Goal: Task Accomplishment & Management: Complete application form

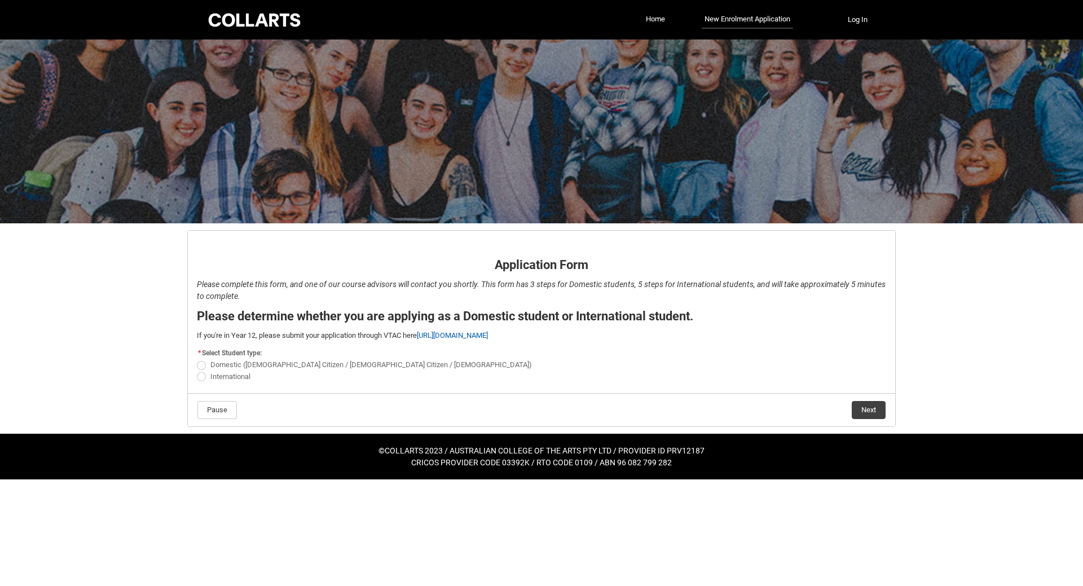
click at [204, 365] on span "REDU_Application_Form_for_Applicant flow" at bounding box center [201, 365] width 9 height 9
click at [197, 359] on input "Domestic ([DEMOGRAPHIC_DATA] Citizen / [DEMOGRAPHIC_DATA] Citizen / [DEMOGRAPHI…" at bounding box center [196, 359] width 1 height 1
radio input "true"
click at [876, 409] on button "Next" at bounding box center [869, 410] width 34 height 18
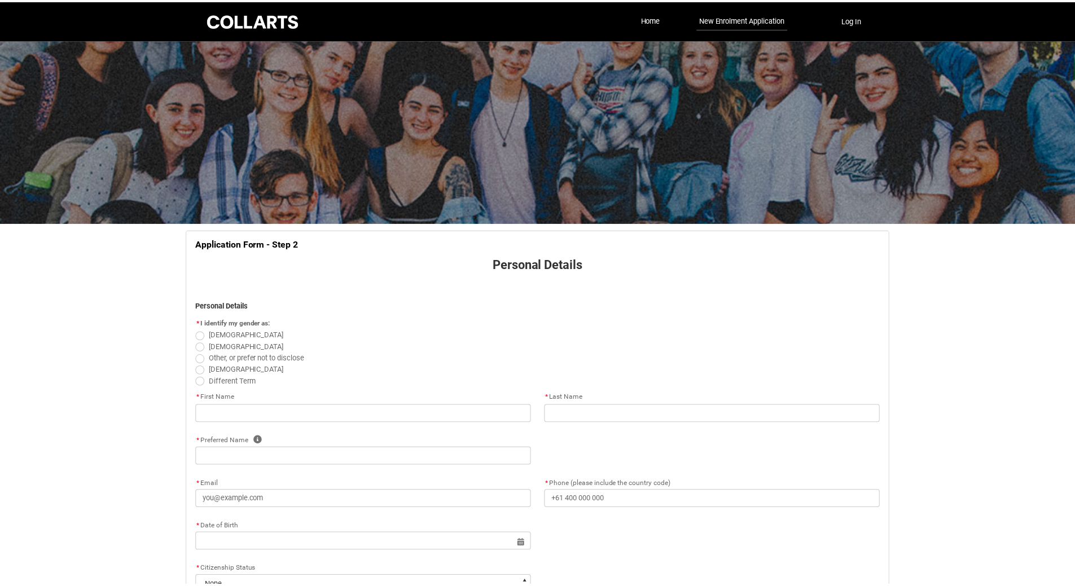
scroll to position [118, 0]
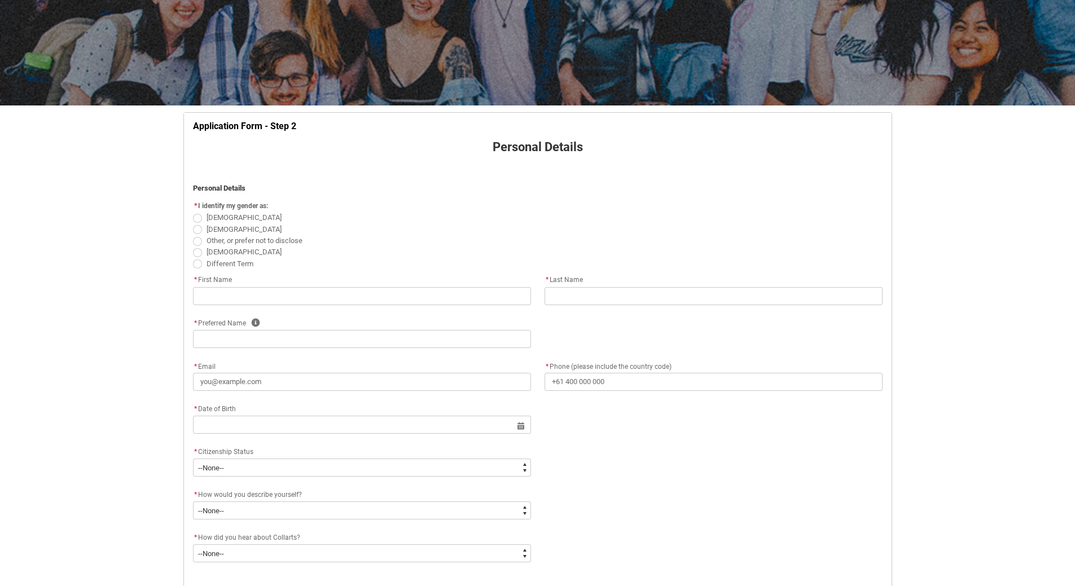
click at [196, 231] on span "REDU_Application_Form_for_Applicant flow" at bounding box center [197, 229] width 9 height 9
click at [193, 223] on input "[DEMOGRAPHIC_DATA]" at bounding box center [192, 223] width 1 height 1
radio input "true"
click at [302, 301] on input "REDU_Application_Form_for_Applicant flow" at bounding box center [362, 296] width 338 height 18
type lightning-primitive-input-simple "H"
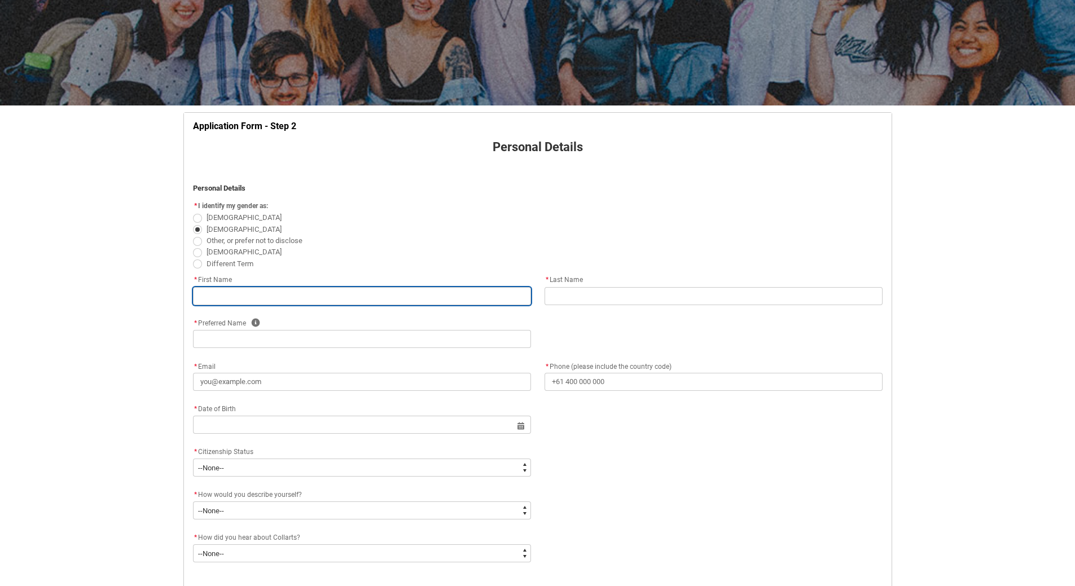
type input "H"
type lightning-primitive-input-simple "Ho"
type input "Ho"
type lightning-primitive-input-simple "Hoa"
type input "Hoa"
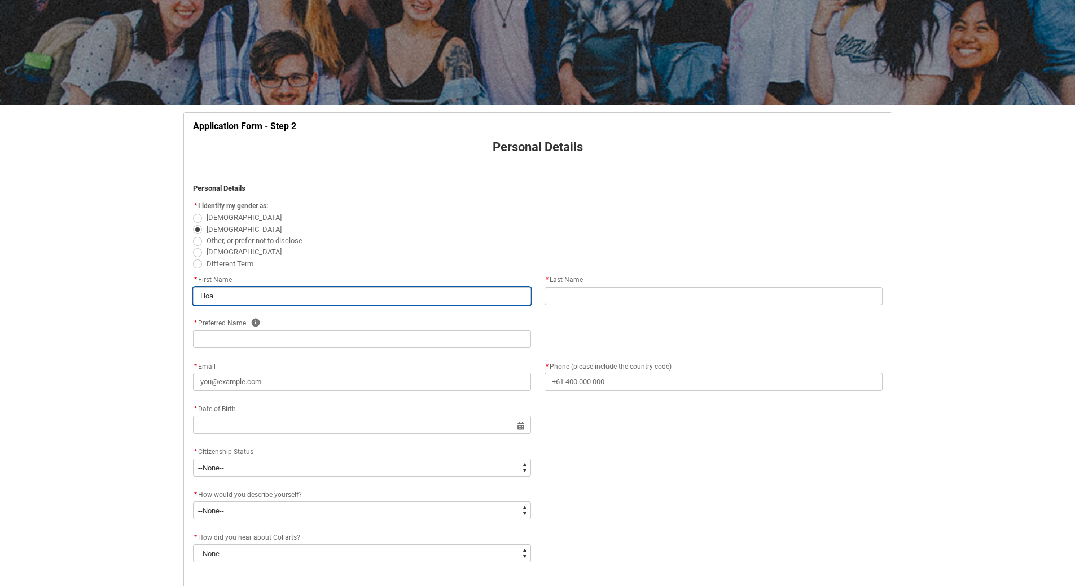
type lightning-primitive-input-simple "[PERSON_NAME]"
type input "[PERSON_NAME]"
type lightning-primitive-input-simple "[PERSON_NAME]"
type input "[PERSON_NAME]"
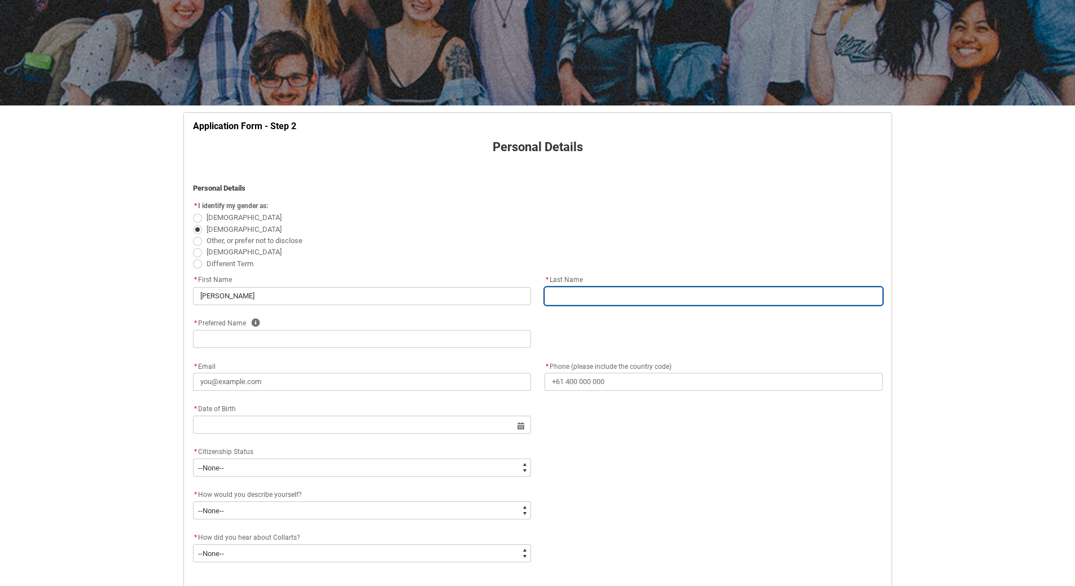
click at [569, 298] on input "REDU_Application_Form_for_Applicant flow" at bounding box center [713, 296] width 338 height 18
type lightning-primitive-input-simple "N"
type input "N"
type lightning-primitive-input-simple "[PERSON_NAME]"
type input "[PERSON_NAME]"
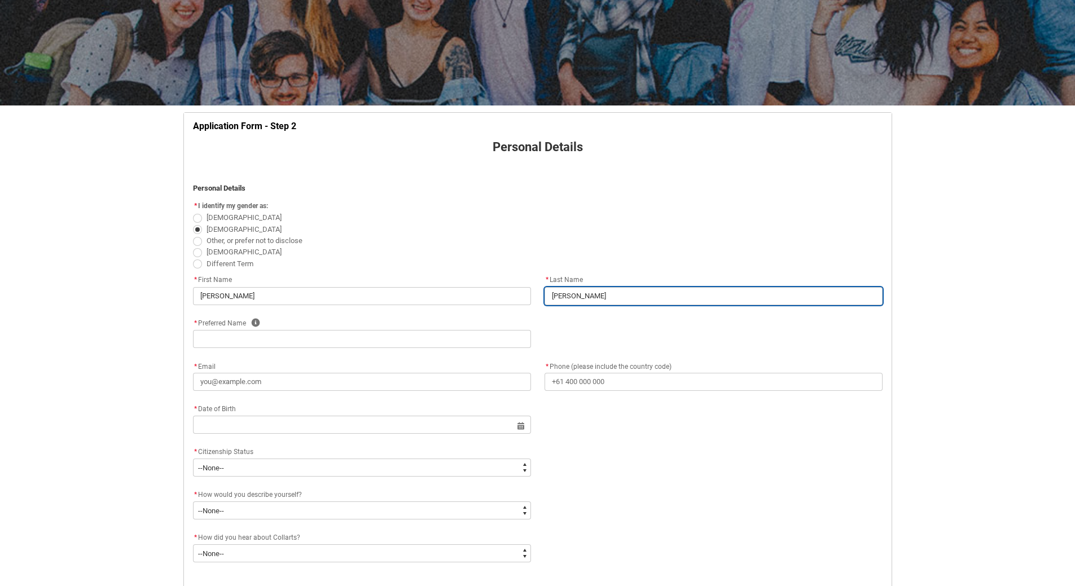
type lightning-primitive-input-simple "Ngu"
type input "Ngu"
type lightning-primitive-input-simple "[PERSON_NAME]"
type input "[PERSON_NAME]"
type lightning-primitive-input-simple "Nguye"
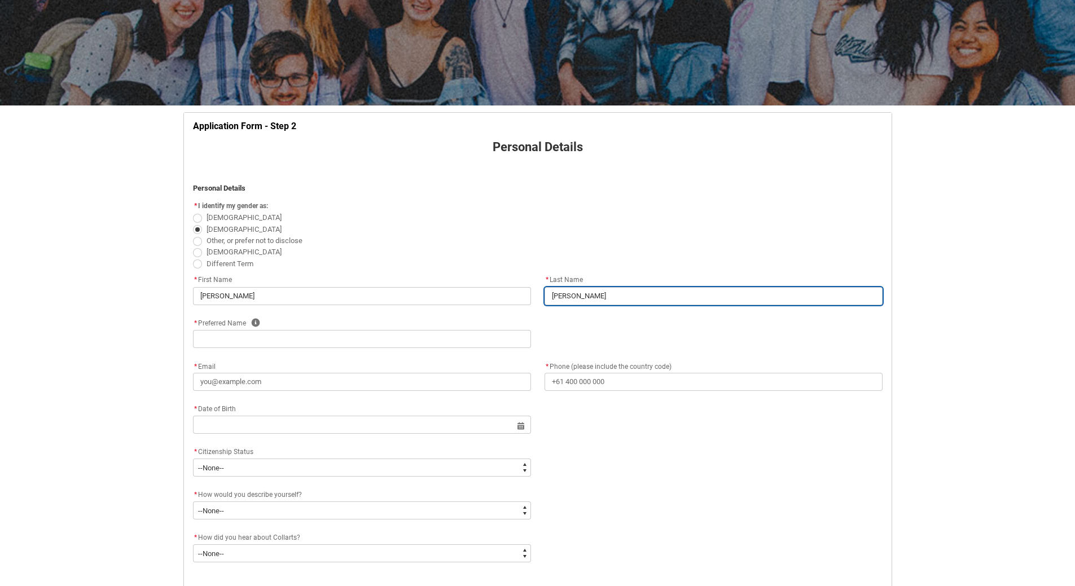
type input "Nguye"
type lightning-primitive-input-simple "[PERSON_NAME]"
type input "[PERSON_NAME]"
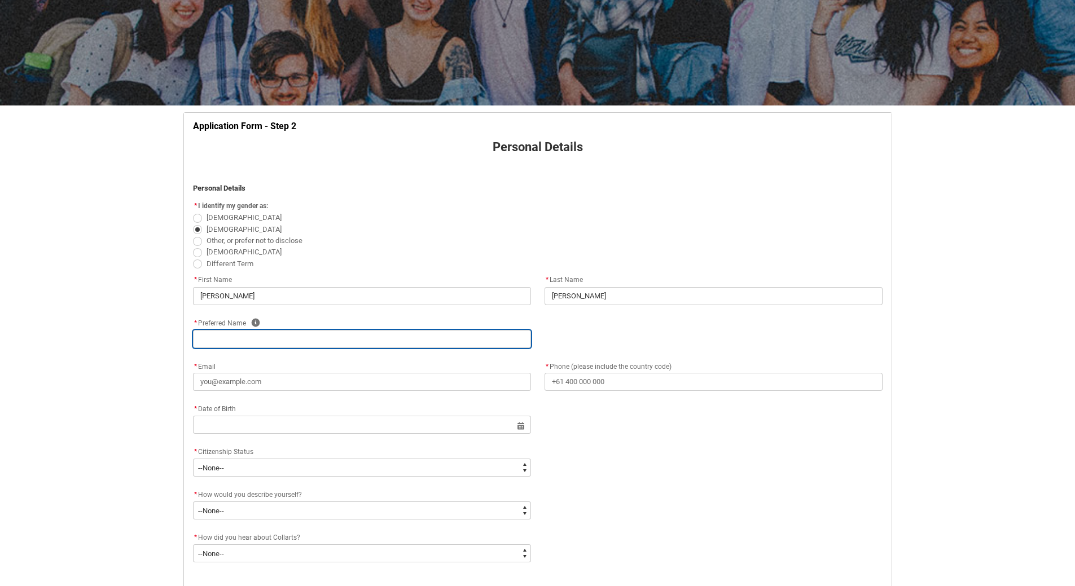
click at [341, 340] on input "REDU_Application_Form_for_Applicant flow" at bounding box center [362, 339] width 338 height 18
type lightning-primitive-input-simple "H"
type input "H"
type lightning-primitive-input-simple "Ha"
type input "Ha"
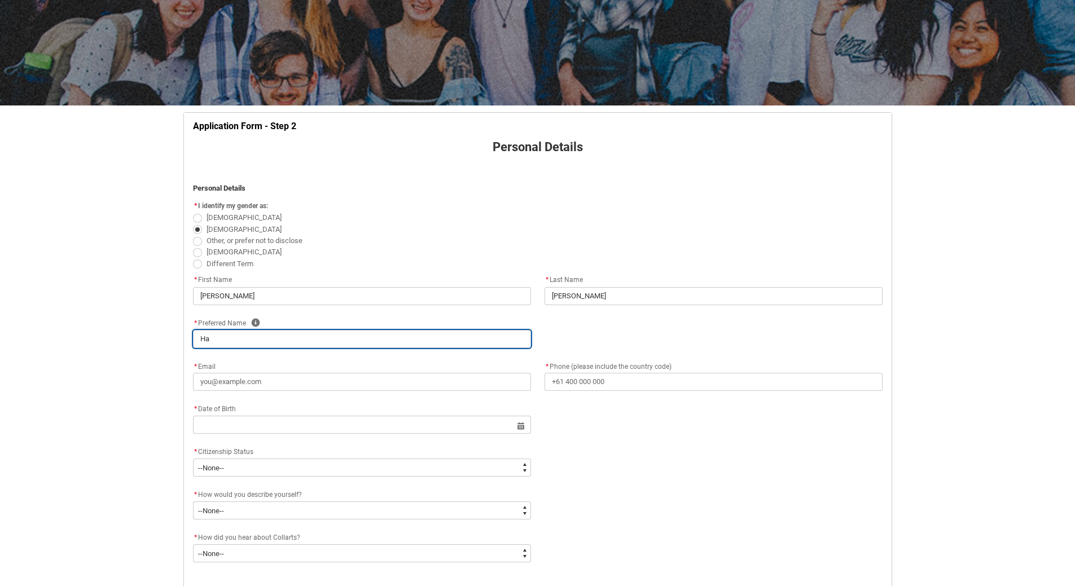
type lightning-primitive-input-simple "Har"
type input "Har"
type lightning-primitive-input-simple "[PERSON_NAME]"
type input "[PERSON_NAME]"
type lightning-primitive-input-simple "[PERSON_NAME]"
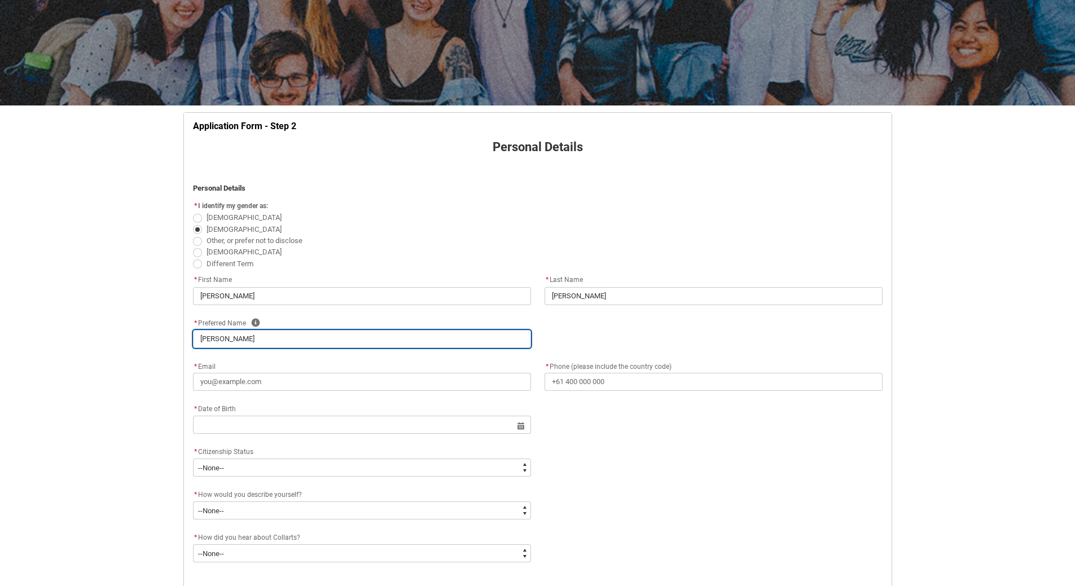
type input "[PERSON_NAME]"
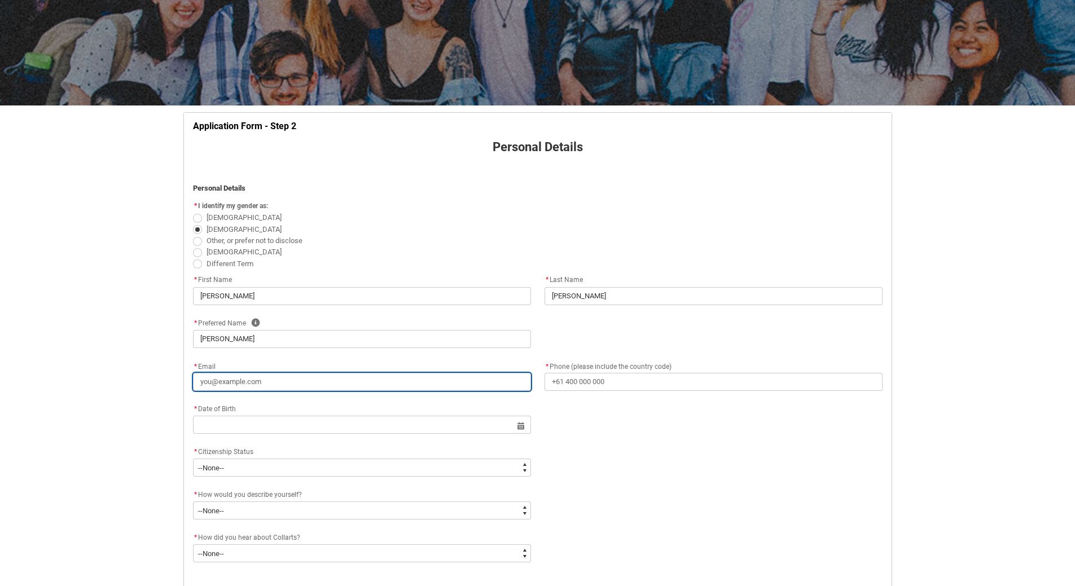
click at [318, 381] on input "* Email" at bounding box center [362, 382] width 338 height 18
type lightning-primitive-input-simple "h"
type input "h"
type lightning-primitive-input-simple "ha"
type input "ha"
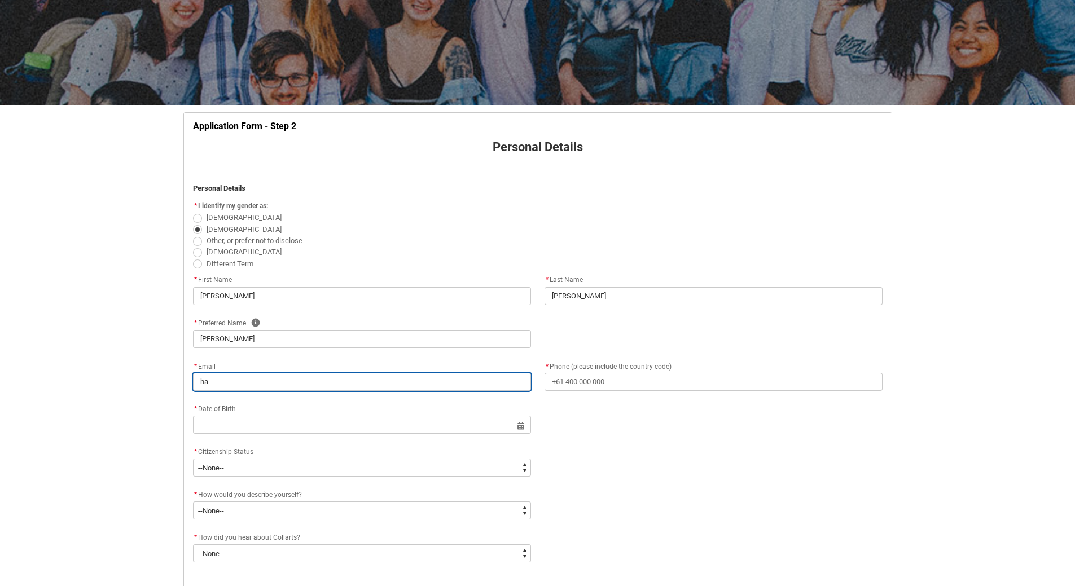
type lightning-primitive-input-simple "har"
type input "har"
type lightning-primitive-input-simple "[PERSON_NAME]"
type input "[PERSON_NAME]"
type lightning-primitive-input-simple "[PERSON_NAME]"
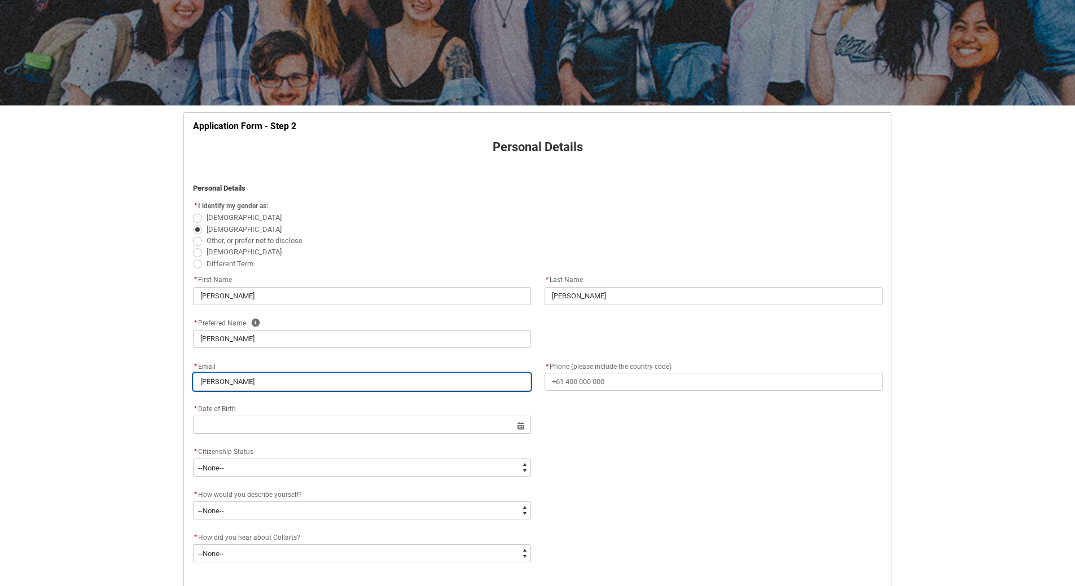
type input "[PERSON_NAME]"
type lightning-primitive-input-simple "harry2"
type input "harry2"
type lightning-primitive-input-simple "harry23"
type input "harry23"
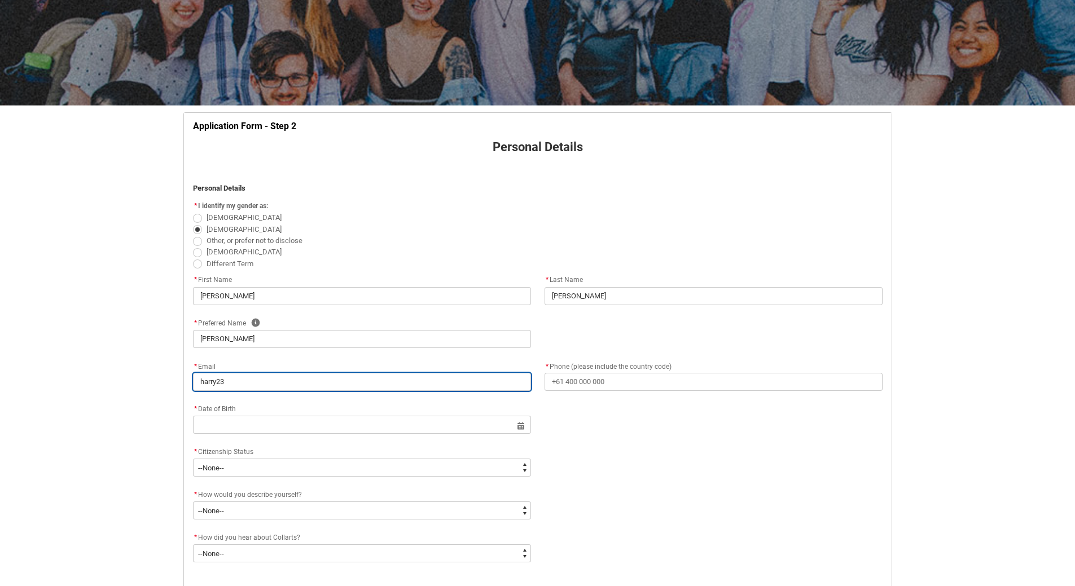
type lightning-primitive-input-simple "harry230"
type input "harry230"
type lightning-primitive-input-simple "harry2308"
type input "harry2308"
type lightning-primitive-input-simple "harry2308n"
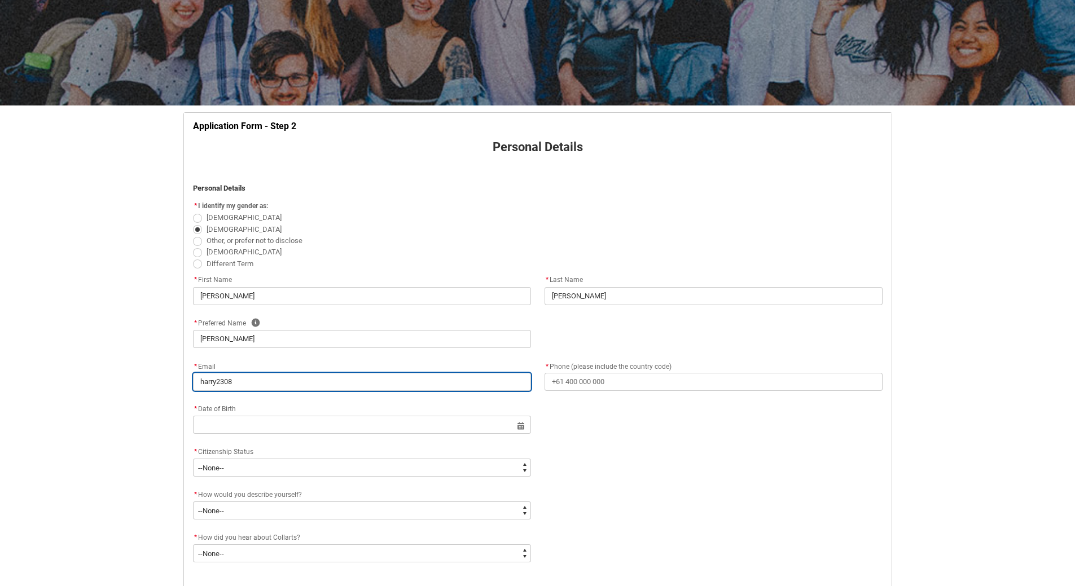
type input "harry2308n"
type lightning-primitive-input-simple "harry2308ng"
type input "harry2308ng"
type lightning-primitive-input-simple "harry2308ngu"
type input "harry2308ngu"
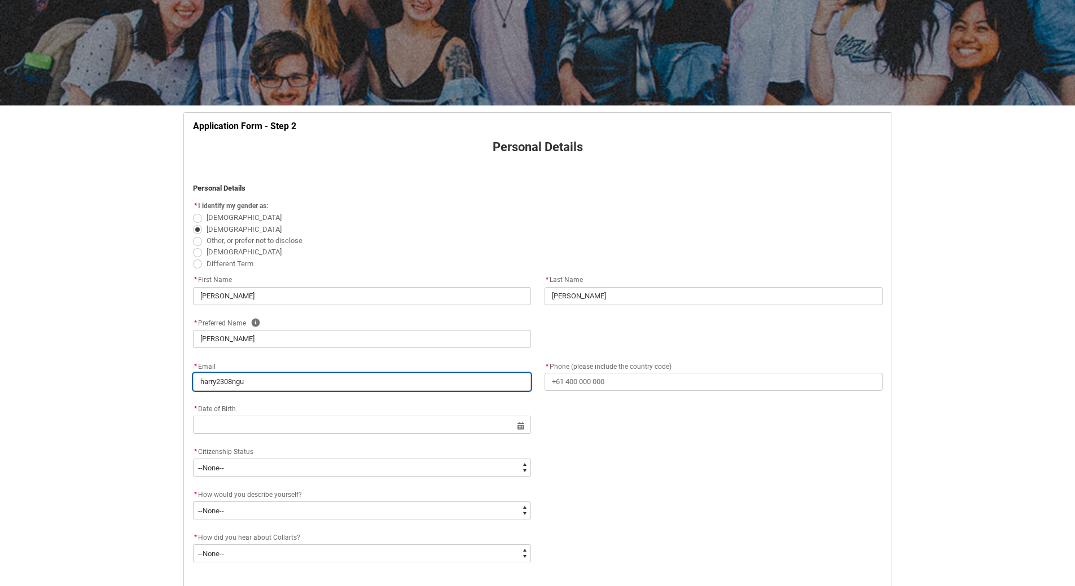
type lightning-primitive-input-simple "harry2308nguy"
type input "harry2308nguy"
type lightning-primitive-input-simple "harry2308nguye"
type input "harry2308nguye"
type lightning-primitive-input-simple "harry2308nguyen"
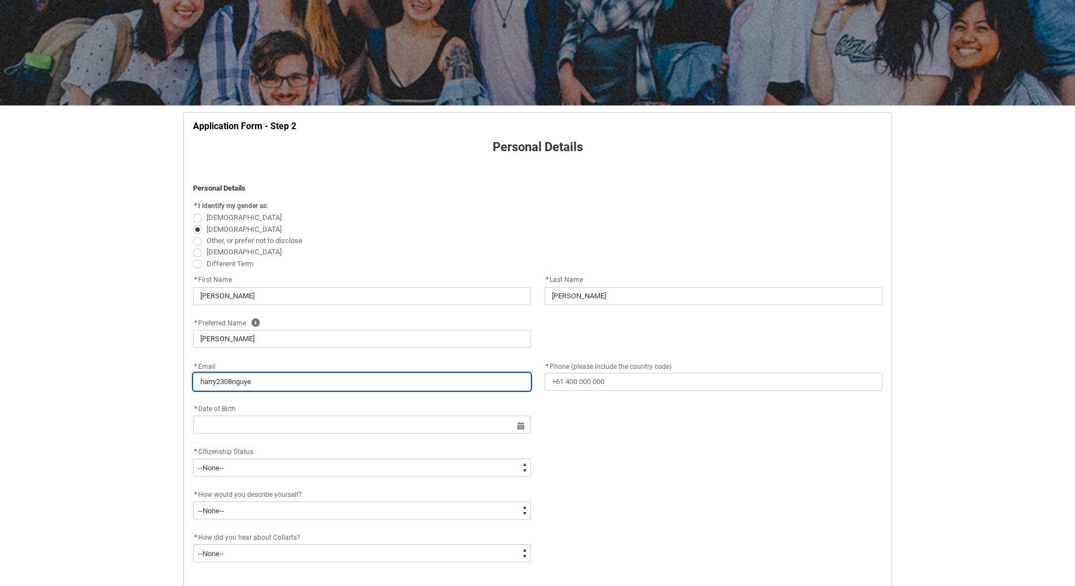
type input "harry2308nguyen"
type lightning-primitive-input-simple "harry2308nguyen@"
type input "harry2308nguyen@"
type lightning-primitive-input-simple "harry2308nguyen@y"
type input "harry2308nguyen@y"
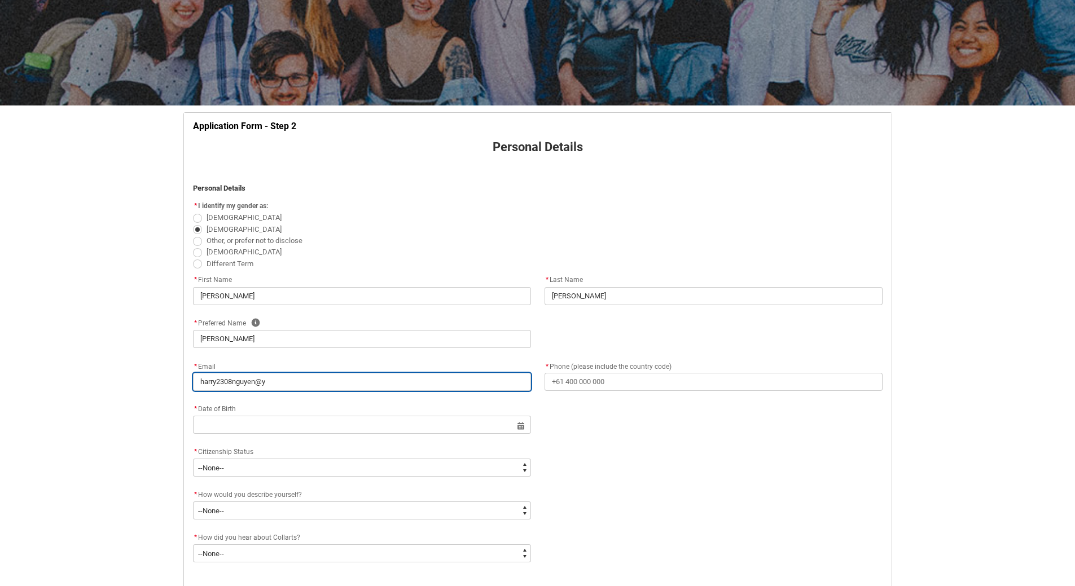
type lightning-primitive-input-simple "harry2308nguyen@ya"
type input "harry2308nguyen@ya"
type lightning-primitive-input-simple "harry2308nguyen@yah"
type input "harry2308nguyen@yah"
type lightning-primitive-input-simple "harry2308nguyen@yaho"
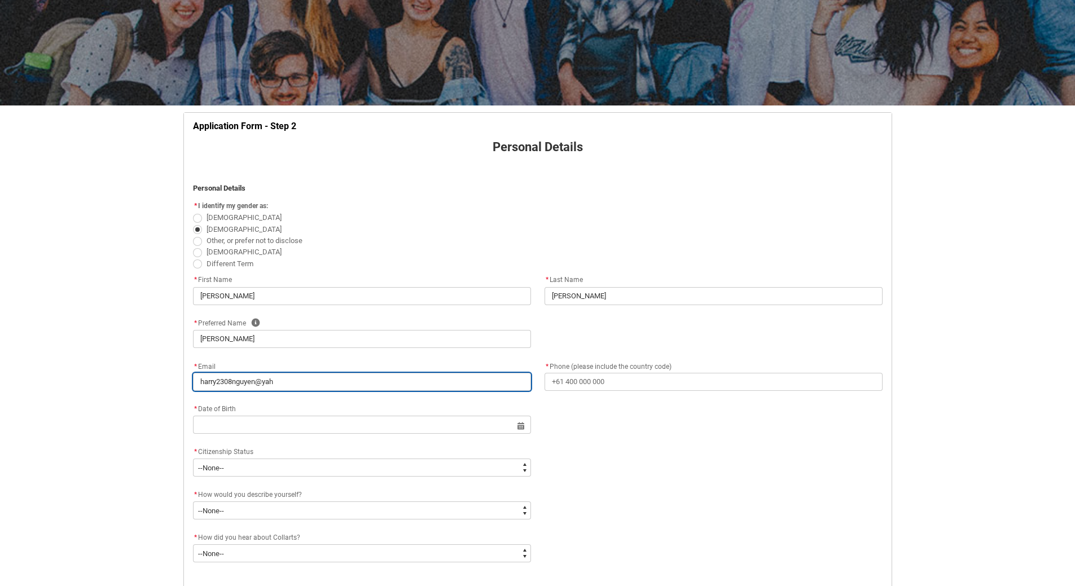
type input "harry2308nguyen@yaho"
type lightning-primitive-input-simple "[EMAIL_ADDRESS]"
type input "[EMAIL_ADDRESS]"
type lightning-primitive-input-simple "[EMAIL_ADDRESS]."
type input "[EMAIL_ADDRESS]."
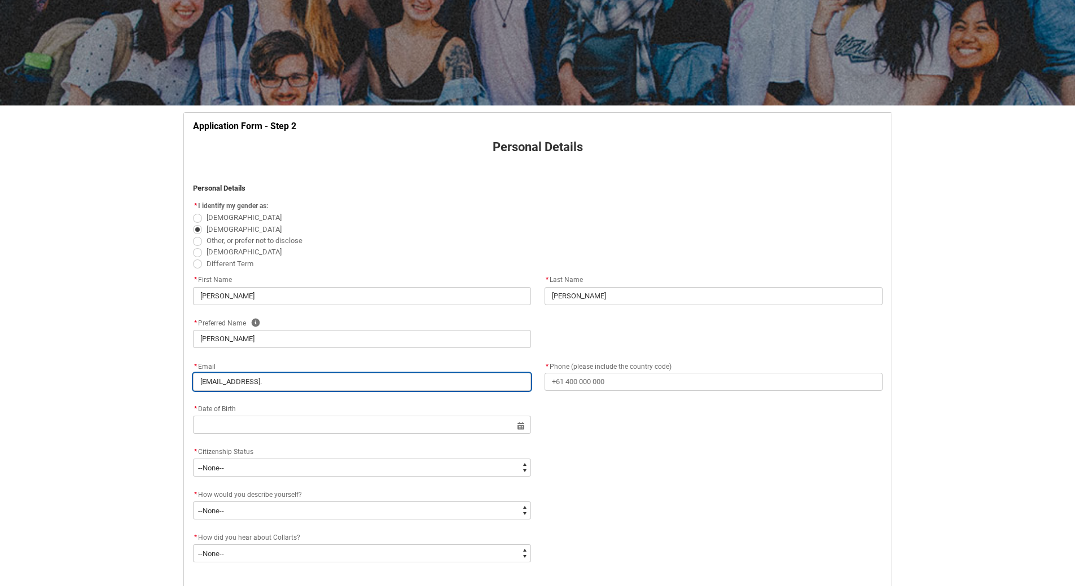
type lightning-primitive-input-simple "harry2308nguyen@yahoo.c"
type input "harry2308nguyen@yahoo.c"
type lightning-primitive-input-simple "[EMAIL_ADDRESS][DOMAIN_NAME]"
type input "[EMAIL_ADDRESS][DOMAIN_NAME]"
type lightning-primitive-input-simple "[EMAIL_ADDRESS][DOMAIN_NAME]"
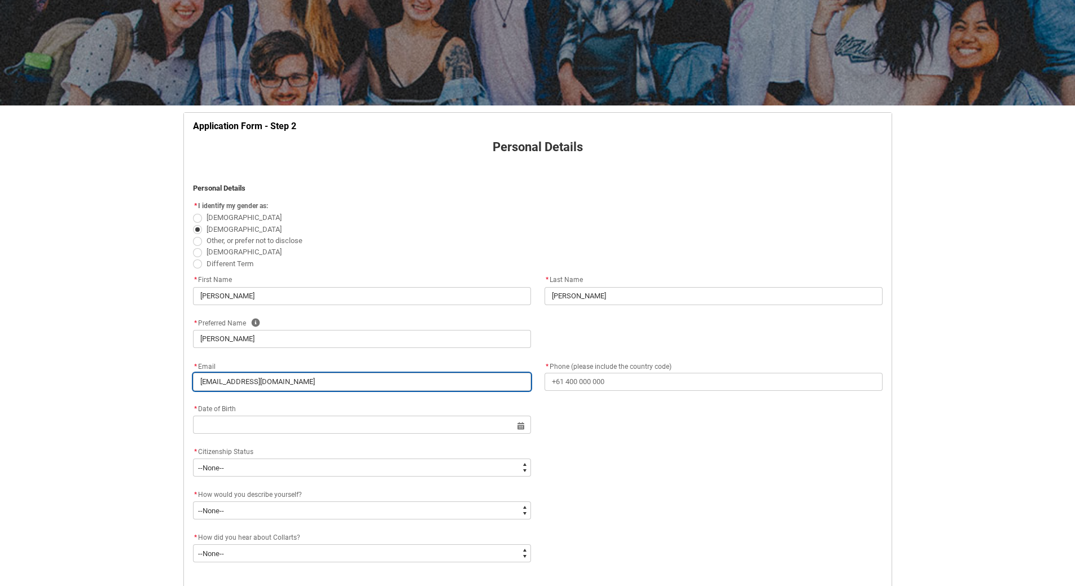
type input "[EMAIL_ADDRESS][DOMAIN_NAME]"
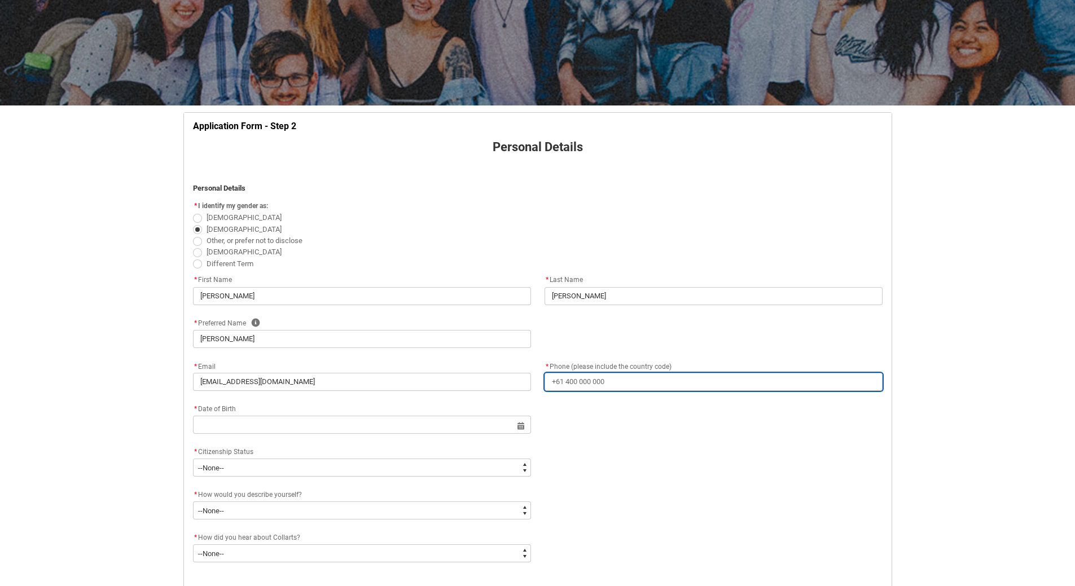
click at [593, 383] on input "* Phone (please include the country code)" at bounding box center [713, 382] width 338 height 18
click at [615, 385] on input "* Phone (please include the country code)" at bounding box center [713, 382] width 338 height 18
click at [570, 382] on input "* Phone (please include the country code)" at bounding box center [713, 382] width 338 height 18
type lightning-primitive-input-simple "+"
type input "+"
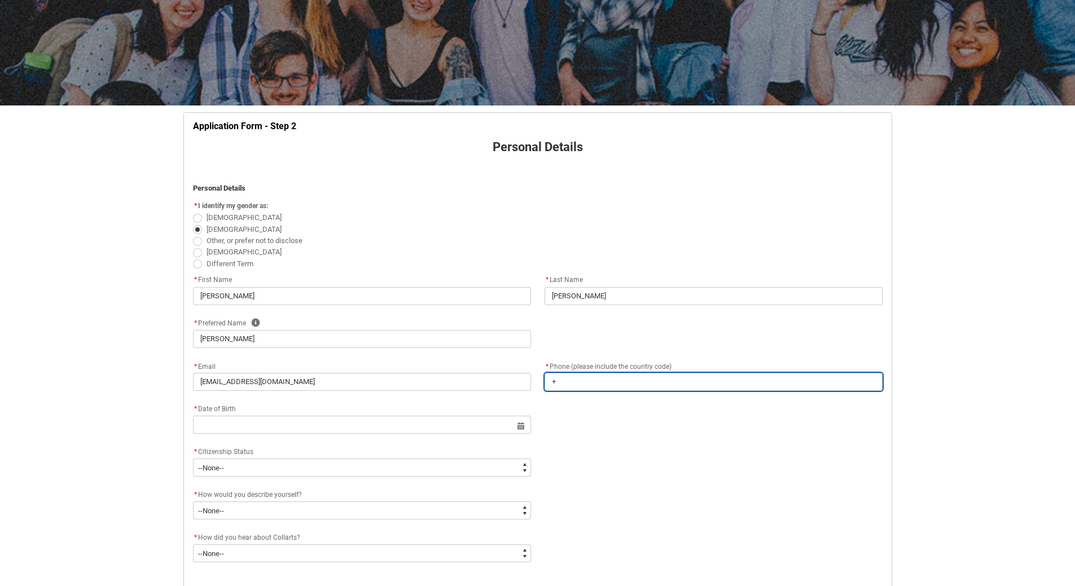
type lightning-primitive-input-simple "+6"
type input "+6"
type lightning-primitive-input-simple "+64"
type input "+64"
type lightning-primitive-input-simple "+644"
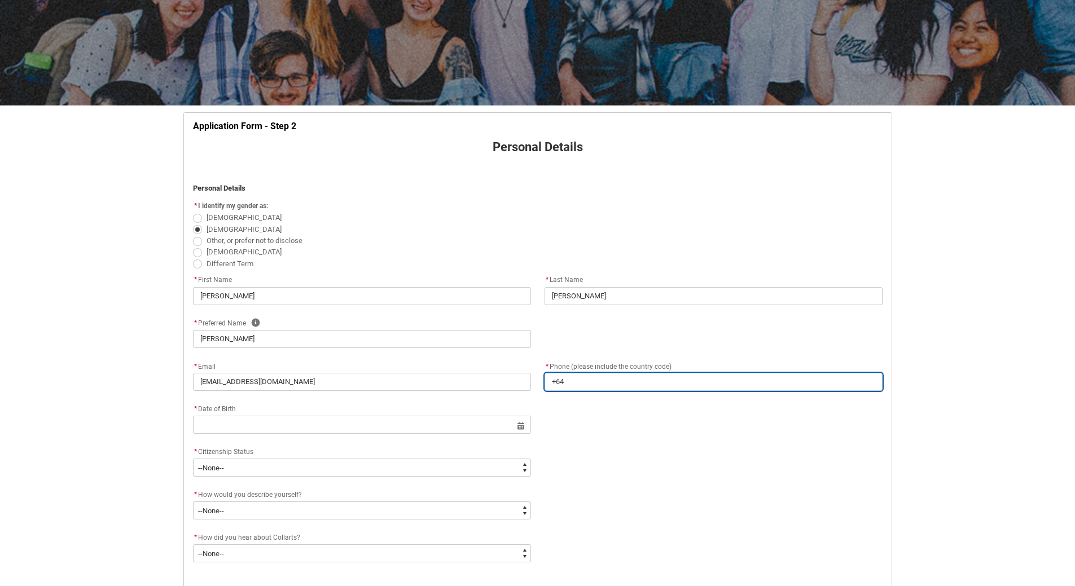
type input "+644"
type lightning-primitive-input-simple "+6442"
type input "+6442"
type lightning-primitive-input-simple "+64423"
type input "+64423"
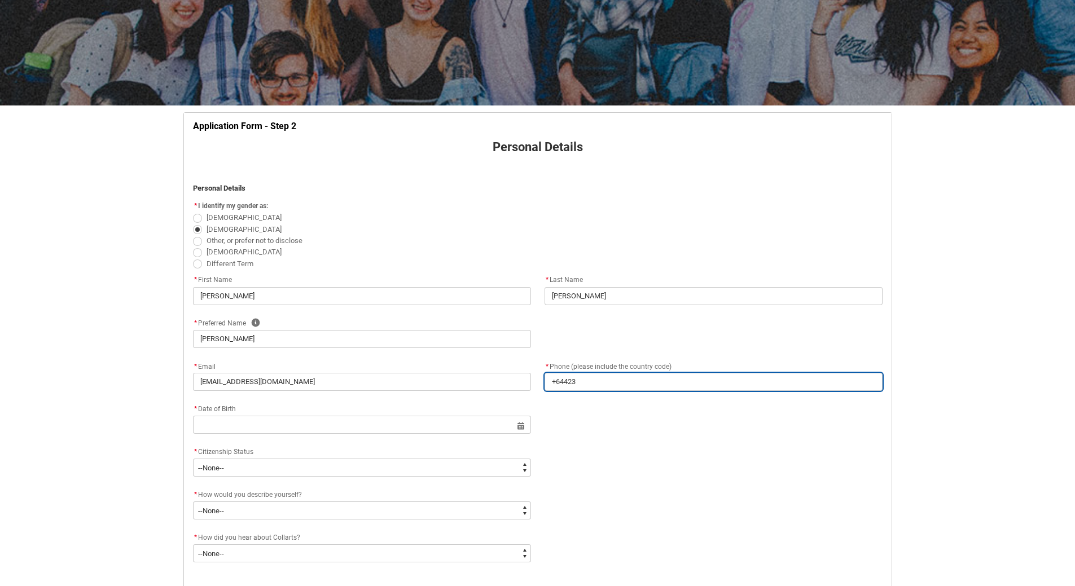
type lightning-primitive-input-simple "+644237"
type input "+644237"
type lightning-primitive-input-simple "+6442376"
type input "+6442376"
type lightning-primitive-input-simple "+64423763"
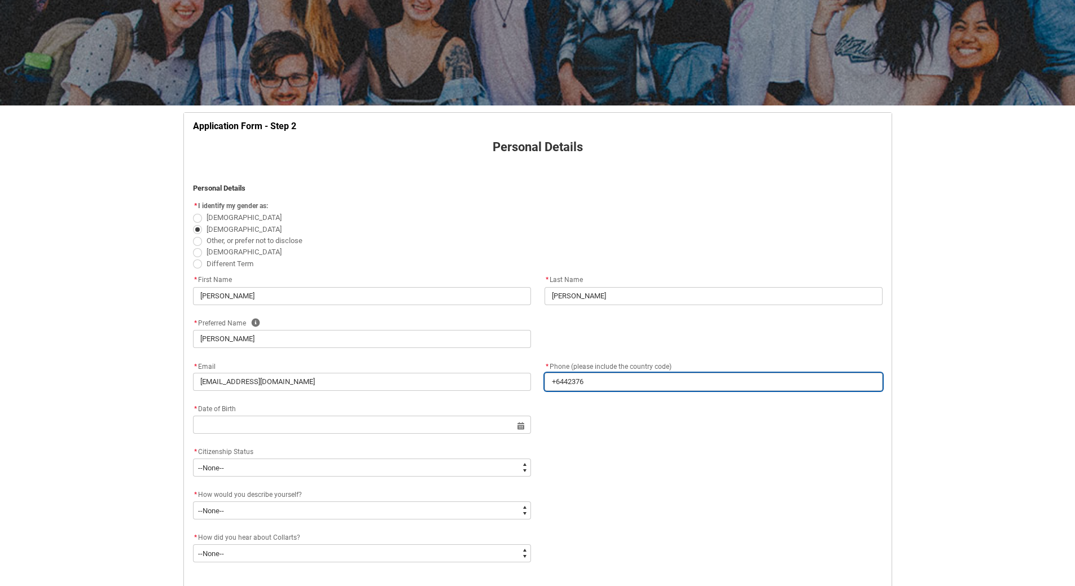
type input "+64423763"
type lightning-primitive-input-simple "[PHONE_NUMBER]"
type input "[PHONE_NUMBER]"
type lightning-primitive-input-simple "[PHONE_NUMBER]"
type input "[PHONE_NUMBER]"
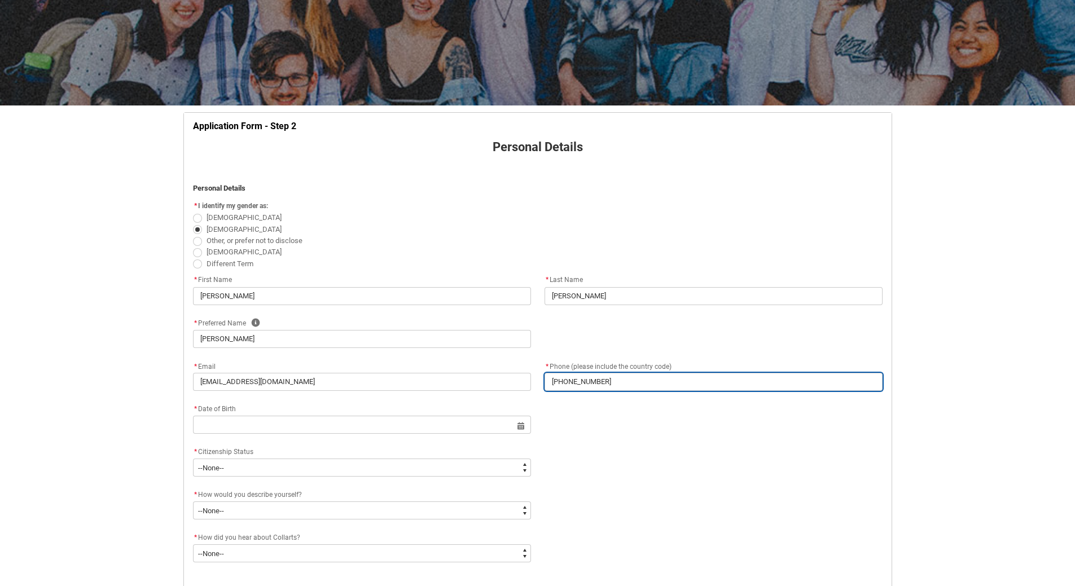
type lightning-primitive-input-simple "[PHONE_NUMBER]"
type input "[PHONE_NUMBER]"
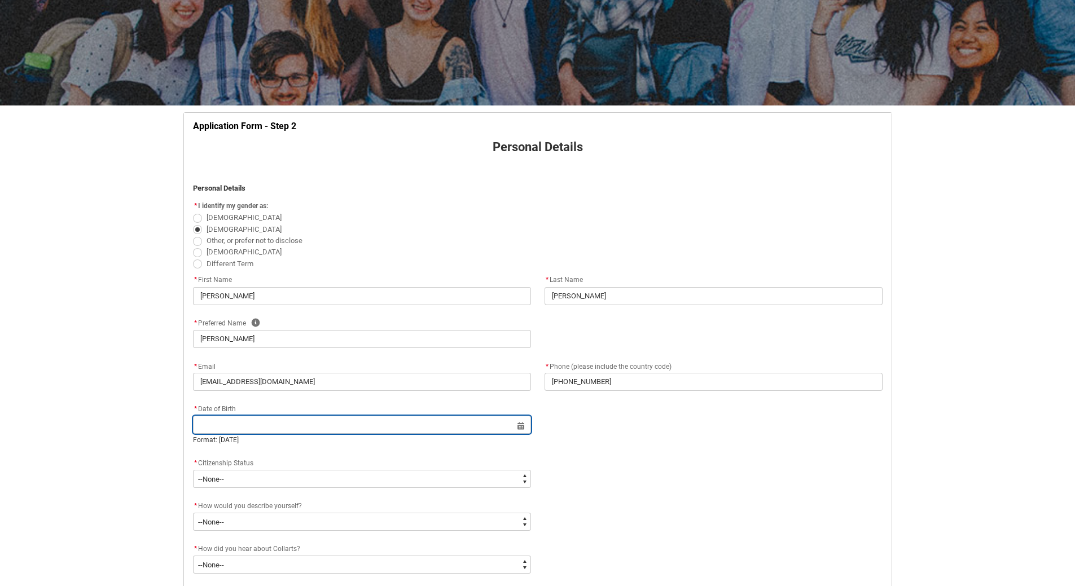
click at [225, 423] on input "REDU_Application_Form_for_Applicant flow" at bounding box center [362, 425] width 338 height 18
select select "2025"
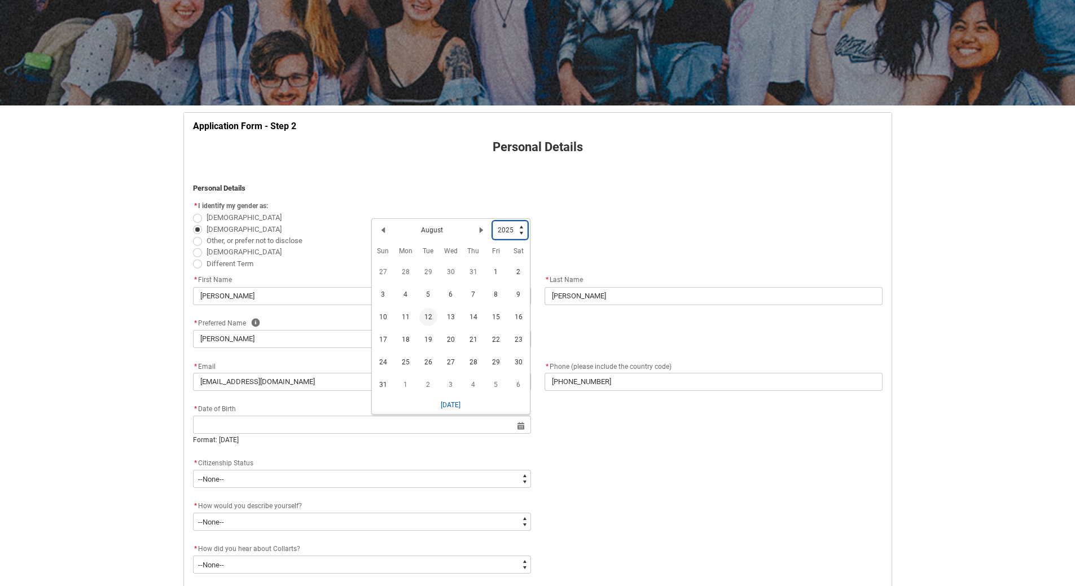
click at [520, 228] on select "1925 1926 1927 1928 1929 1930 1931 1932 1933 1934 1935 1936 1937 1938 1939 1940…" at bounding box center [509, 230] width 35 height 18
type lightning-select "1982"
click at [492, 221] on select "1925 1926 1927 1928 1929 1930 1931 1932 1933 1934 1935 1936 1937 1938 1939 1940…" at bounding box center [509, 230] width 35 height 18
select select "1982"
click at [407, 340] on span "23" at bounding box center [406, 342] width 18 height 18
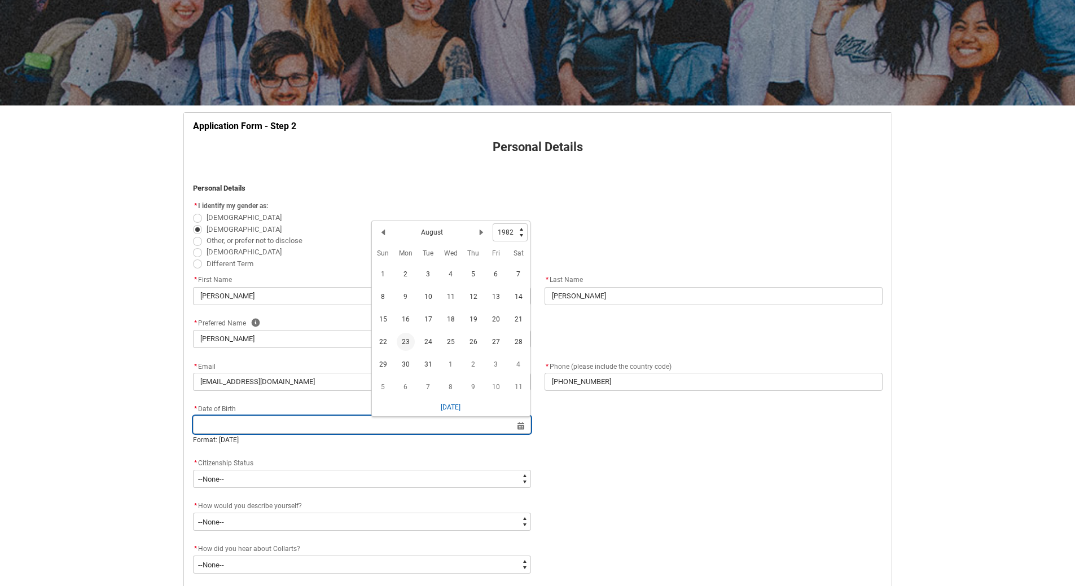
type lightning-datepicker "[DATE]"
type lightning-input "[DATE]"
type input "[DATE]"
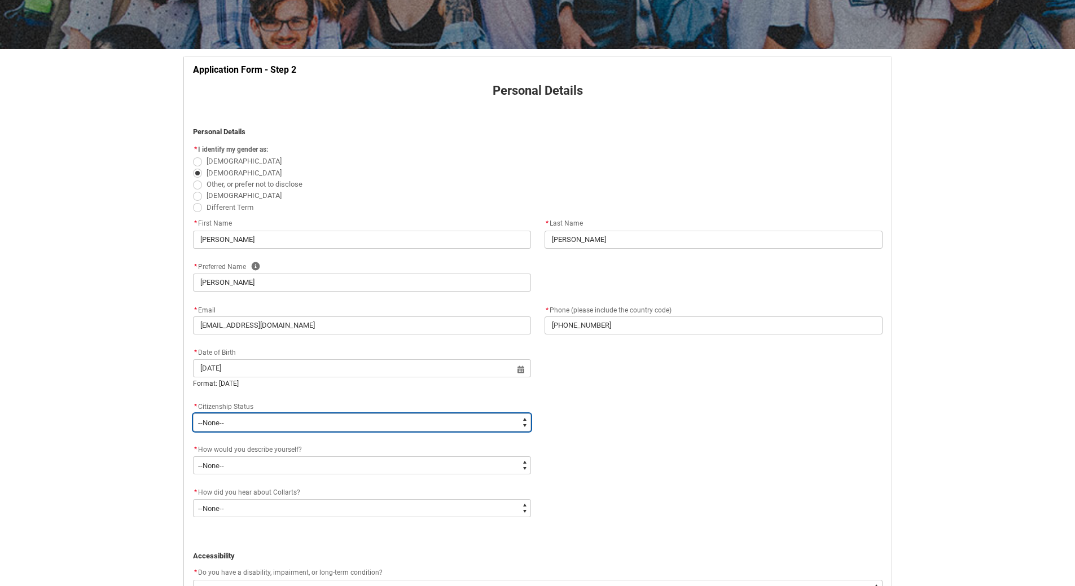
click at [521, 425] on select "--None-- [DEMOGRAPHIC_DATA] Humanitarian Visa [DEMOGRAPHIC_DATA] citizen Other …" at bounding box center [362, 423] width 338 height 18
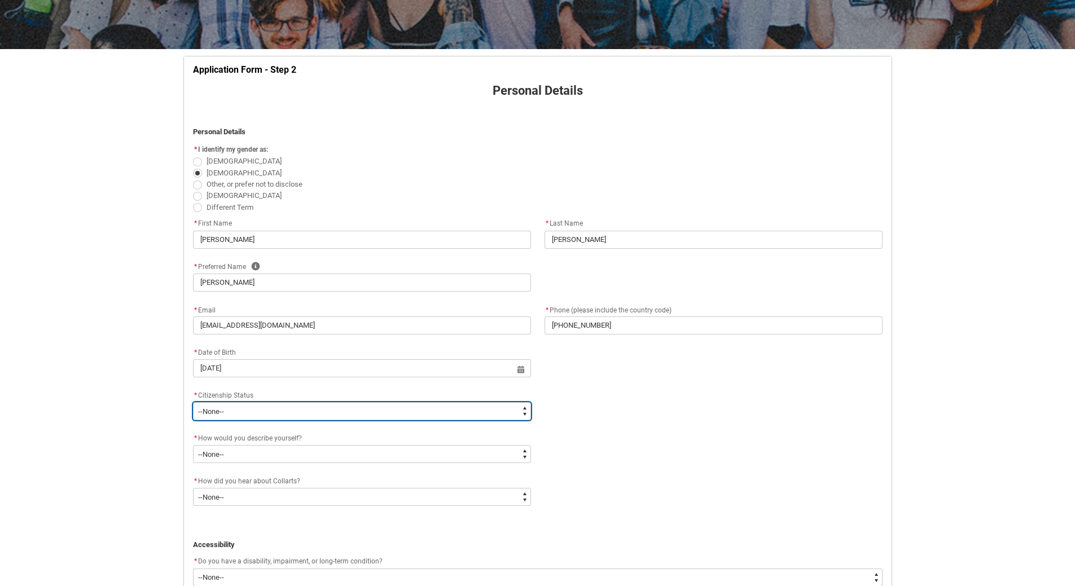
type lightning-select "Citizenship.1"
click at [193, 402] on select "--None-- [DEMOGRAPHIC_DATA] Humanitarian Visa [DEMOGRAPHIC_DATA] citizen Other …" at bounding box center [362, 411] width 338 height 18
select select "Citizenship.1"
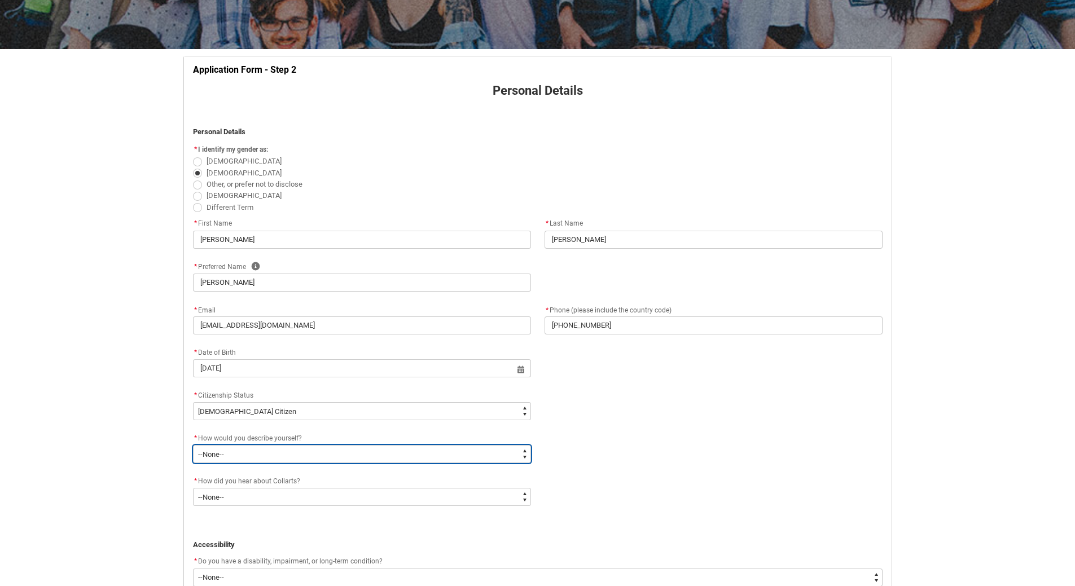
click at [522, 456] on select "--None-- I'm currently in Year 12 and planning what I'll do after school I've c…" at bounding box center [362, 454] width 338 height 18
type lightning-select "HSLC_Domestic_e"
click at [193, 445] on select "--None-- I'm currently in Year 12 and planning what I'll do after school I've c…" at bounding box center [362, 454] width 338 height 18
select select "HSLC_Domestic_e"
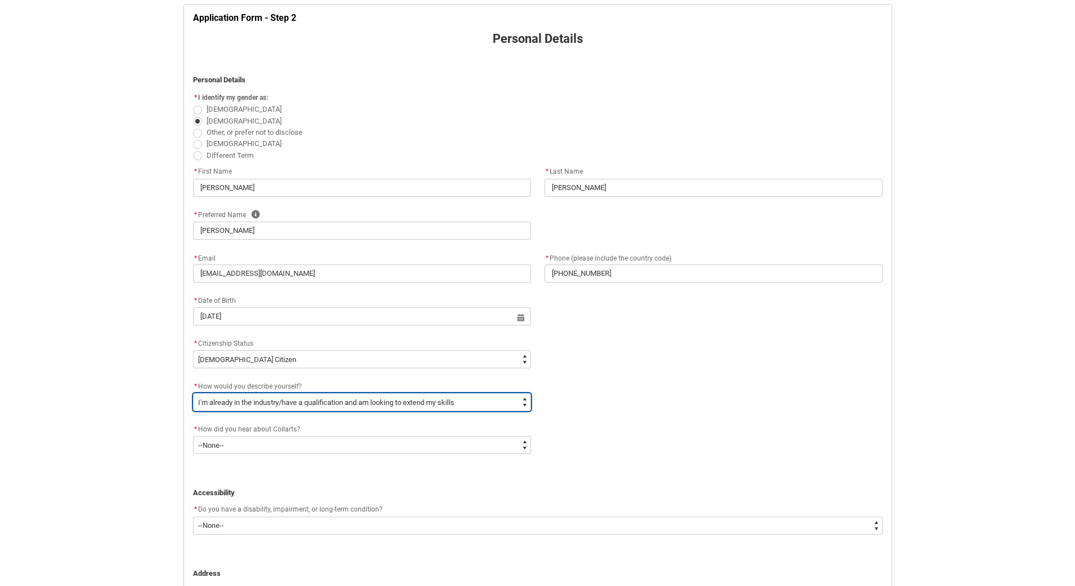
scroll to position [287, 0]
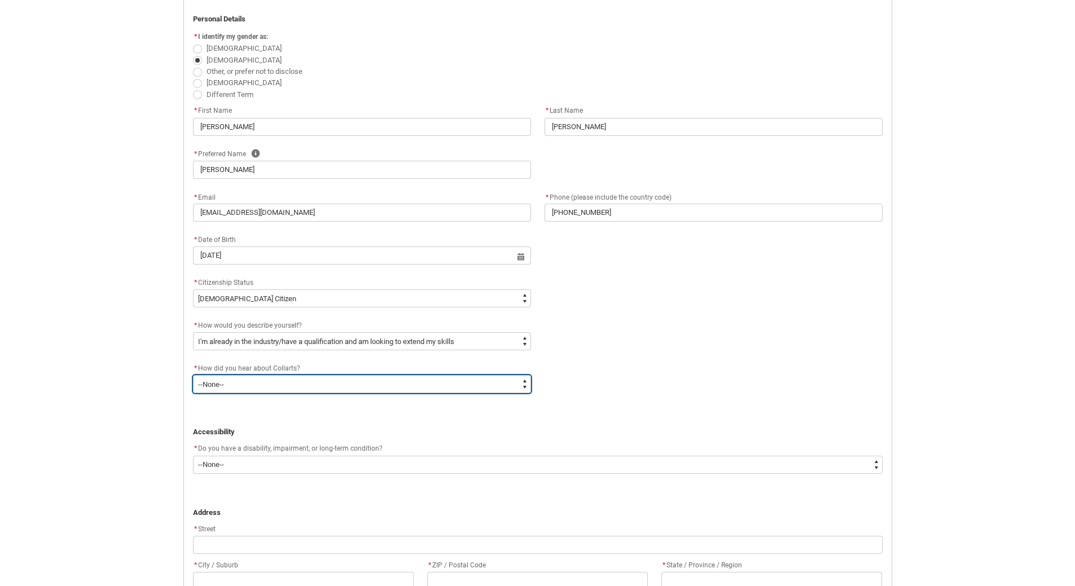
click at [524, 383] on select "--None-- Advertising - Facebook Advertising - Google Advertising - Instagram Ad…" at bounding box center [362, 384] width 338 height 18
type lightning-select "Heard_About_Collarts_[DOMAIN_NAME] Search (Google)"
click at [193, 375] on select "--None-- Advertising - Facebook Advertising - Google Advertising - Instagram Ad…" at bounding box center [362, 384] width 338 height 18
select select "Heard_About_Collarts_[DOMAIN_NAME] Search (Google)"
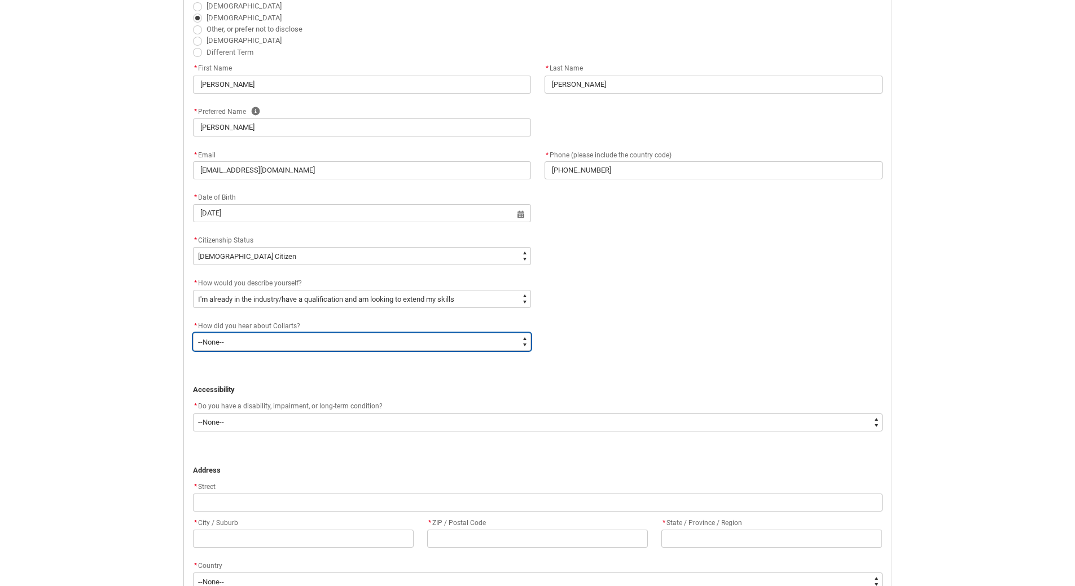
scroll to position [400, 0]
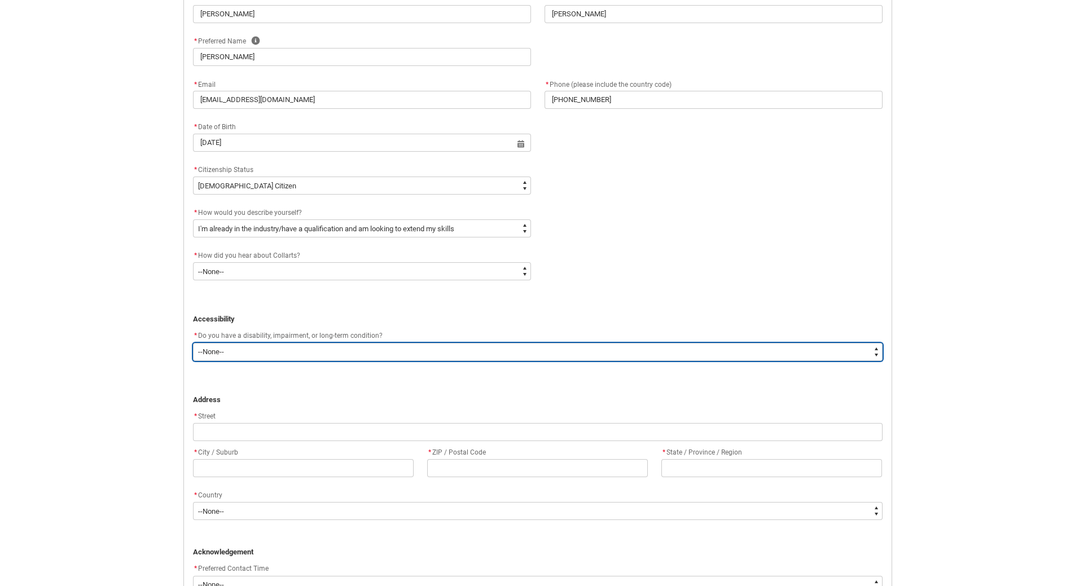
click at [876, 348] on select "--None-- Yes No" at bounding box center [537, 352] width 689 height 18
type lightning-select "No_TextChoice"
click at [193, 343] on select "--None-- Yes No" at bounding box center [537, 352] width 689 height 18
select select "No_TextChoice"
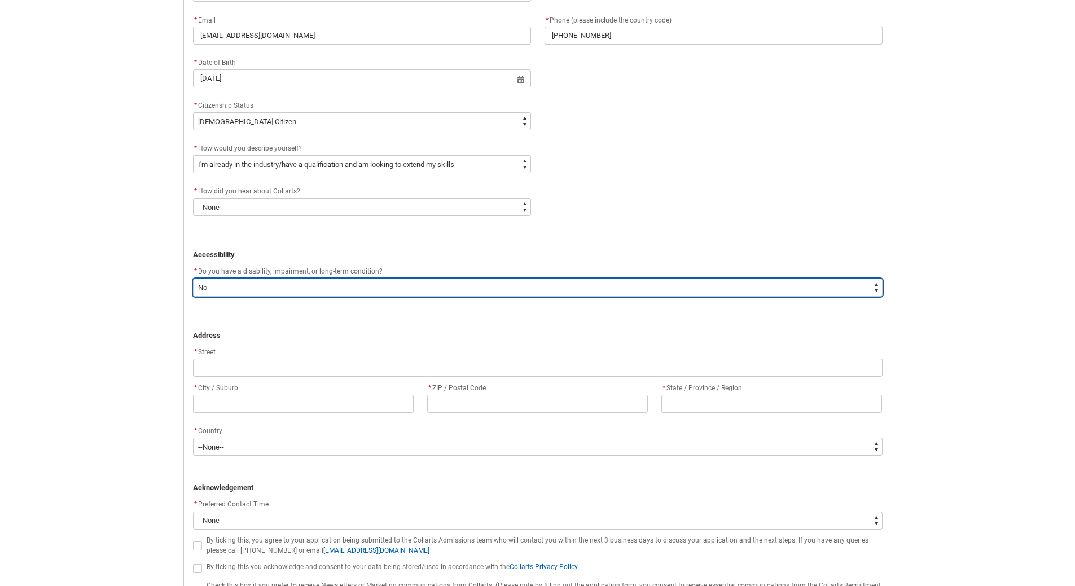
scroll to position [513, 0]
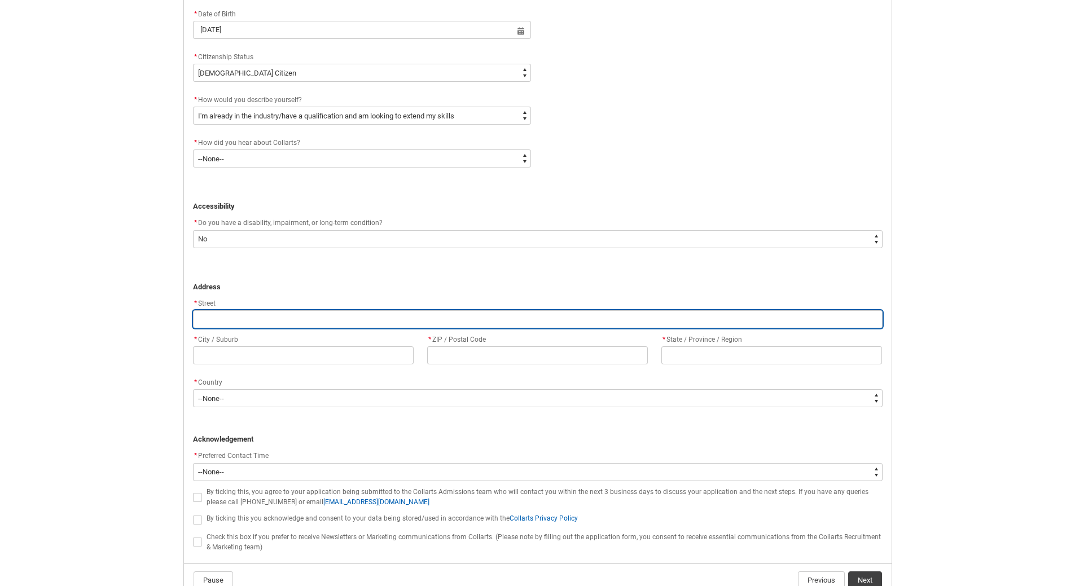
click at [334, 318] on input "REDU_Application_Form_for_Applicant flow" at bounding box center [537, 319] width 689 height 18
type lightning-primitive-input-simple "1"
type input "1"
type lightning-primitive-input-simple "17"
type input "17"
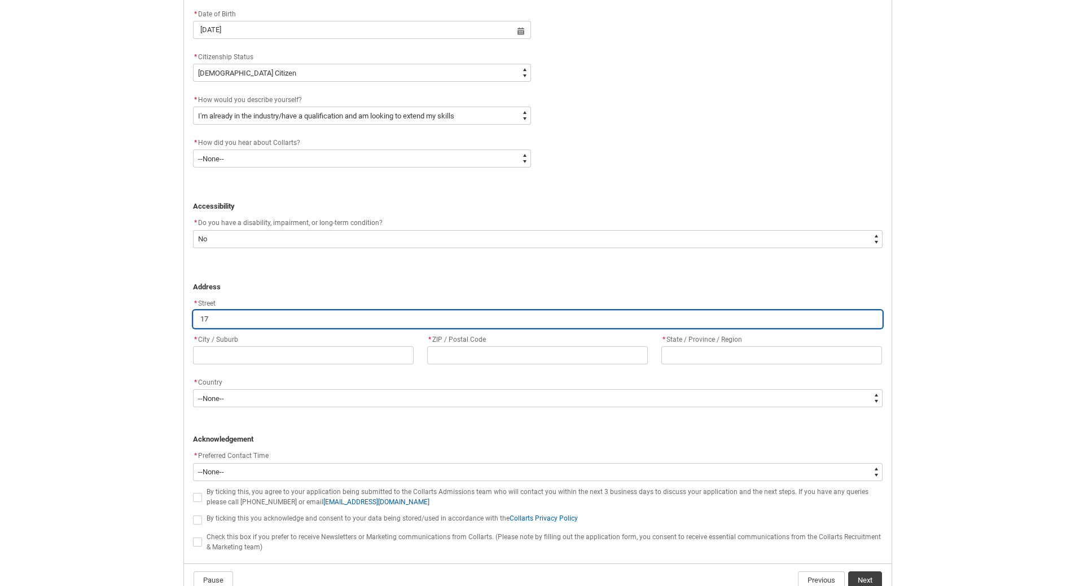
type lightning-primitive-input-simple "17A"
type input "17A"
type lightning-primitive-input-simple "17A"
type input "17A"
type lightning-primitive-input-simple "17A S"
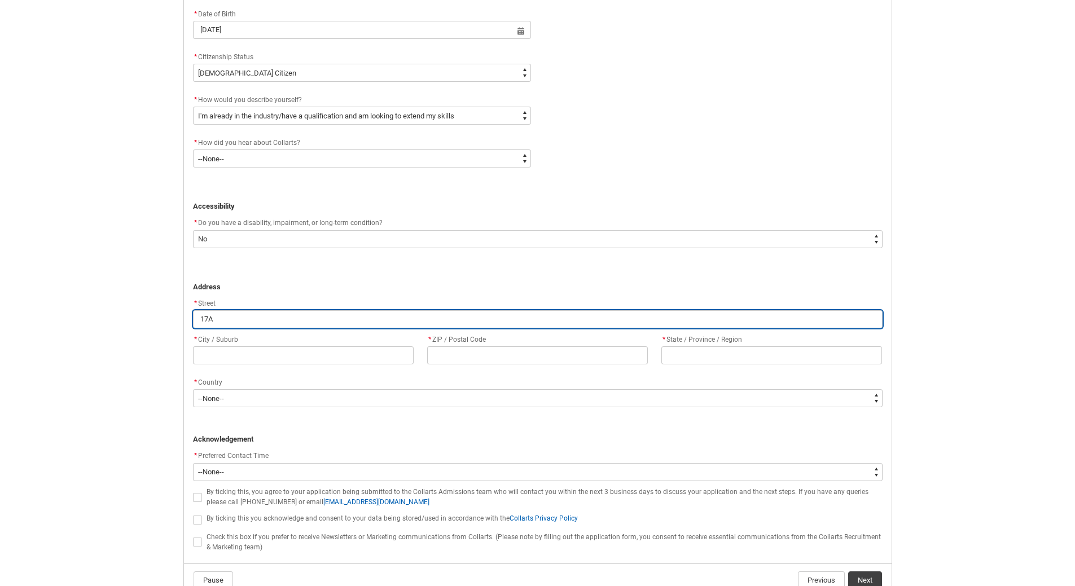
type input "17A S"
type lightning-primitive-input-simple "17A Sn"
type input "17A Sn"
type lightning-primitive-input-simple "17A S"
type input "17A S"
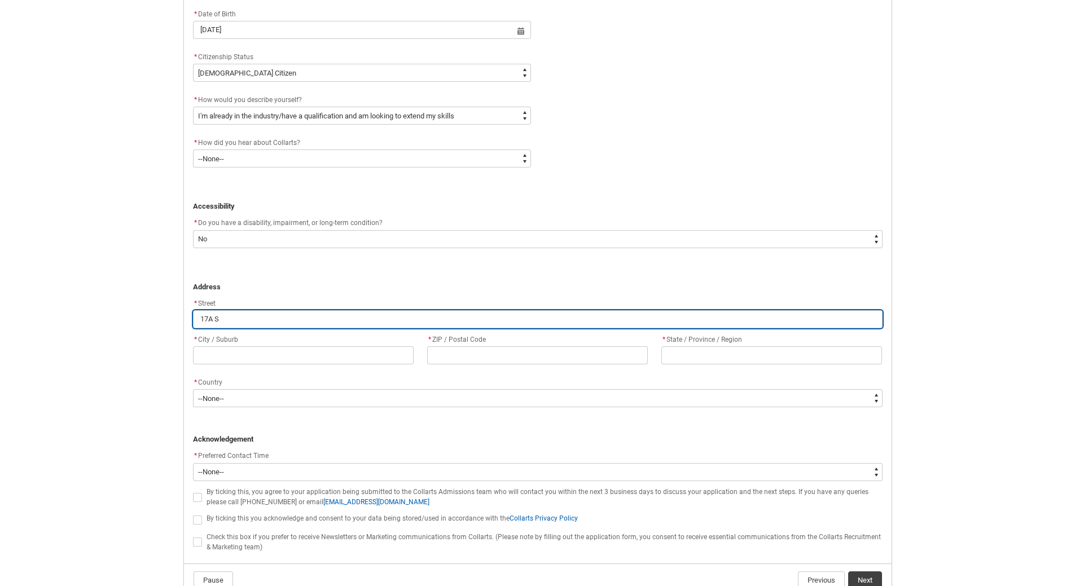
type lightning-primitive-input-simple "17A Sa"
type input "17A Sa"
type lightning-primitive-input-simple "17A San"
type input "17A San"
type lightning-primitive-input-simple "17A Sand"
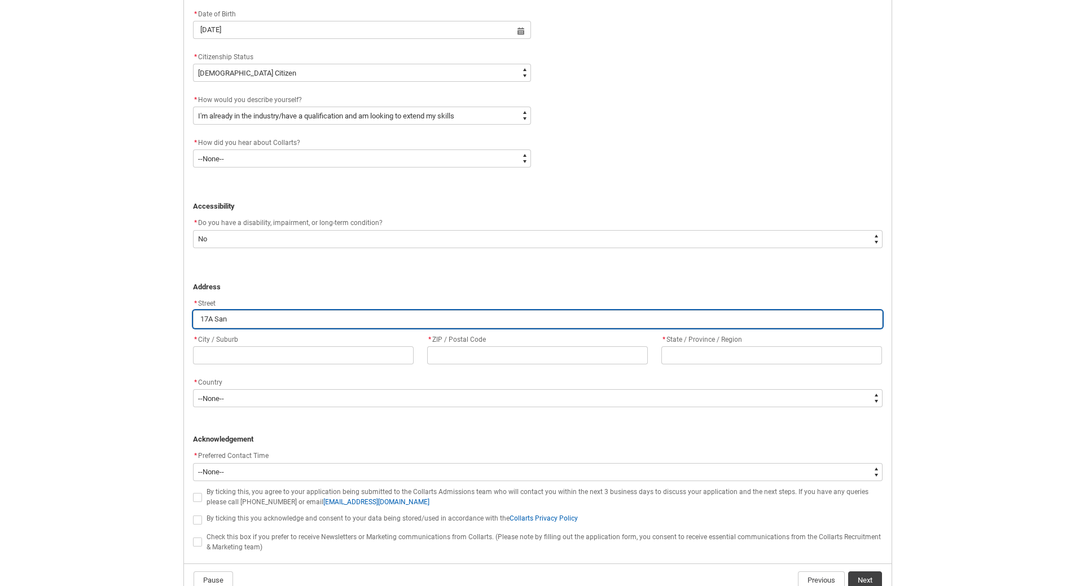
type input "17A Sand"
type lightning-primitive-input-simple "17A Sandp"
type input "17A Sandp"
type lightning-primitive-input-simple "17A Sandpl"
type input "17A Sandpl"
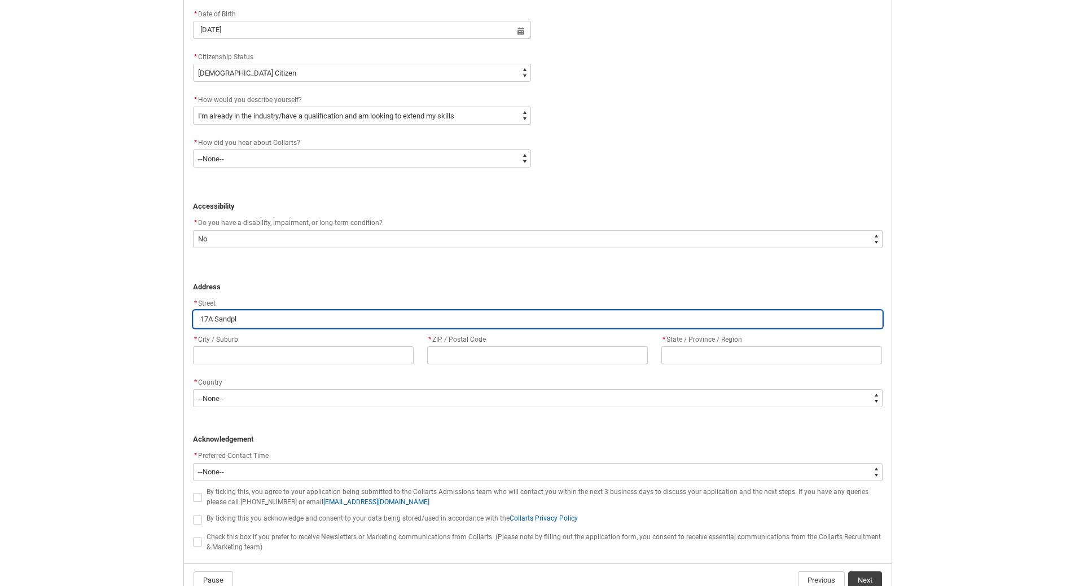
type lightning-primitive-input-simple "17A Sandplo"
type input "17A Sandplo"
type lightning-primitive-input-simple "17A Sandplov"
type input "17A Sandplov"
type lightning-primitive-input-simple "17A Sandplove"
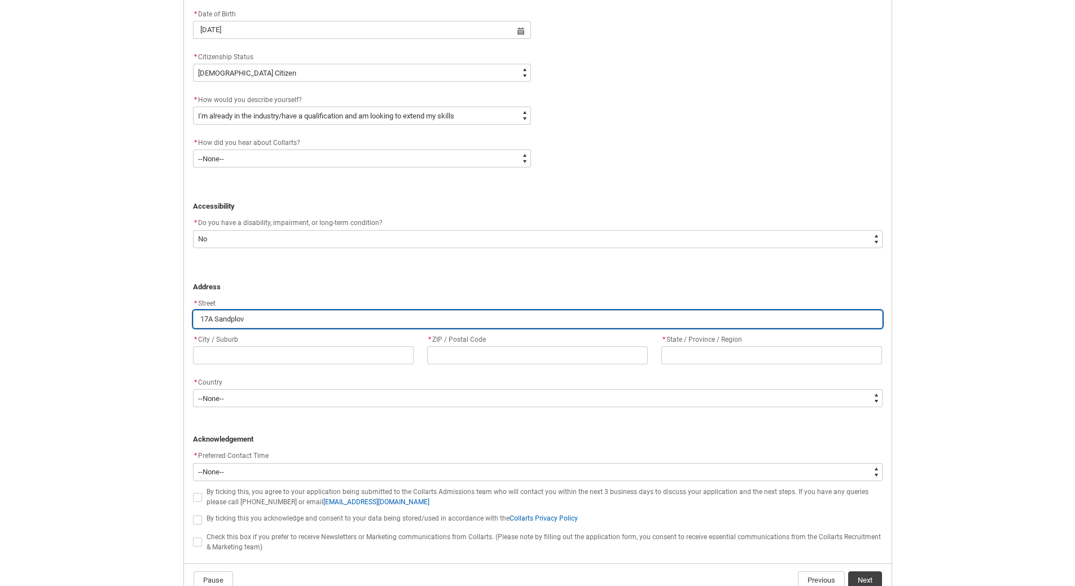
type input "17A Sandplove"
type lightning-primitive-input-simple "17A Sandplover"
type input "17A Sandplover"
type lightning-primitive-input-simple "17A Sandplover"
type input "17A Sandplover"
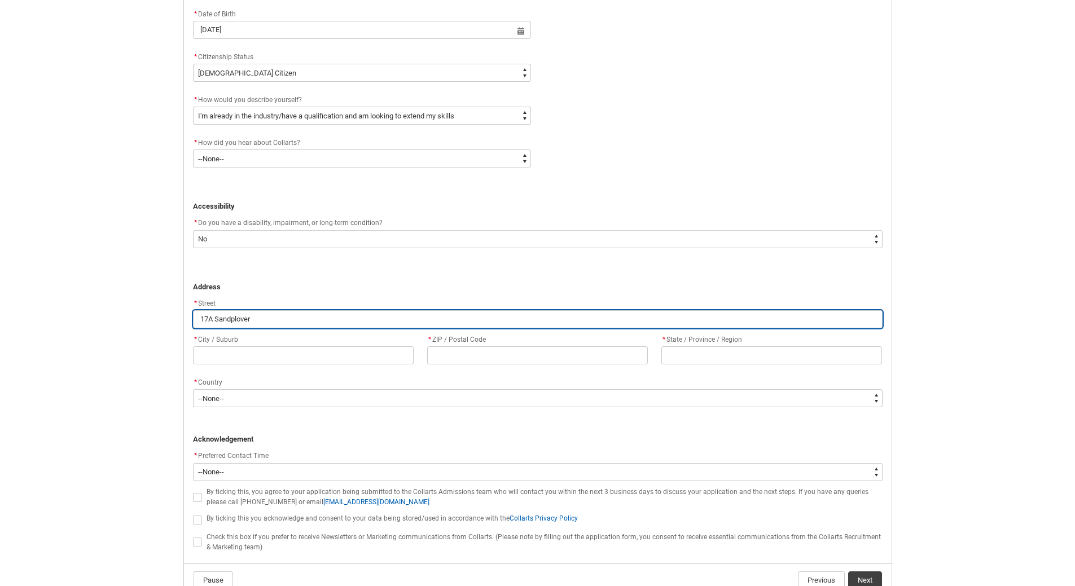
type lightning-primitive-input-simple "17A Sandplover P"
type input "17A Sandplover P"
type lightning-primitive-input-simple "17A Sandplover Pl"
type input "17A Sandplover Pl"
type lightning-primitive-input-simple "17A Sandplover Pla"
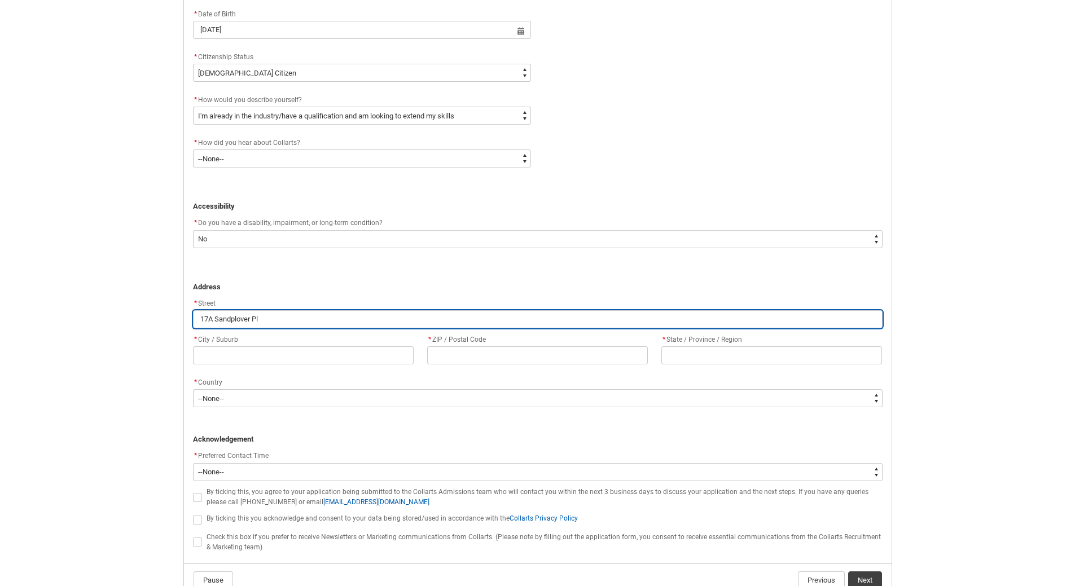
type input "17A Sandplover Pla"
type lightning-primitive-input-simple "17A Sandplover Plac"
type input "17A Sandplover Plac"
type lightning-primitive-input-simple "[STREET_ADDRESS]"
type input "[STREET_ADDRESS]"
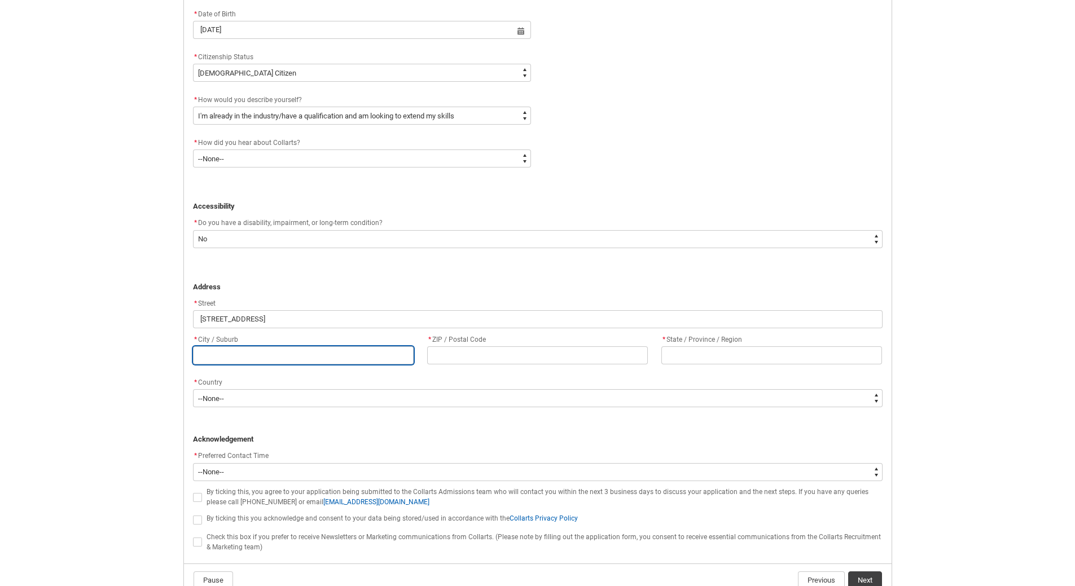
click at [375, 360] on input "REDU_Application_Form_for_Applicant flow" at bounding box center [303, 355] width 221 height 18
type lightning-primitive-input-simple "H"
type input "H"
type lightning-primitive-input-simple "Hi"
type input "Hi"
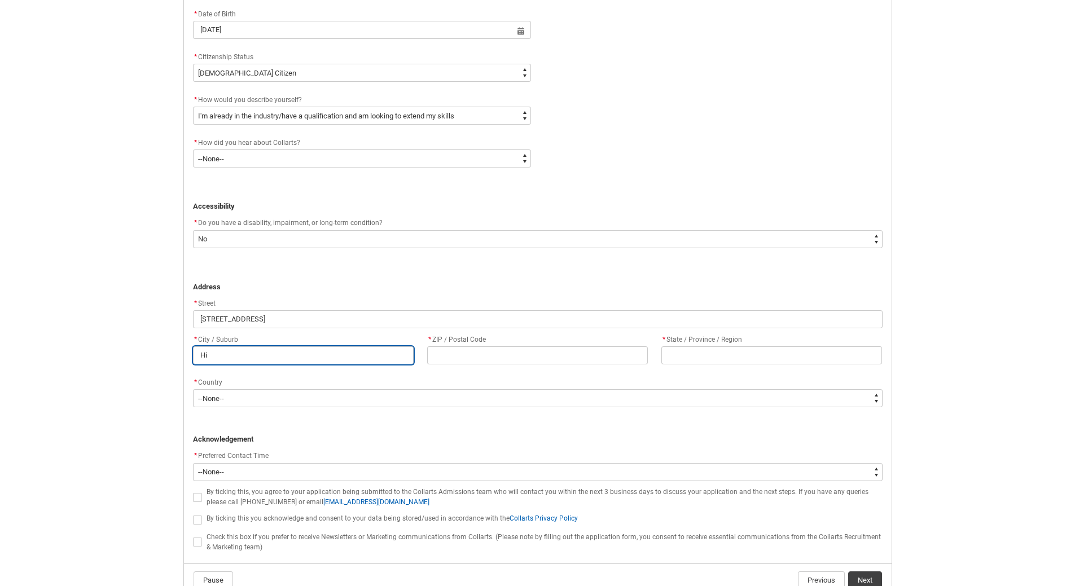
type lightning-primitive-input-simple "Hin"
type input "Hin"
type lightning-primitive-input-simple "Hinc"
type input "Hinc"
type lightning-primitive-input-simple "Hinch"
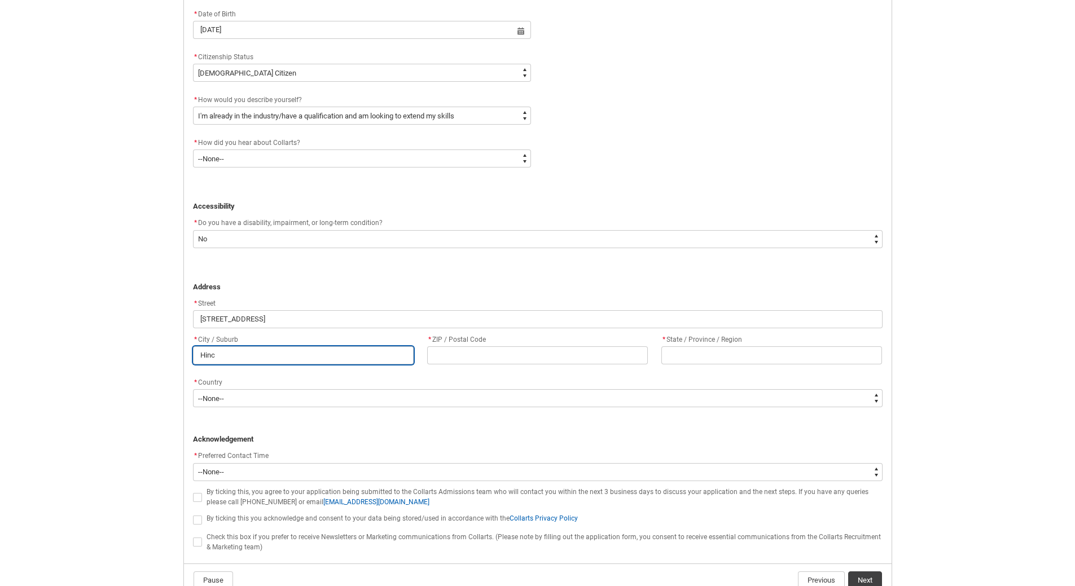
type input "Hinch"
type lightning-primitive-input-simple "Hinchi"
type input "Hinchi"
type lightning-primitive-input-simple "Hinchin"
type input "Hinchin"
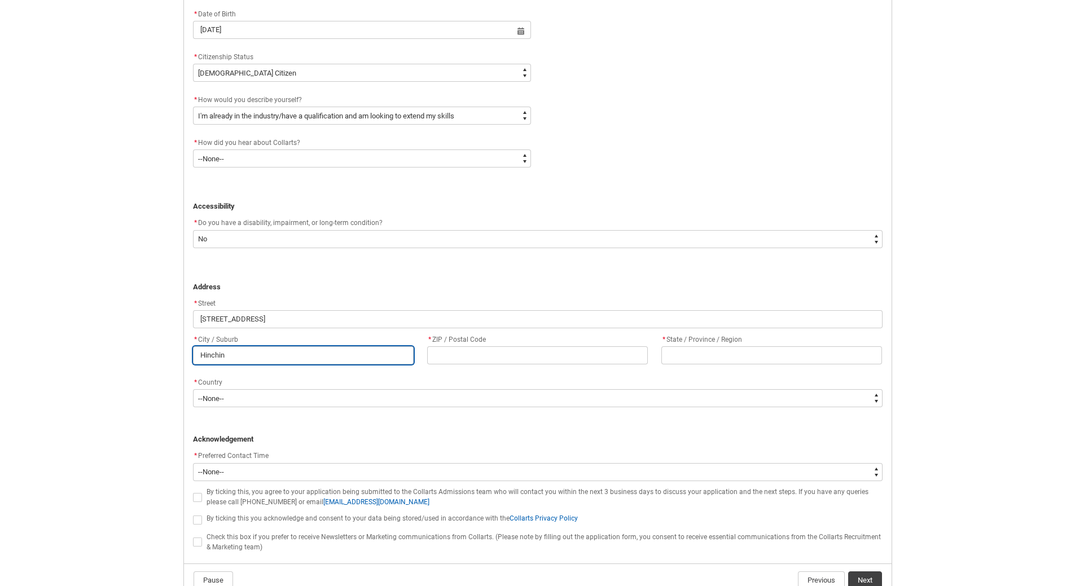
type lightning-primitive-input-simple "Hinchinb"
type input "Hinchinb"
type lightning-primitive-input-simple "Hinchinbr"
type input "Hinchinbr"
type lightning-primitive-input-simple "Hinchinbro"
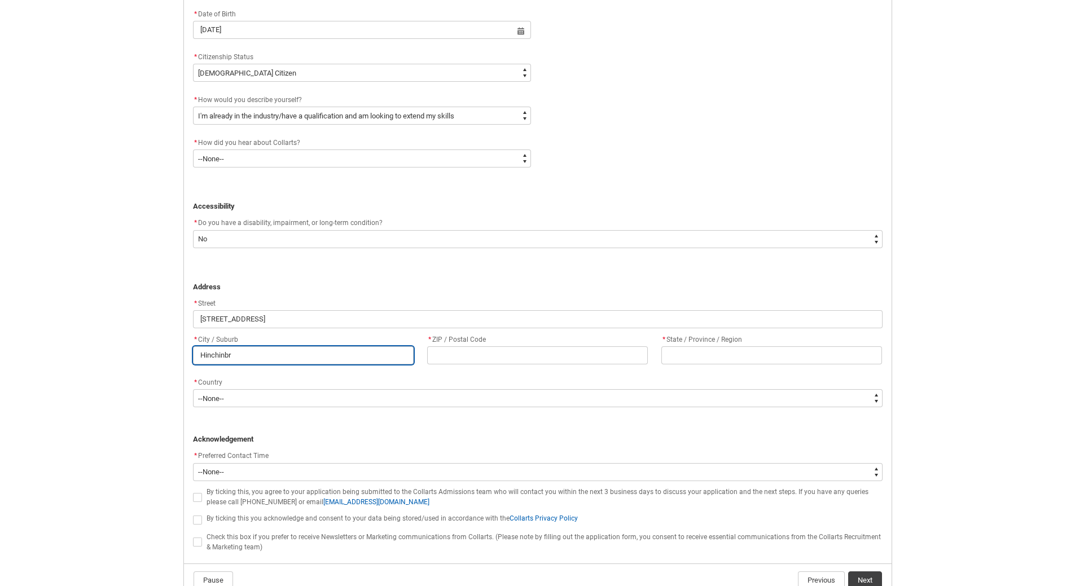
type input "Hinchinbro"
type lightning-primitive-input-simple "Hinchinbroo"
type input "Hinchinbroo"
type lightning-primitive-input-simple "Hinchinbrook"
type input "Hinchinbrook"
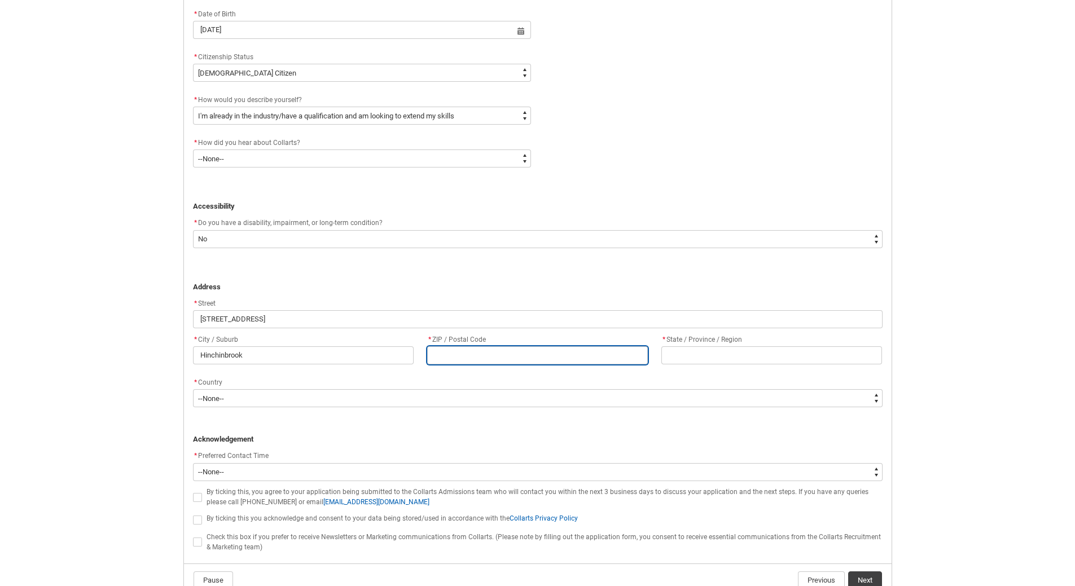
click at [521, 355] on input "REDU_Application_Form_for_Applicant flow" at bounding box center [537, 355] width 221 height 18
type lightning-primitive-input-simple "2"
type input "2"
type lightning-primitive-input-simple "21"
type input "21"
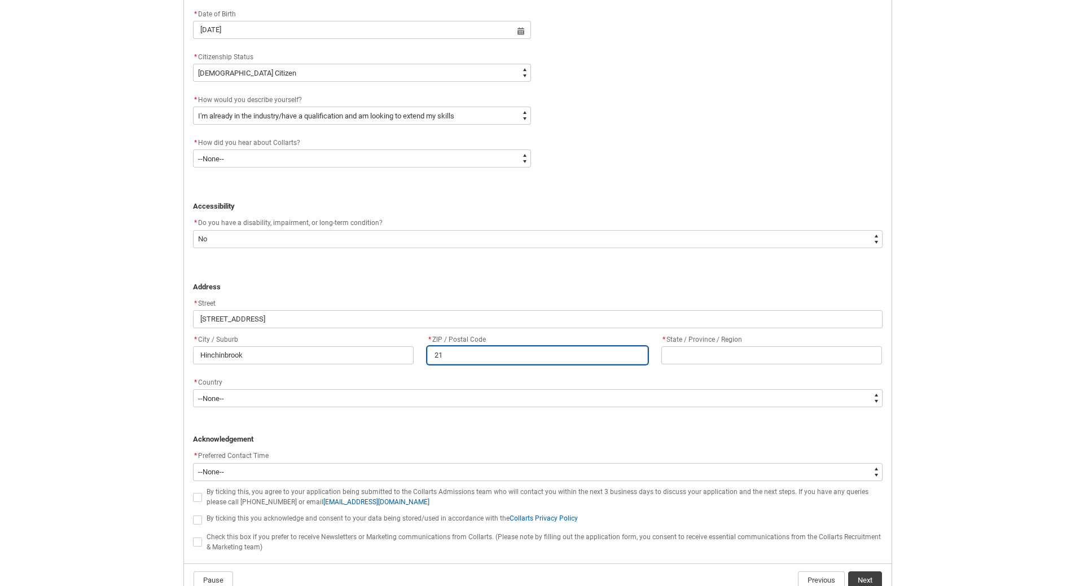
type lightning-primitive-input-simple "216"
type input "216"
type lightning-primitive-input-simple "2168"
type input "2168"
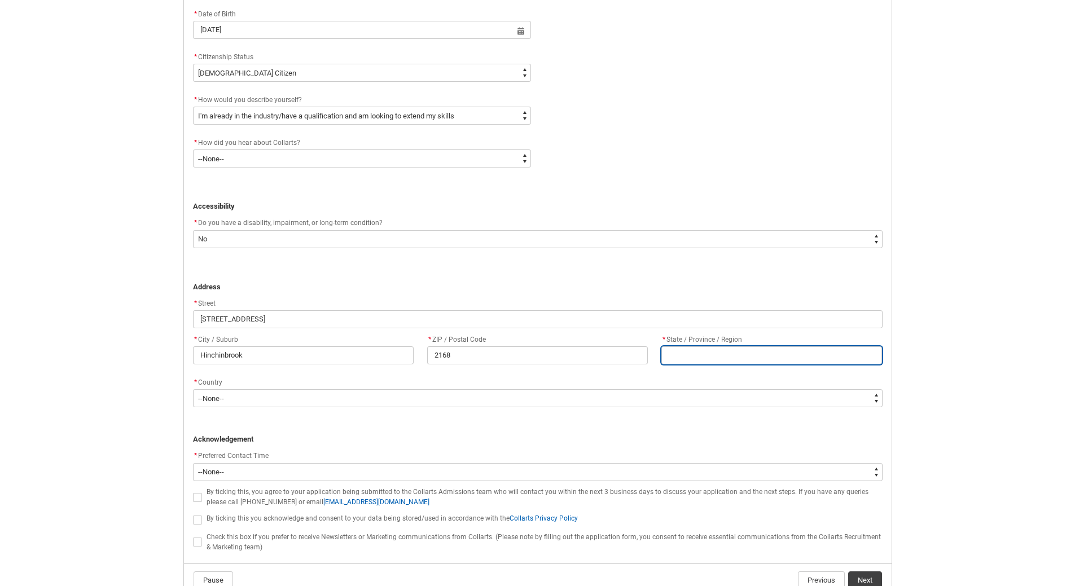
click at [684, 362] on input "REDU_Application_Form_for_Applicant flow" at bounding box center [771, 355] width 221 height 18
type lightning-primitive-input-simple "N"
type input "N"
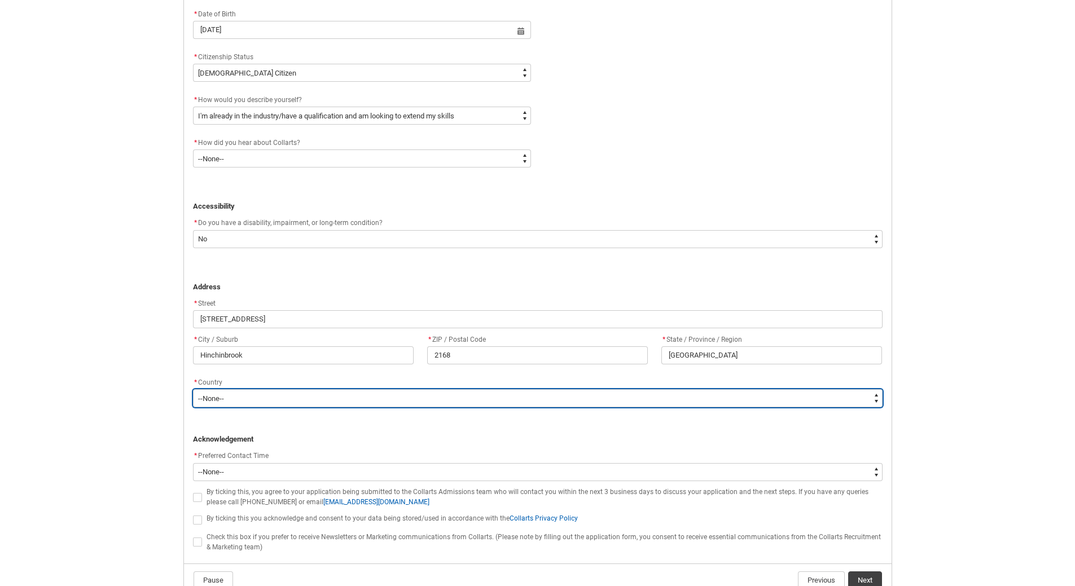
click at [293, 404] on select "--None-- [GEOGRAPHIC_DATA] ([GEOGRAPHIC_DATA]) [GEOGRAPHIC_DATA] [GEOGRAPHIC_DA…" at bounding box center [537, 398] width 689 height 18
click at [193, 389] on select "--None-- [GEOGRAPHIC_DATA] ([GEOGRAPHIC_DATA]) [GEOGRAPHIC_DATA] [GEOGRAPHIC_DA…" at bounding box center [537, 398] width 689 height 18
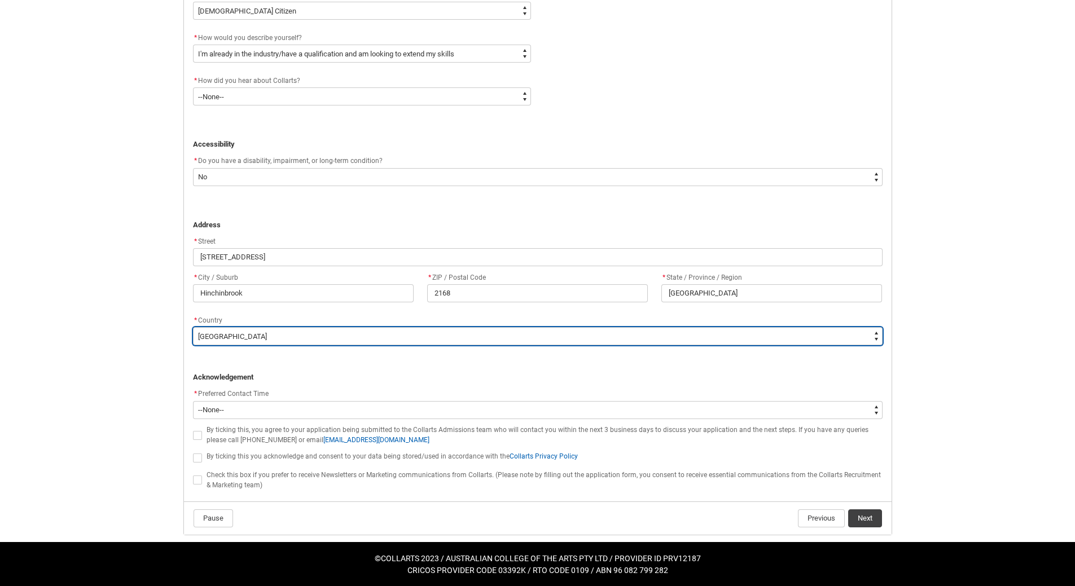
scroll to position [577, 0]
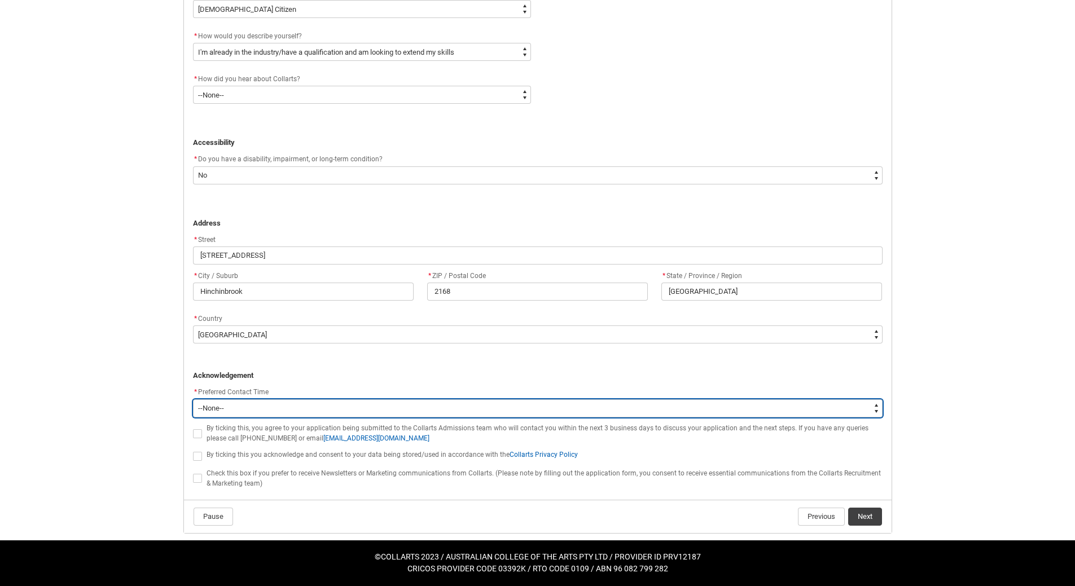
click at [876, 406] on select "--None-- Morning (9:00AM-12:00PM) Afternoon (12:00PM-5:00PM)" at bounding box center [537, 408] width 689 height 18
click at [193, 399] on select "--None-- Morning (9:00AM-12:00PM) Afternoon (12:00PM-5:00PM)" at bounding box center [537, 408] width 689 height 18
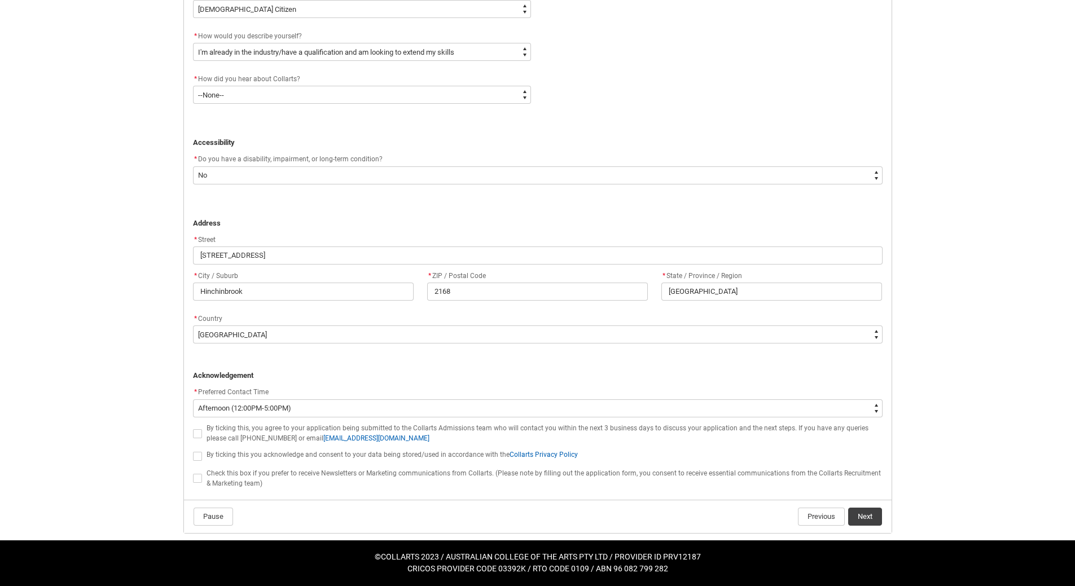
click at [200, 434] on span "REDU_Application_Form_for_Applicant flow" at bounding box center [197, 433] width 9 height 9
click at [193, 428] on input "REDU_Application_Form_for_Applicant flow" at bounding box center [192, 427] width 1 height 1
click at [200, 455] on span "REDU_Application_Form_for_Applicant flow" at bounding box center [197, 456] width 9 height 9
click at [193, 450] on input "REDU_Application_Form_for_Applicant flow" at bounding box center [192, 450] width 1 height 1
click at [200, 479] on span "REDU_Application_Form_for_Applicant flow" at bounding box center [197, 478] width 9 height 9
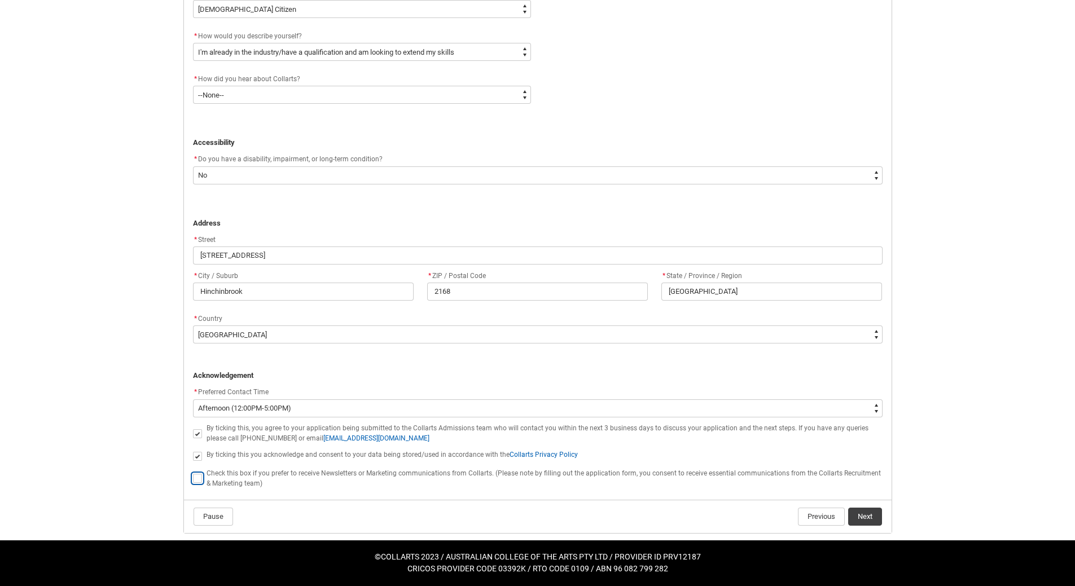
click at [193, 473] on input "REDU_Application_Form_for_Applicant flow" at bounding box center [192, 472] width 1 height 1
click at [864, 518] on button "Next" at bounding box center [865, 517] width 34 height 18
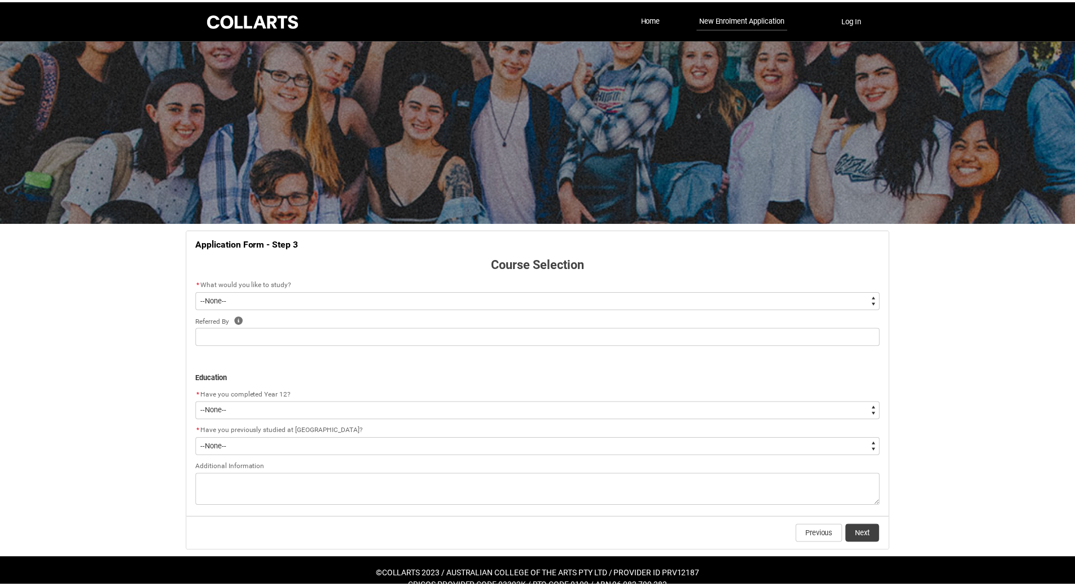
scroll to position [18, 0]
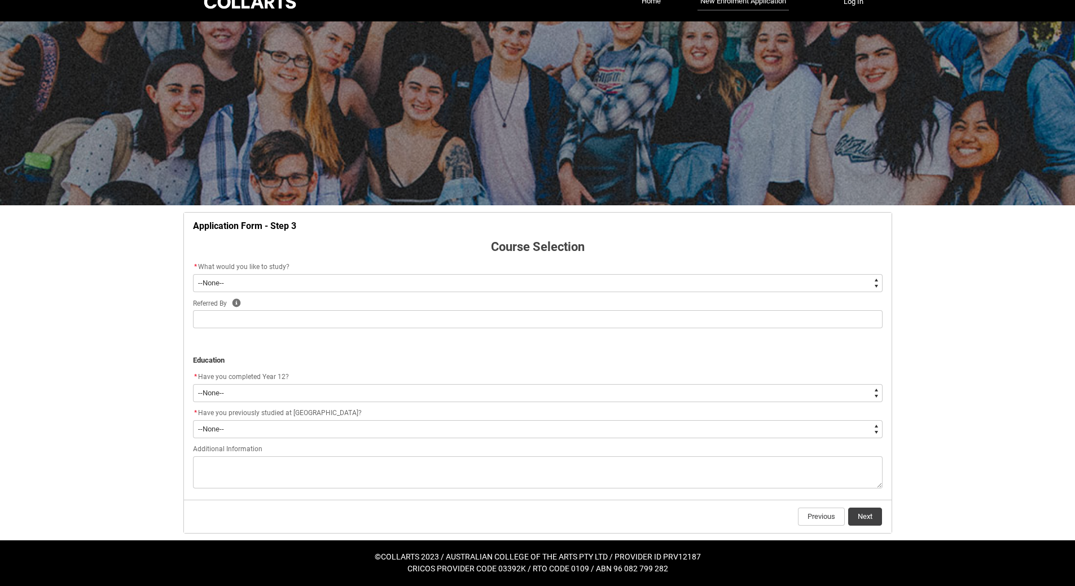
click at [877, 285] on select "--None-- Diploma Bachelor Post Graduate" at bounding box center [537, 283] width 689 height 18
click at [193, 274] on select "--None-- Diploma Bachelor Post Graduate" at bounding box center [537, 283] width 689 height 18
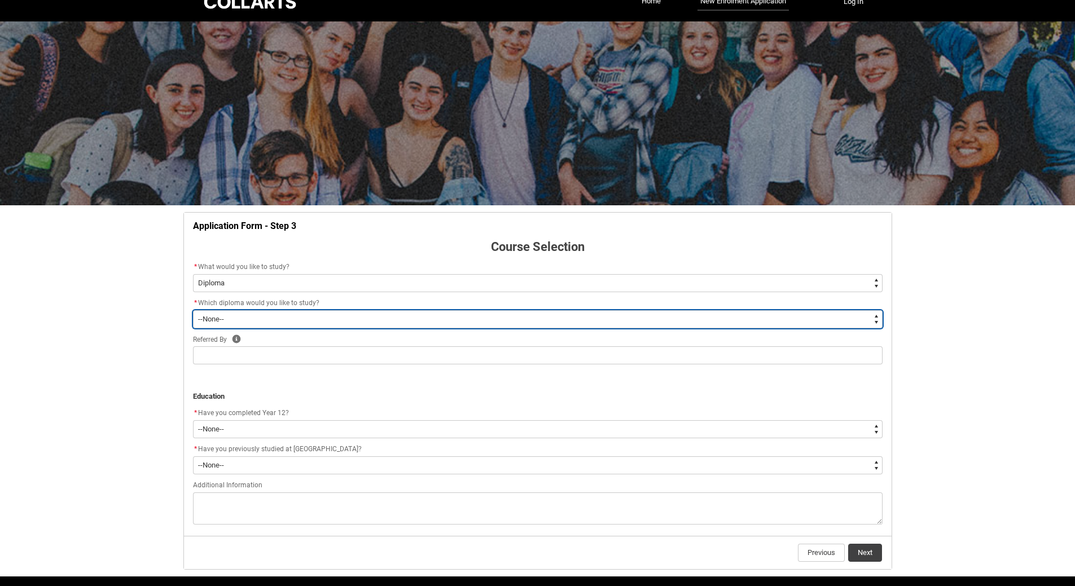
click at [878, 320] on select "--None-- Diploma of 2D Animation Diploma of Applied Business (Entertainment Man…" at bounding box center [537, 319] width 689 height 18
click at [193, 310] on select "--None-- Diploma of 2D Animation Diploma of Applied Business (Entertainment Man…" at bounding box center [537, 319] width 689 height 18
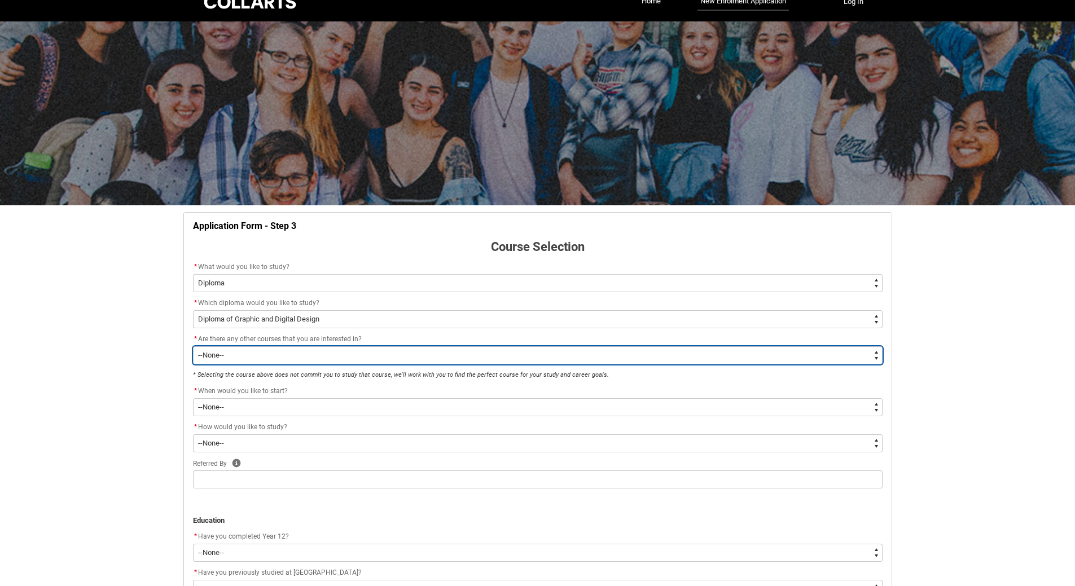
click at [875, 355] on select "--None-- Yes No" at bounding box center [537, 355] width 689 height 18
click at [193, 346] on select "--None-- Yes No" at bounding box center [537, 355] width 689 height 18
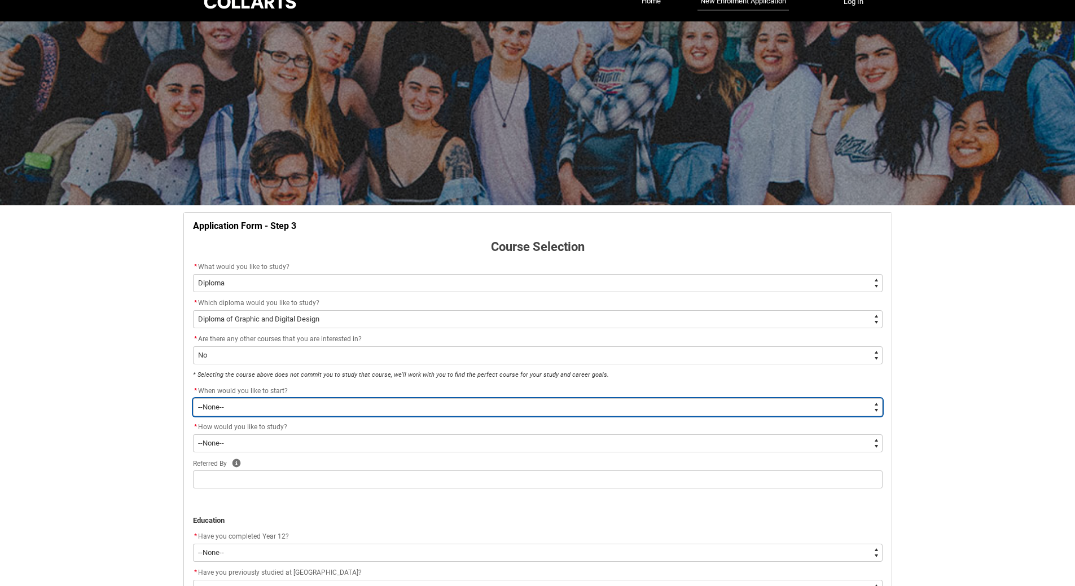
click at [877, 406] on select "--None-- Trimester 1 2026, starting [DATE] Trimester 3 2025, starting [DATE]" at bounding box center [537, 407] width 689 height 18
click at [193, 398] on select "--None-- Trimester 1 2026, starting [DATE] Trimester 3 2025, starting [DATE]" at bounding box center [537, 407] width 689 height 18
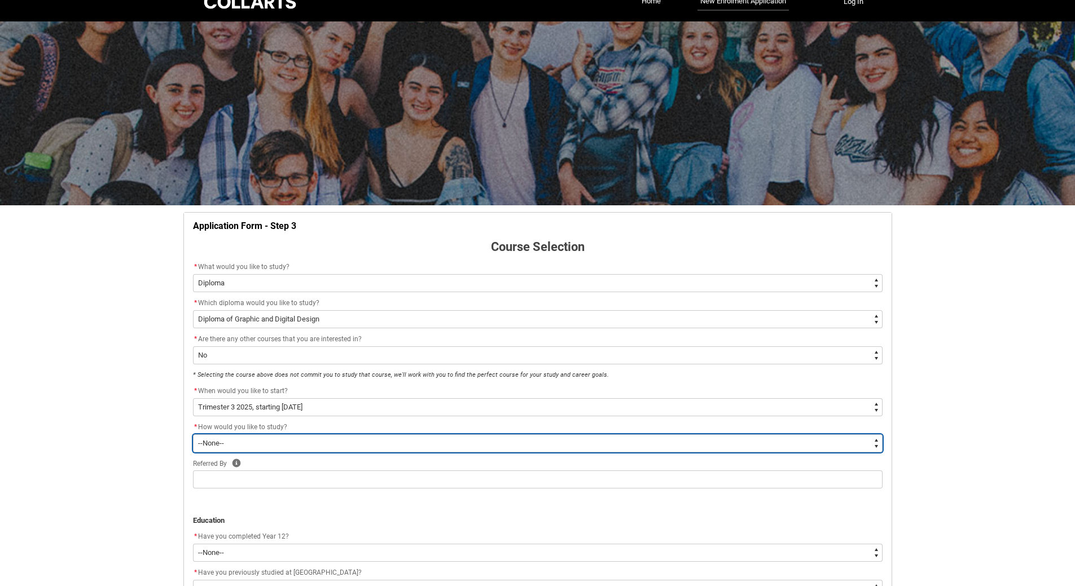
click at [877, 444] on select "--None-- On-campus Online" at bounding box center [537, 443] width 689 height 18
click at [193, 434] on select "--None-- On-campus Online" at bounding box center [537, 443] width 689 height 18
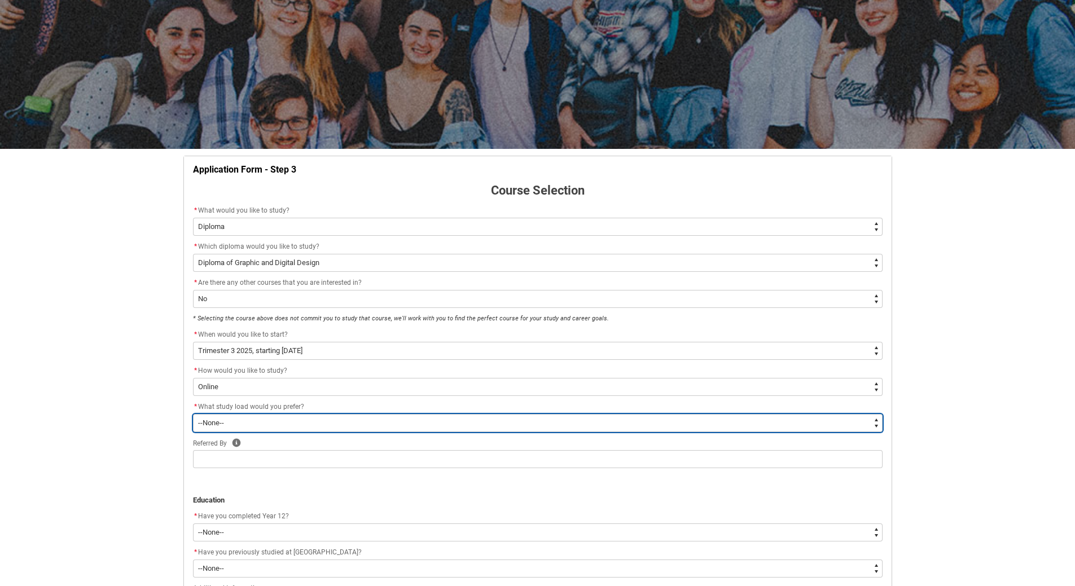
click at [877, 420] on select "--None-- Full-time Part-time" at bounding box center [537, 423] width 689 height 18
click at [193, 414] on select "--None-- Full-time Part-time" at bounding box center [537, 423] width 689 height 18
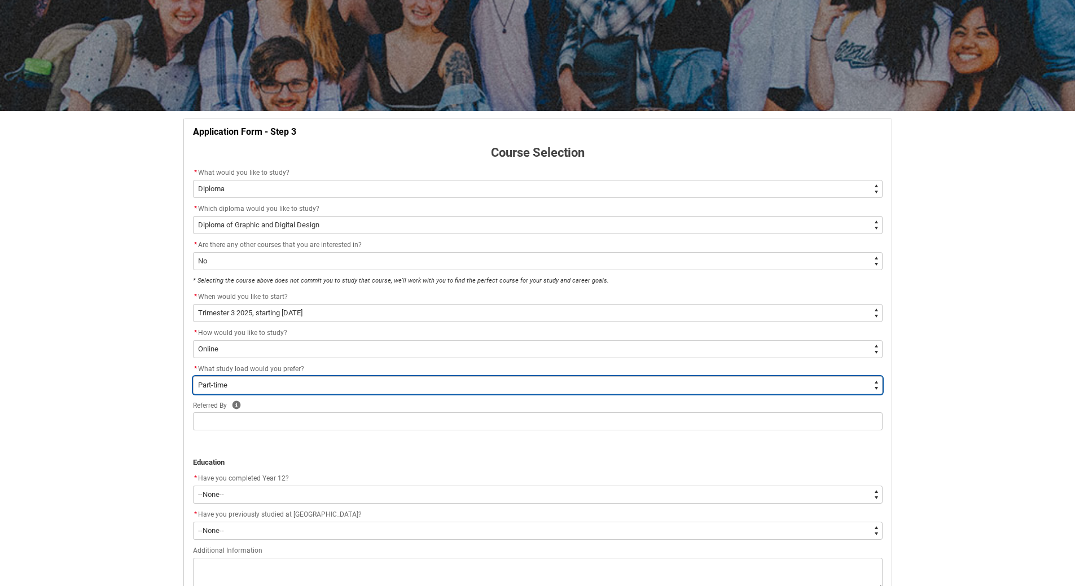
scroll to position [187, 0]
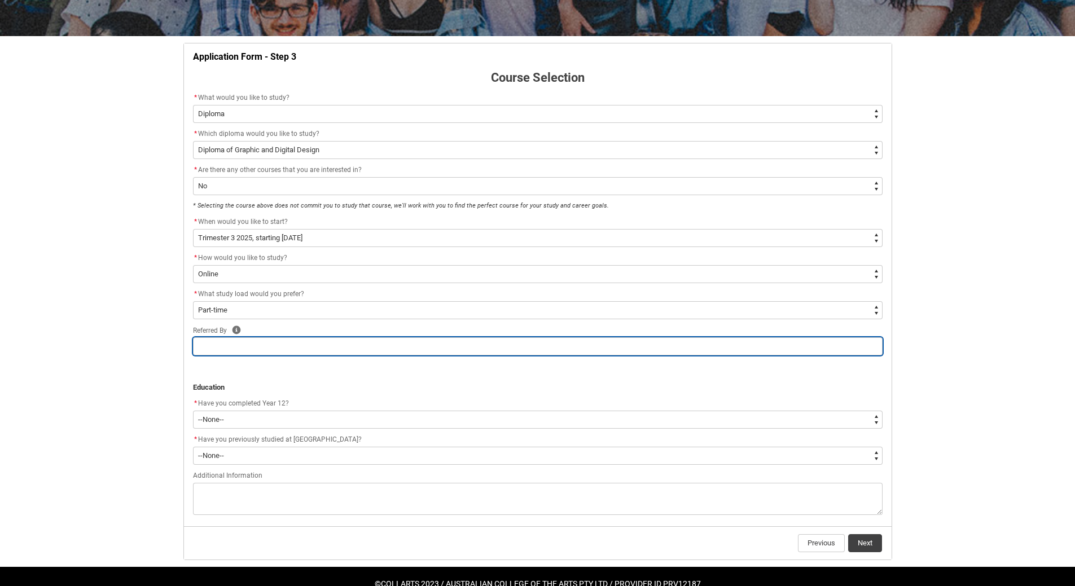
click at [472, 354] on input "REDU_Application_Form_for_Applicant flow" at bounding box center [537, 346] width 689 height 18
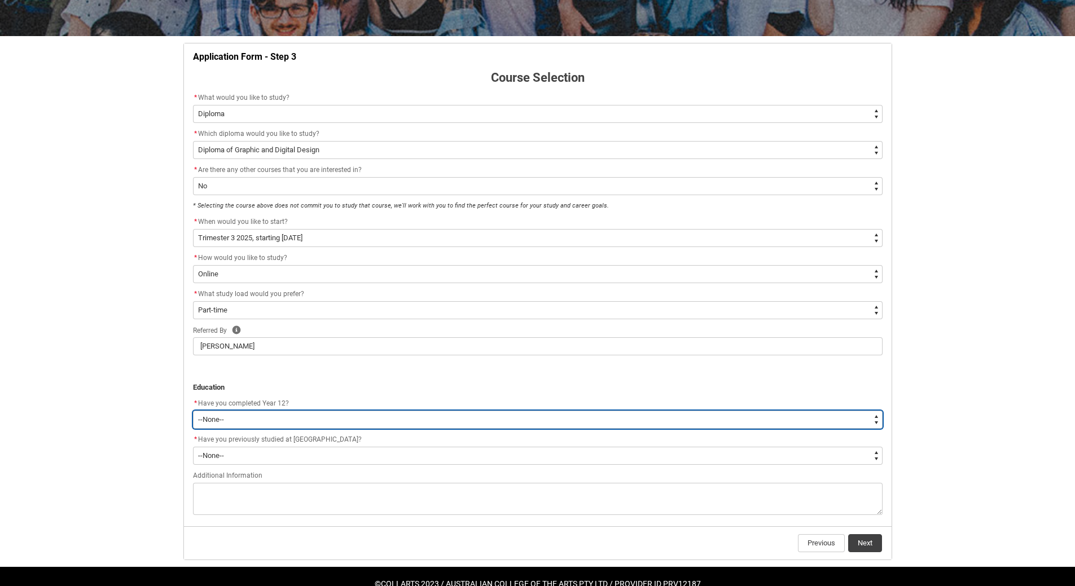
click at [877, 419] on select "--None-- Yes No Other" at bounding box center [537, 420] width 689 height 18
click at [193, 411] on select "--None-- Yes No Other" at bounding box center [537, 420] width 689 height 18
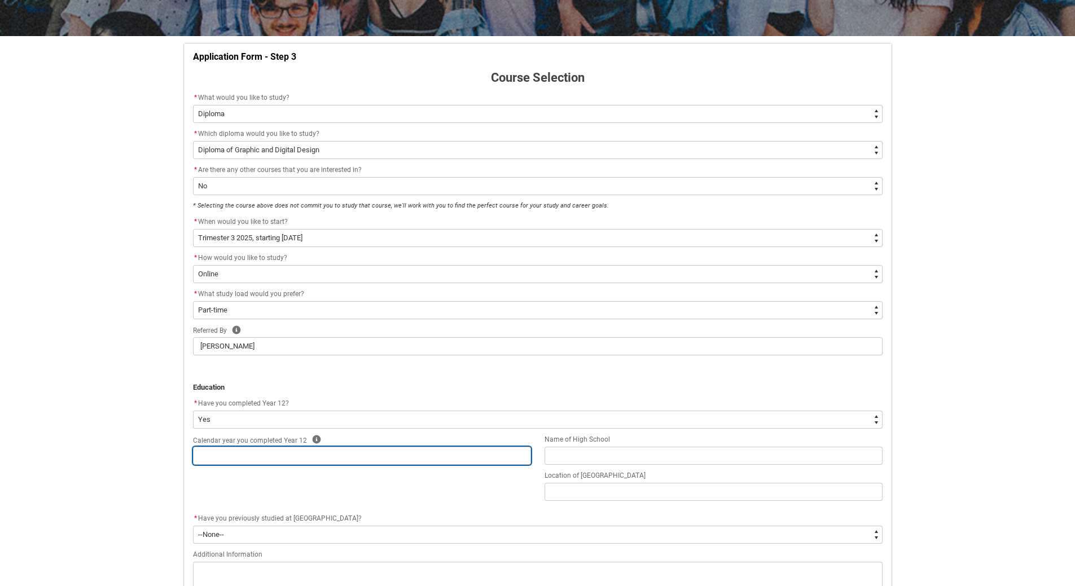
click at [428, 458] on input "REDU_Application_Form_for_Applicant flow" at bounding box center [362, 456] width 338 height 18
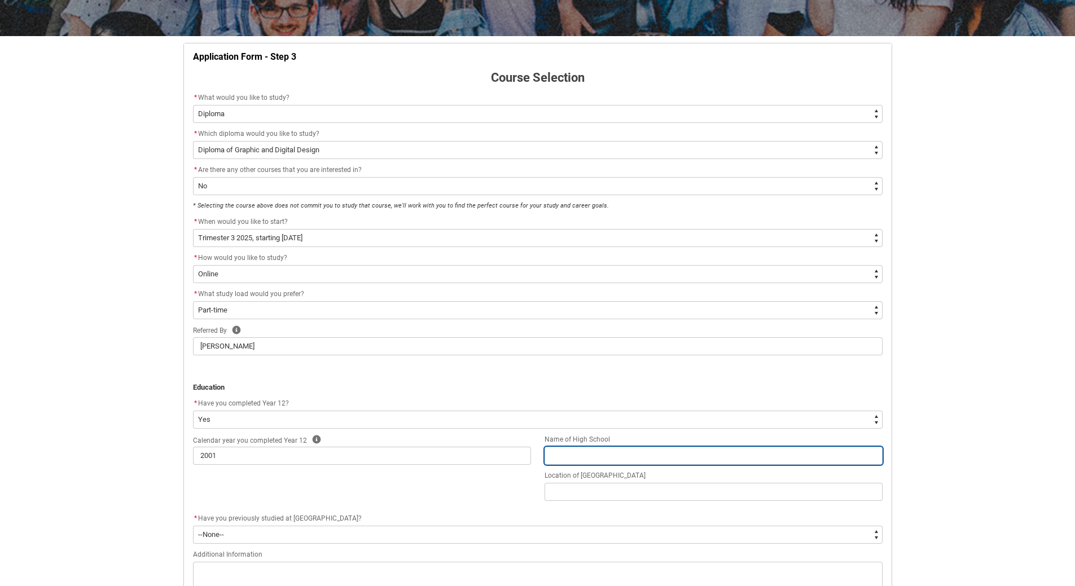
click at [656, 456] on input "REDU_Application_Form_for_Applicant flow" at bounding box center [713, 456] width 338 height 18
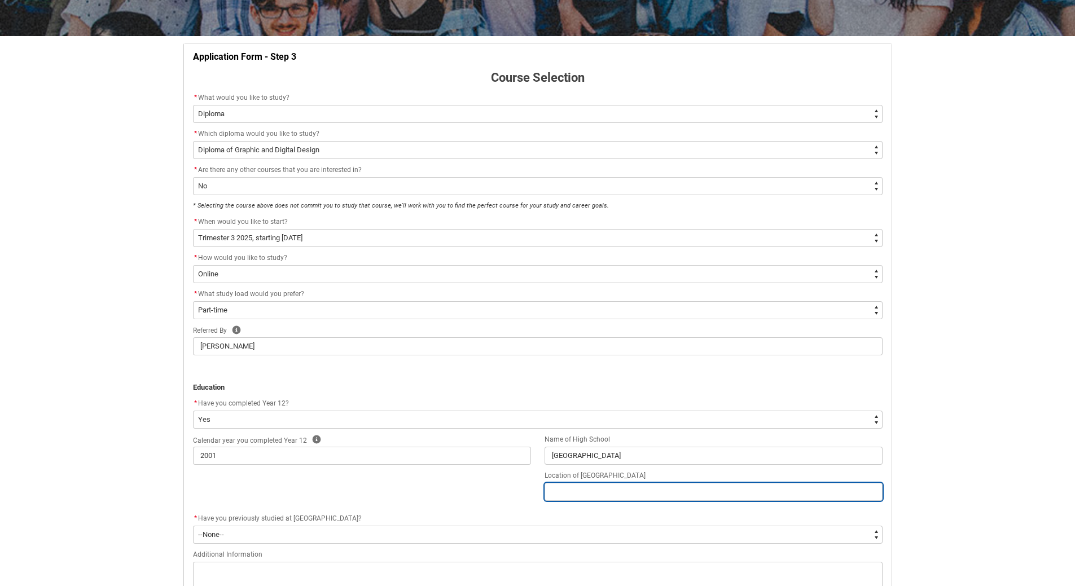
click at [697, 495] on input "REDU_Application_Form_for_Applicant flow" at bounding box center [713, 492] width 338 height 18
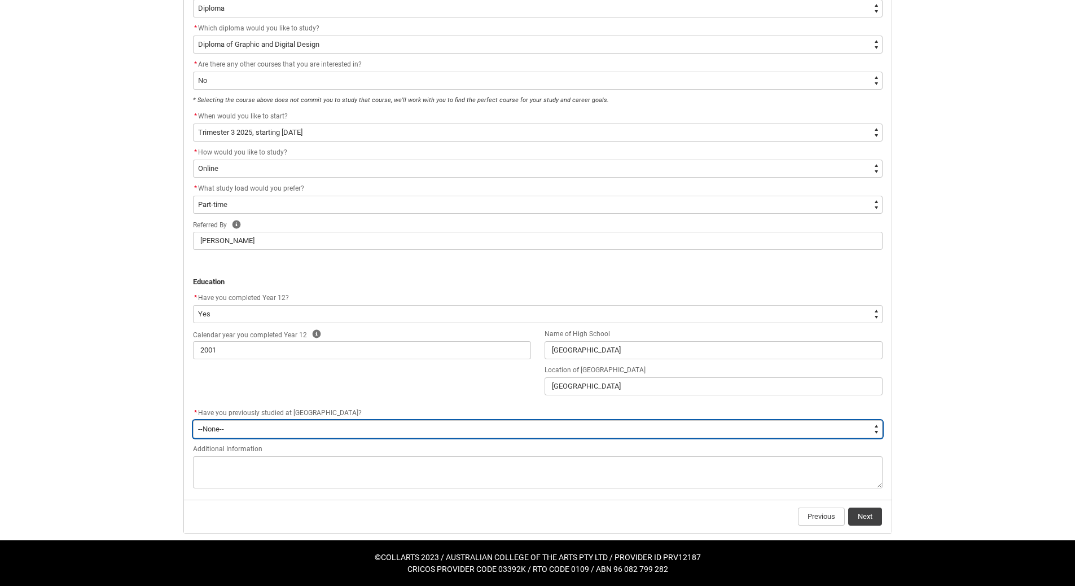
drag, startPoint x: 877, startPoint y: 425, endPoint x: 782, endPoint y: 426, distance: 94.8
click at [877, 425] on select "--None-- Yes No" at bounding box center [537, 429] width 689 height 18
click at [193, 420] on select "--None-- Yes No" at bounding box center [537, 429] width 689 height 18
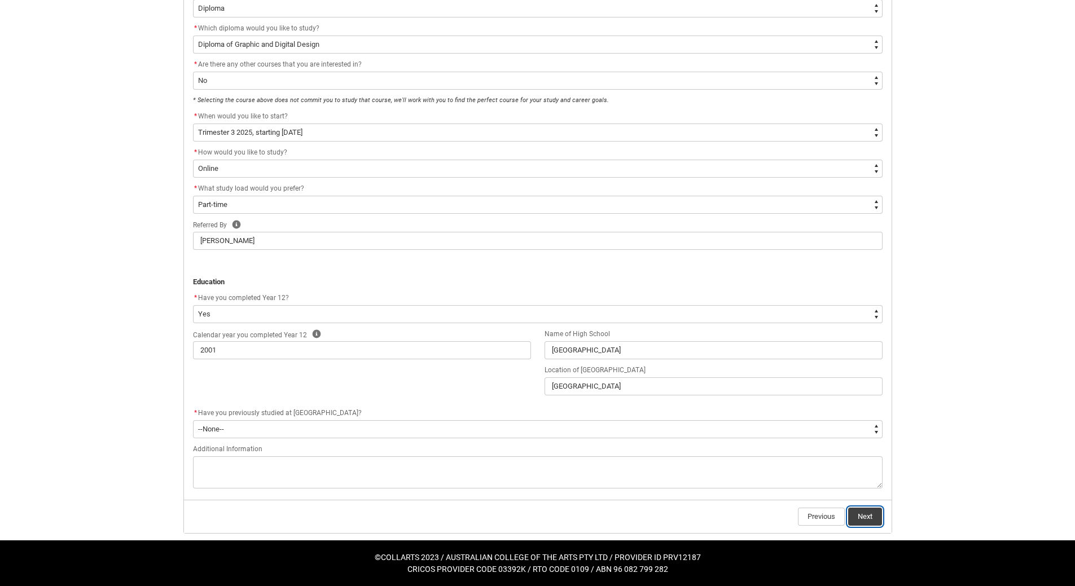
click at [865, 516] on button "Next" at bounding box center [865, 517] width 34 height 18
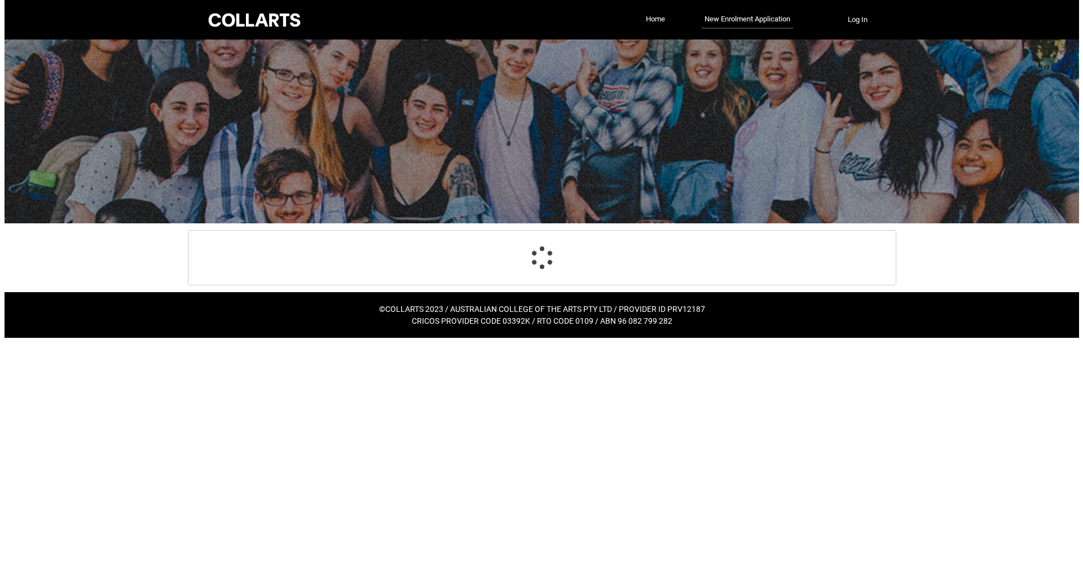
scroll to position [0, 0]
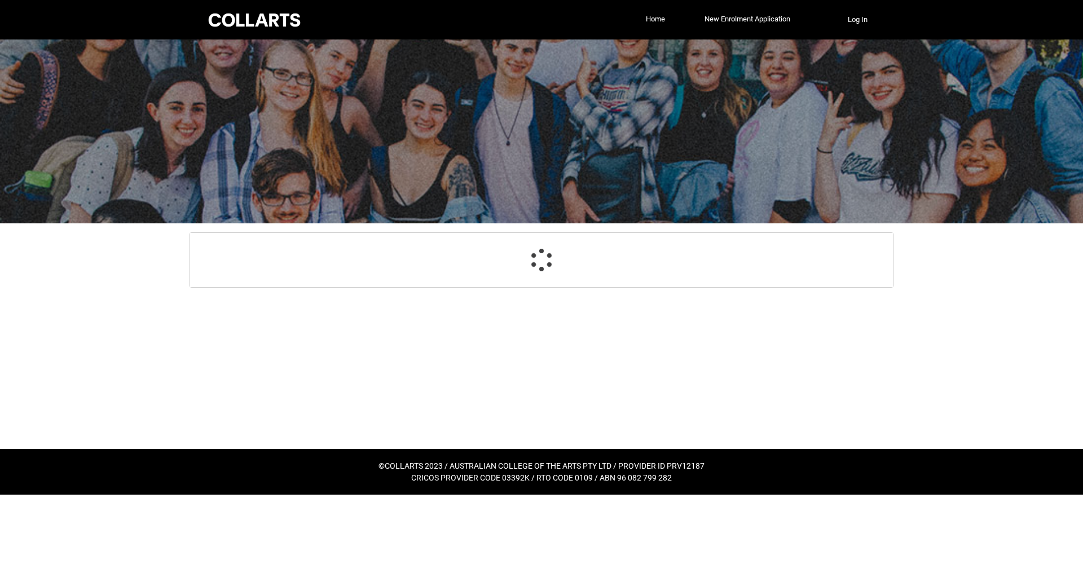
select select "GenderOptions.Male"
select select "MailingCountry_Options.1101"
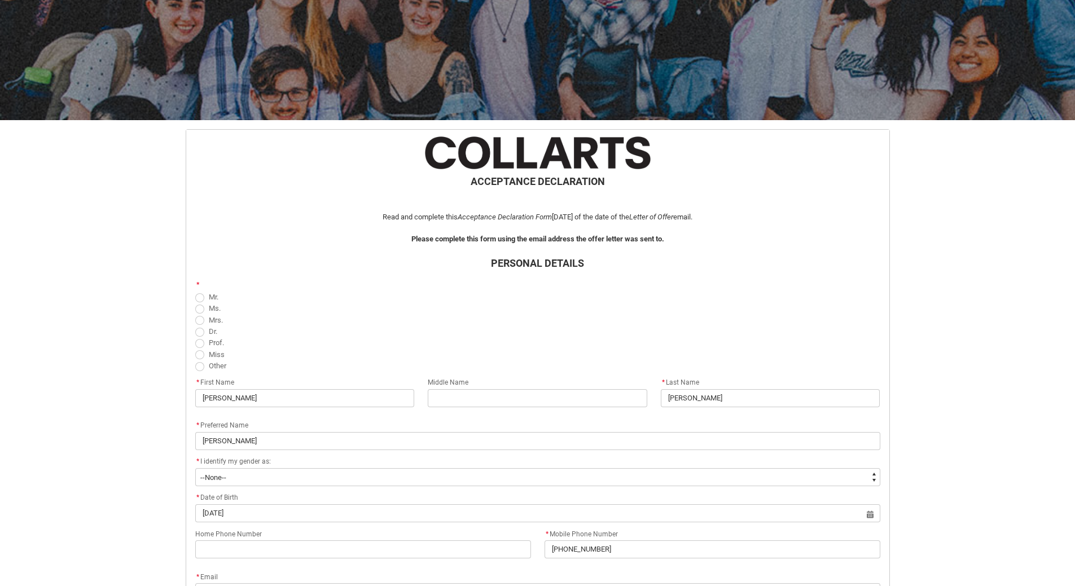
scroll to position [113, 0]
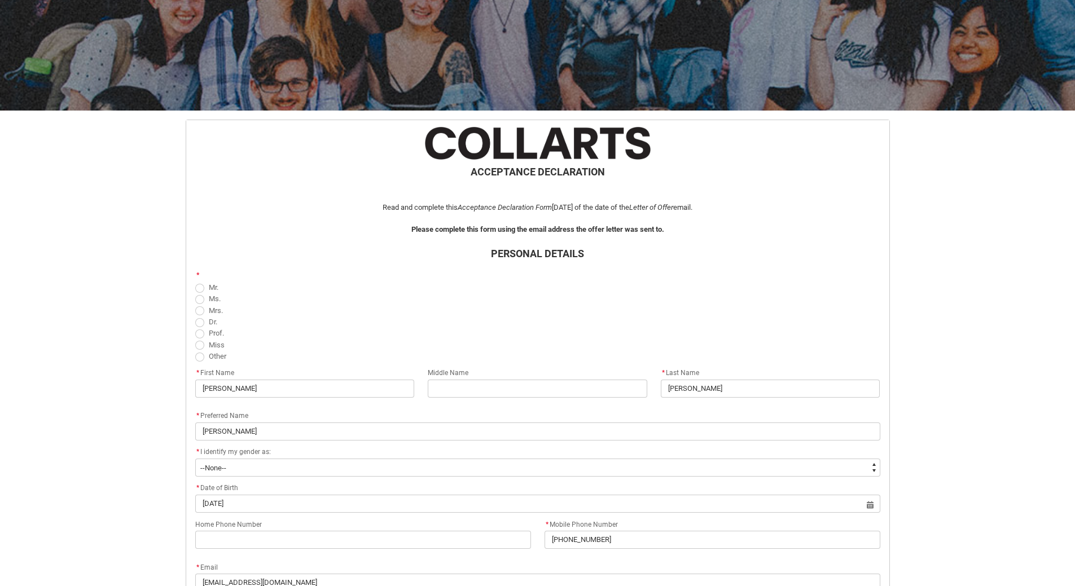
click at [199, 289] on span "REDU_Acceptance_Declaration flow" at bounding box center [199, 288] width 9 height 9
click at [195, 282] on input "Mr." at bounding box center [195, 281] width 1 height 1
radio input "true"
click at [488, 396] on input "REDU_Acceptance_Declaration flow" at bounding box center [537, 389] width 219 height 18
type lightning-primitive-input-simple "V"
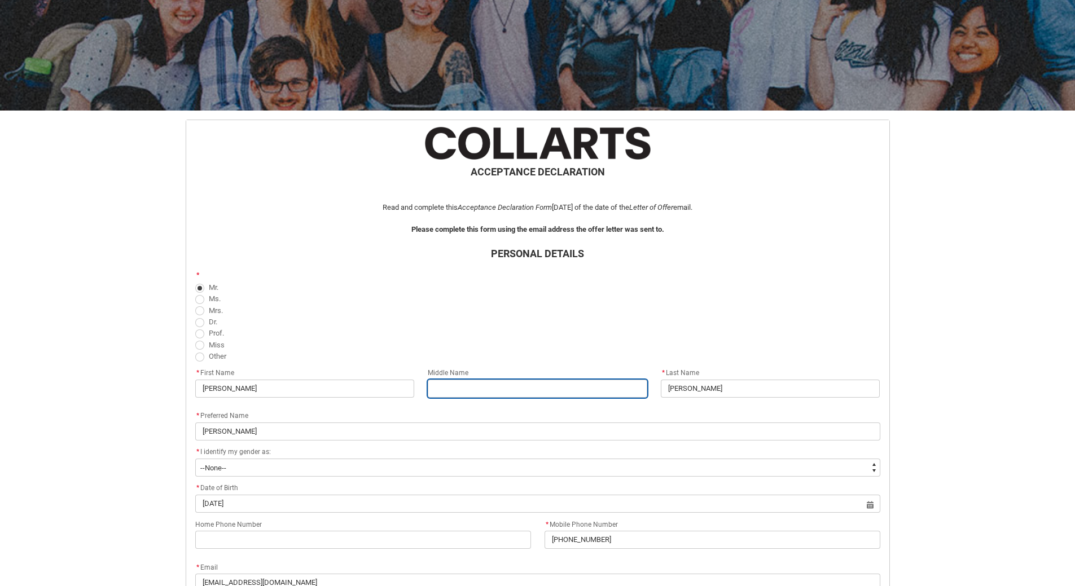
type input "V"
type lightning-primitive-input-simple "Vu"
type input "Vu"
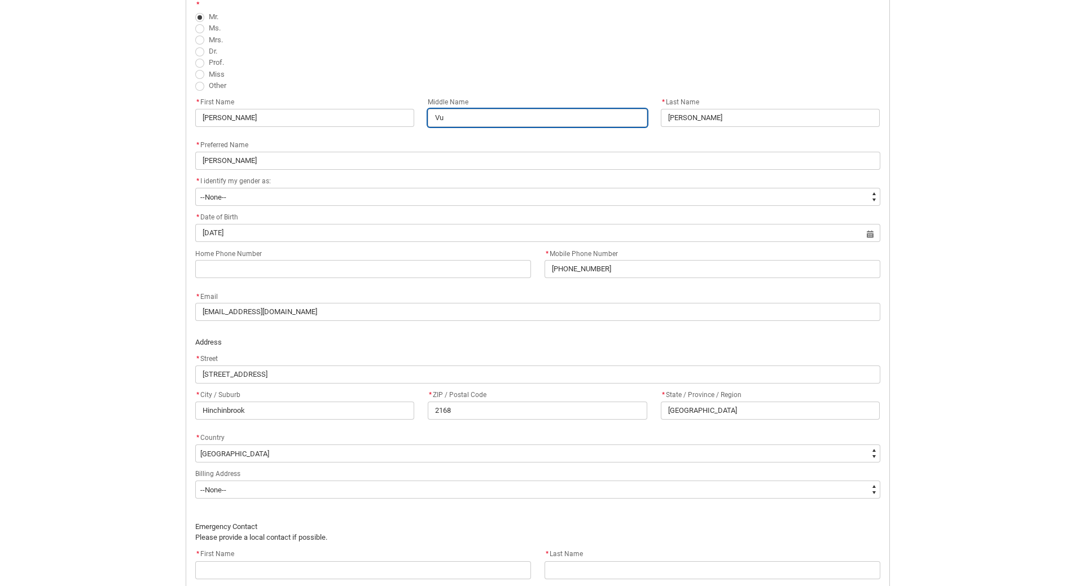
scroll to position [451, 0]
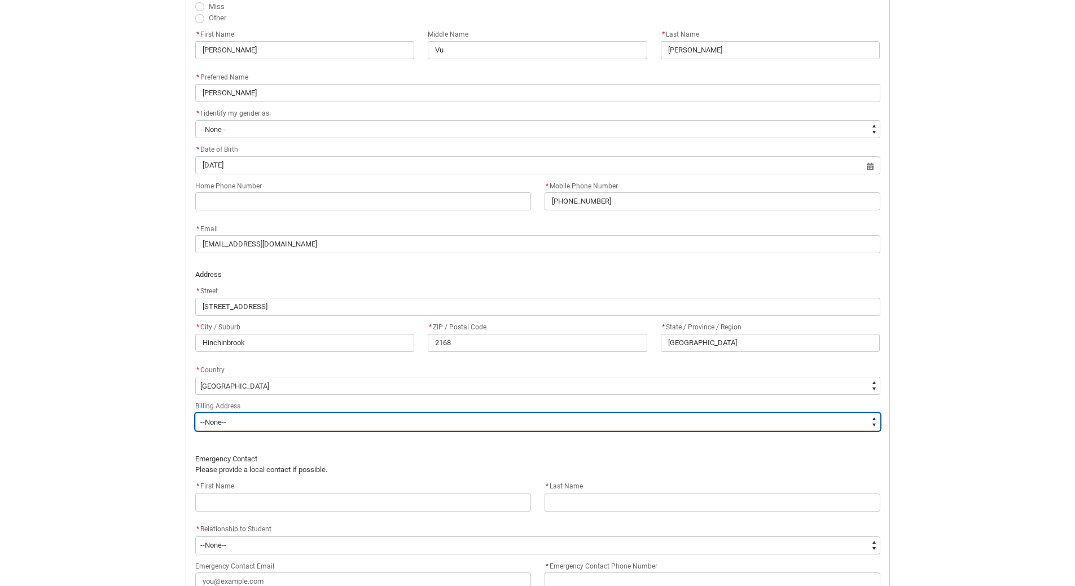
click at [875, 420] on select "--None-- Same as above Different to above - please complete below" at bounding box center [537, 422] width 685 height 18
type lightning-select "BillingAddressOption_Same"
click at [195, 413] on select "--None-- Same as above Different to above - please complete below" at bounding box center [537, 422] width 685 height 18
select select "BillingAddressOption_Same"
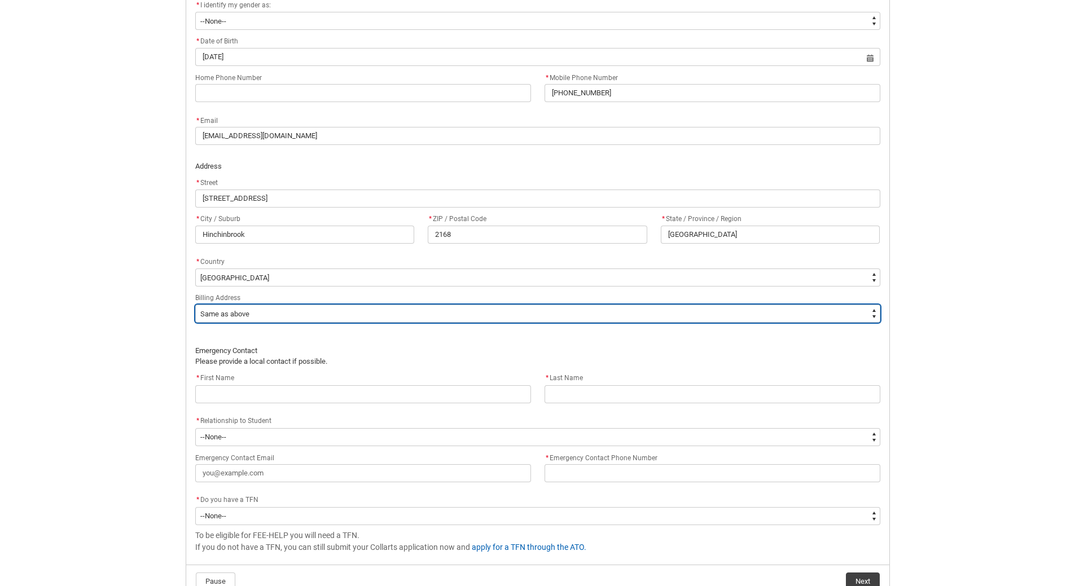
scroll to position [564, 0]
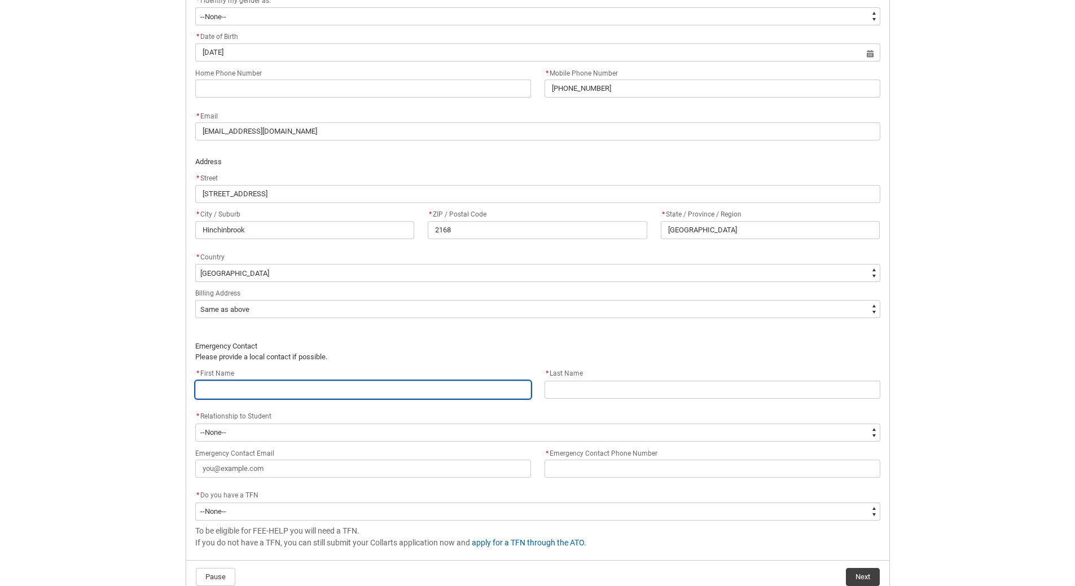
click at [342, 388] on input "REDU_Acceptance_Declaration flow" at bounding box center [363, 390] width 336 height 18
type lightning-primitive-input-simple "Q"
type input "Q"
type lightning-primitive-input-simple "Qu"
type input "Qu"
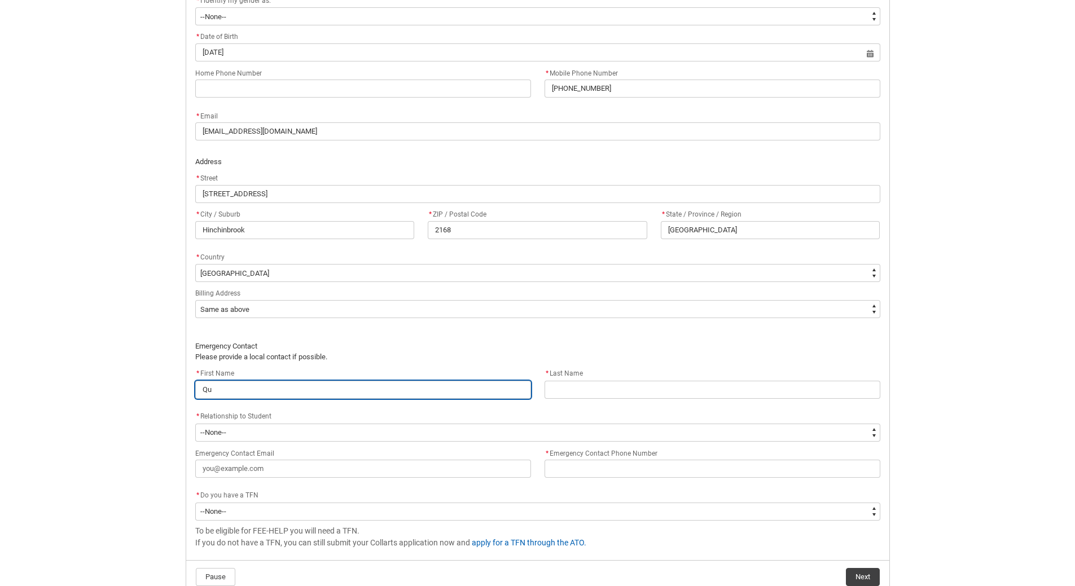
type lightning-primitive-input-simple "Quy"
type input "Quy"
type lightning-primitive-input-simple "Quyn"
type input "Quyn"
type lightning-primitive-input-simple "Quynh"
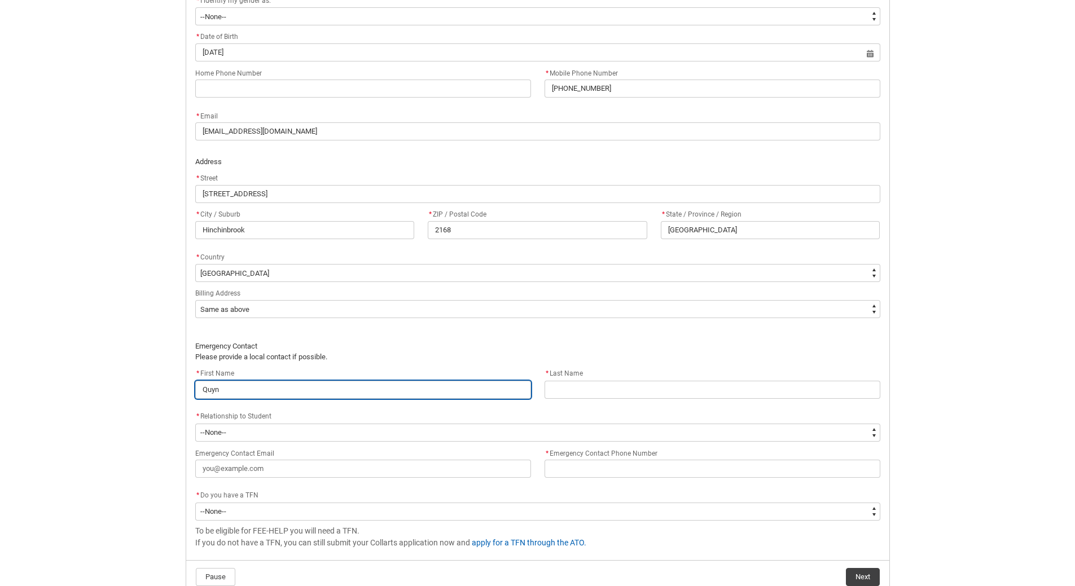
type input "Quynh"
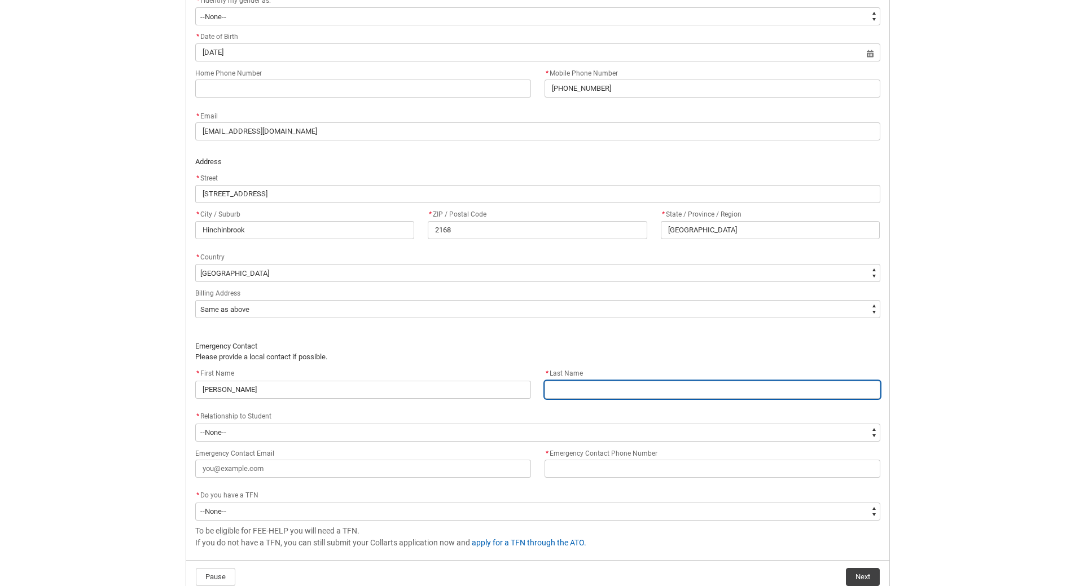
click at [603, 390] on input "REDU_Acceptance_Declaration flow" at bounding box center [712, 390] width 336 height 18
type lightning-primitive-input-simple "N"
type input "N"
type lightning-primitive-input-simple "[PERSON_NAME]"
type input "[PERSON_NAME]"
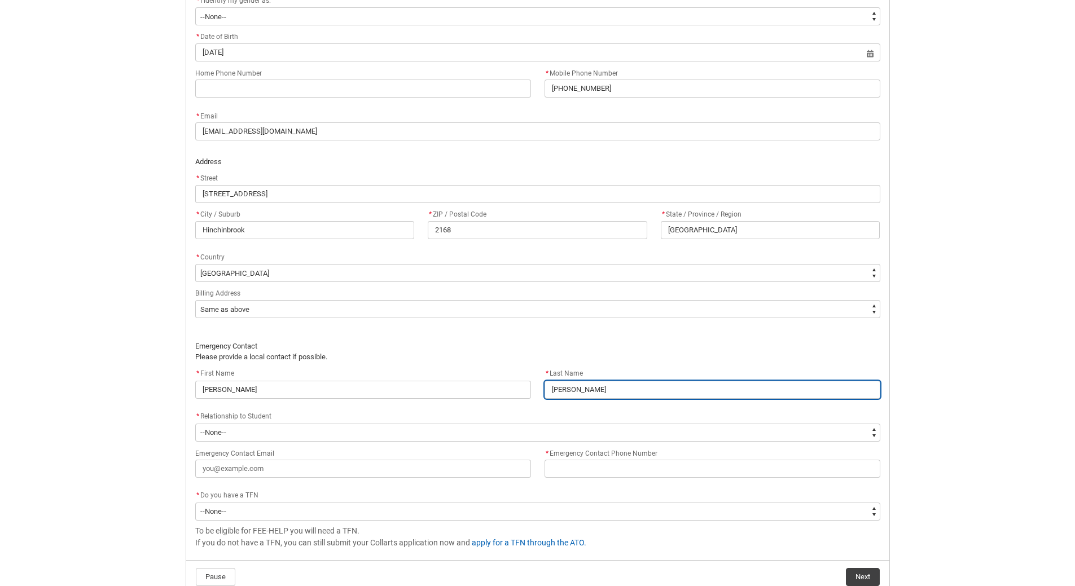
type lightning-primitive-input-simple "Ngu"
type input "Ngu"
type lightning-primitive-input-simple "[PERSON_NAME]"
type input "[PERSON_NAME]"
type lightning-primitive-input-simple "Nguye"
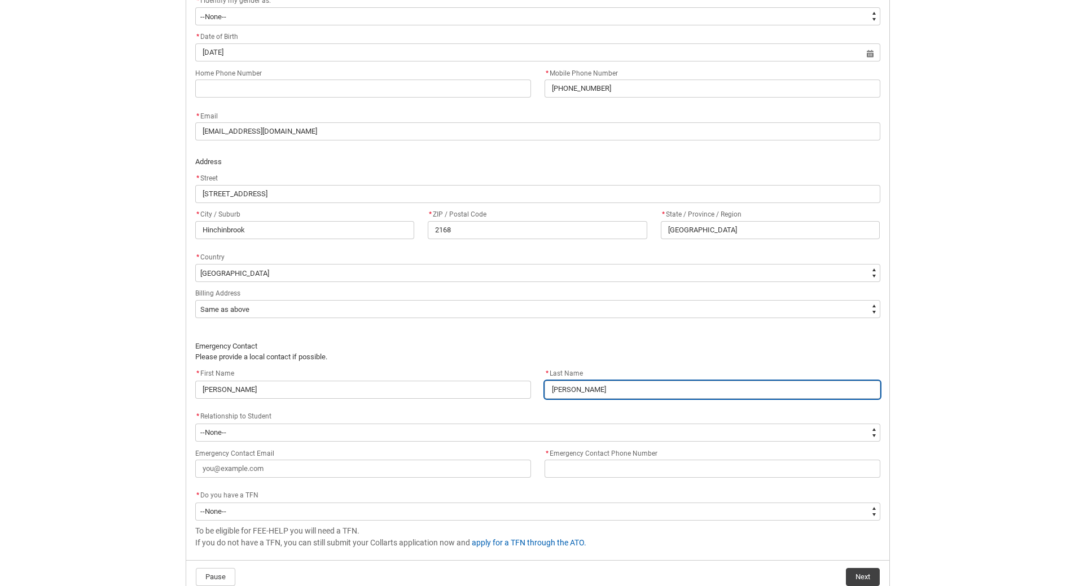
type input "Nguye"
type lightning-primitive-input-simple "[PERSON_NAME]"
type input "[PERSON_NAME]"
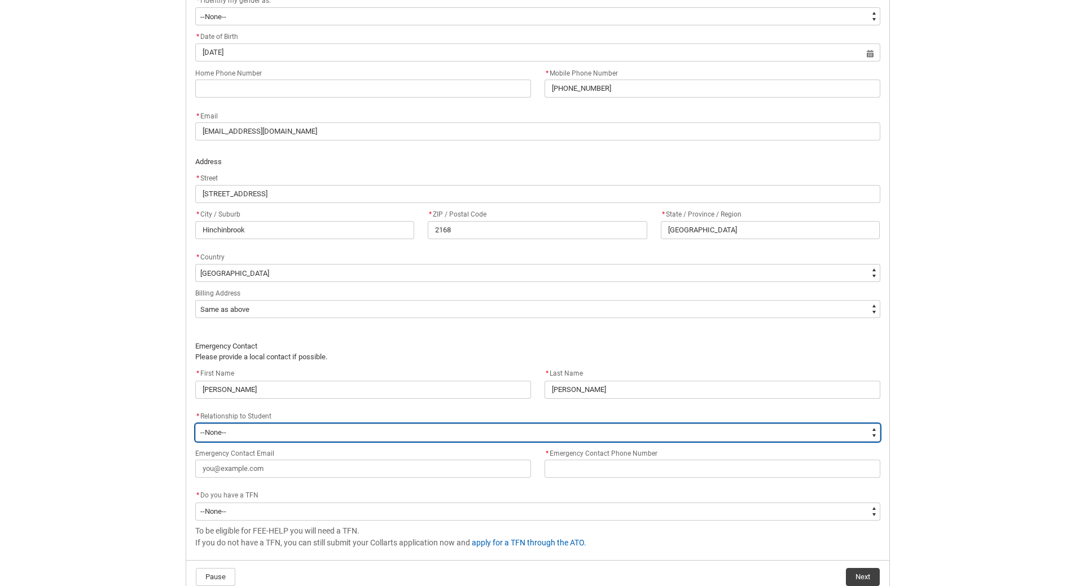
click at [874, 429] on select "--None-- Mother Father Sibling Child Partner Relation Friend" at bounding box center [537, 433] width 685 height 18
type lightning-select "EmergencyContact_RelationshipOptions.Sibling"
click at [195, 424] on select "--None-- Mother Father Sibling Child Partner Relation Friend" at bounding box center [537, 433] width 685 height 18
select select "EmergencyContact_RelationshipOptions.Sibling"
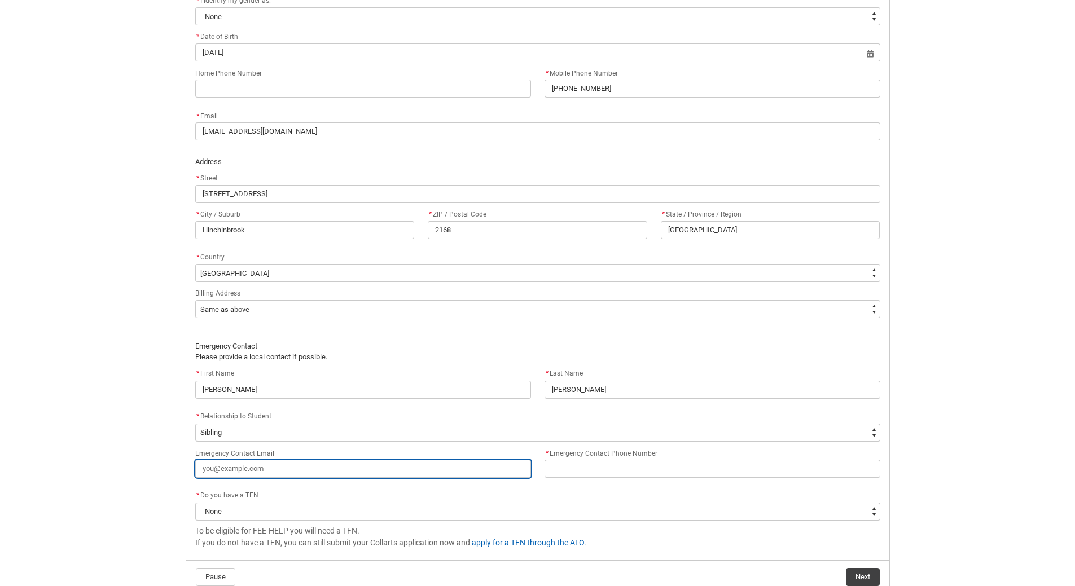
click at [299, 467] on input "Emergency Contact Email" at bounding box center [363, 469] width 336 height 18
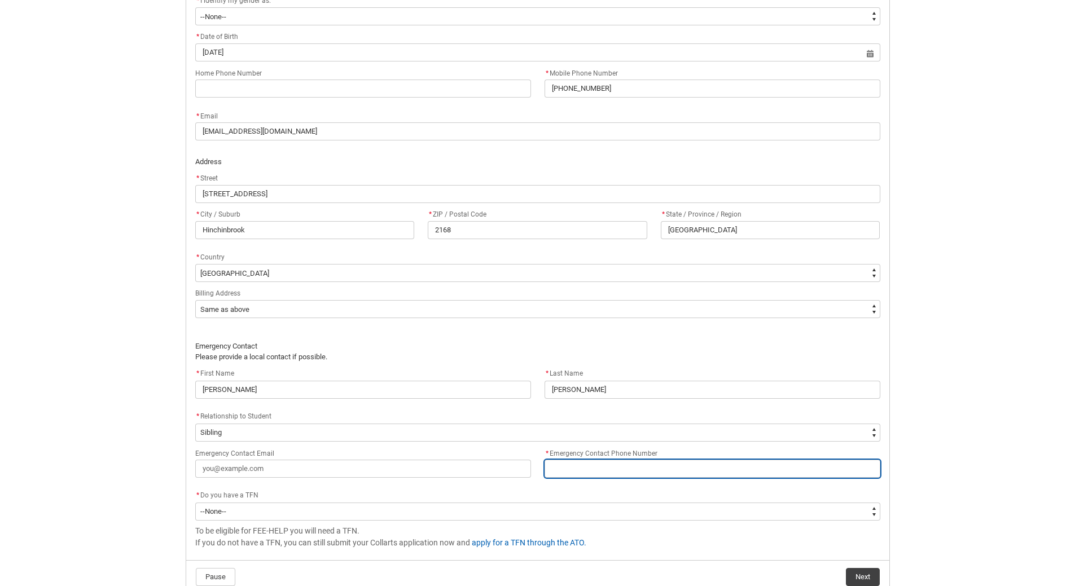
click at [588, 468] on input "* Emergency Contact Phone Number" at bounding box center [712, 469] width 336 height 18
type lightning-primitive-input-simple "0"
type input "0"
type lightning-primitive-input-simple "04"
type input "04"
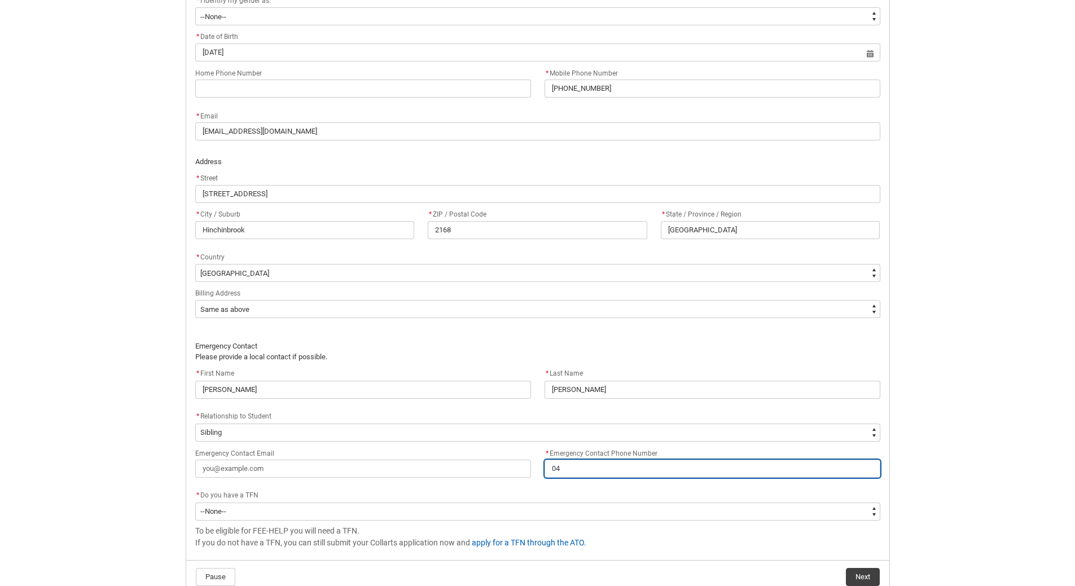
type lightning-primitive-input-simple "041"
type input "041"
type lightning-primitive-input-simple "0411"
type input "0411"
type lightning-primitive-input-simple "04114"
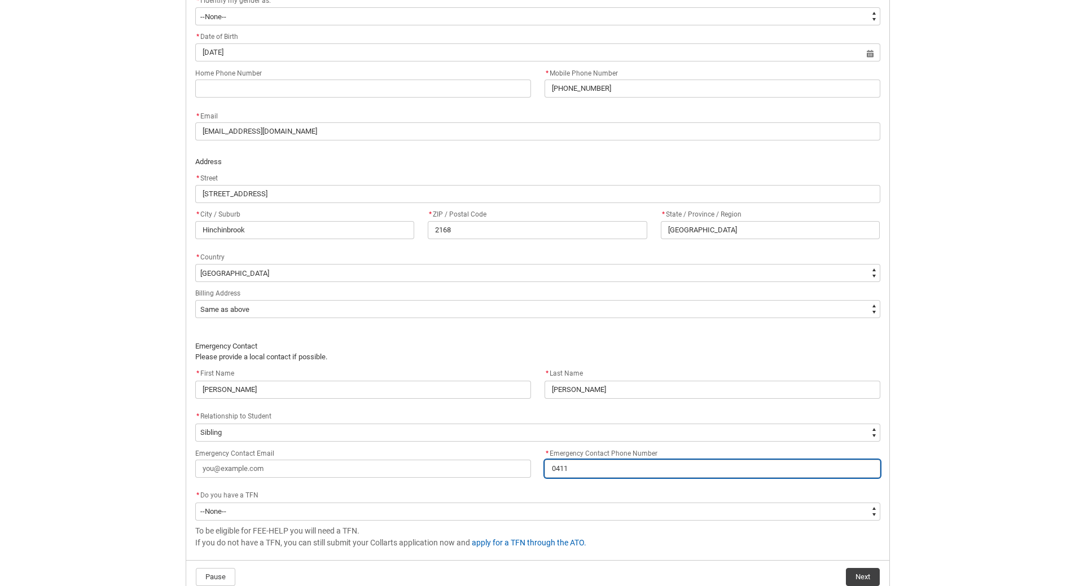
type input "04114"
type lightning-primitive-input-simple "041145"
type input "041145"
type lightning-primitive-input-simple "0411459"
type input "0411459"
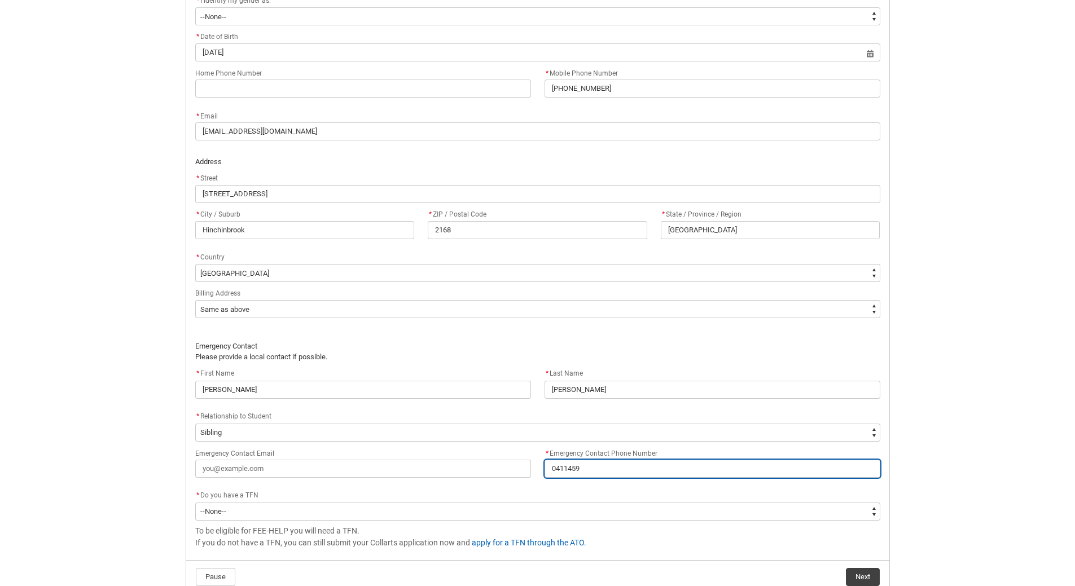
type lightning-primitive-input-simple "04114591"
type input "04114591"
type lightning-primitive-input-simple "041145917"
type input "041145917"
type lightning-primitive-input-simple "0411459177"
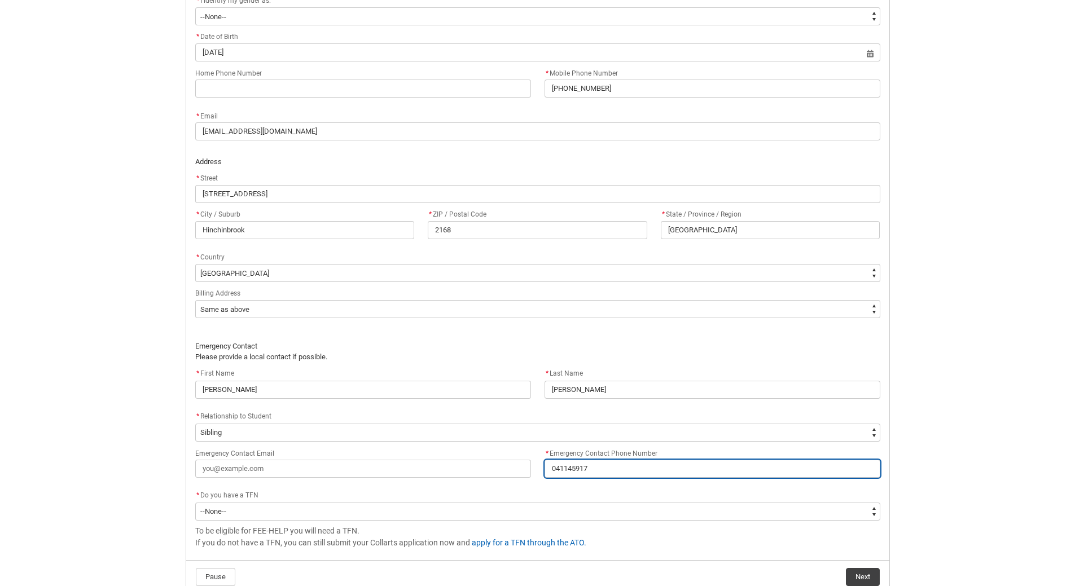
type input "0411459177"
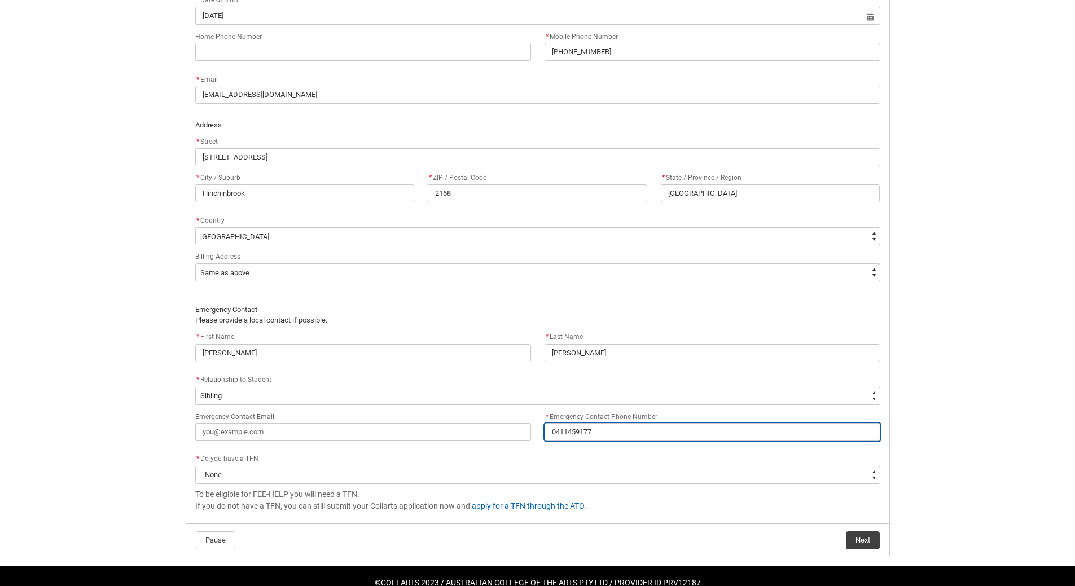
scroll to position [621, 0]
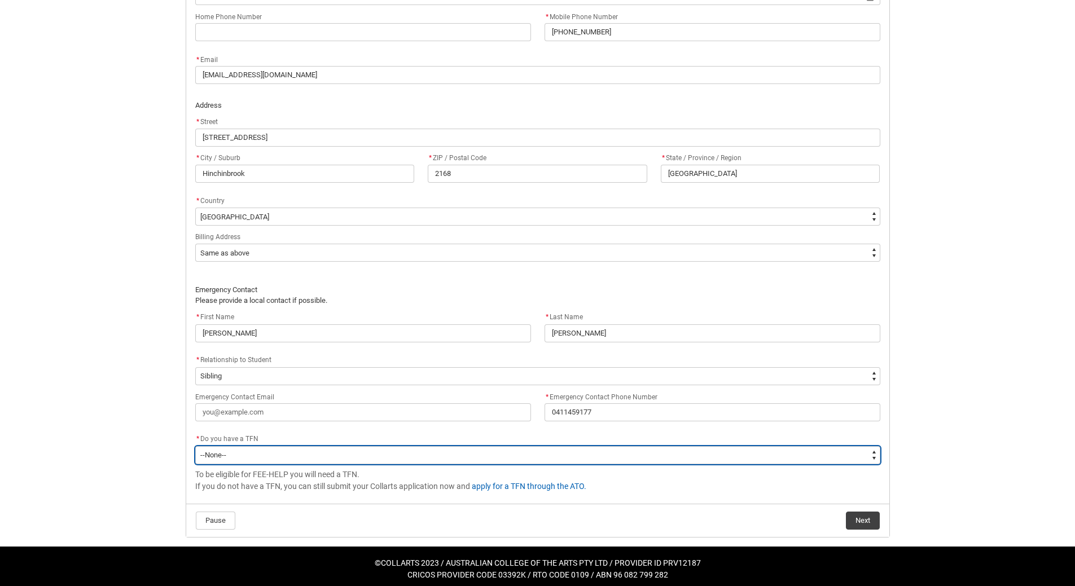
click at [873, 455] on select "--None-- Yes No" at bounding box center [537, 455] width 685 height 18
type lightning-select "Choice_Yes"
click at [195, 446] on select "--None-- Yes No" at bounding box center [537, 455] width 685 height 18
select select "Choice_Yes"
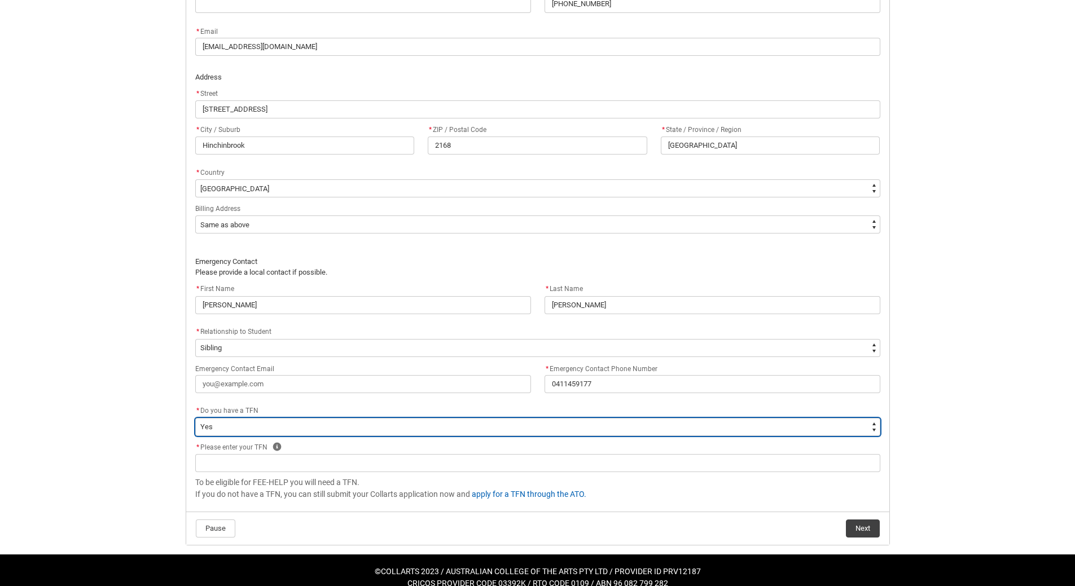
scroll to position [663, 0]
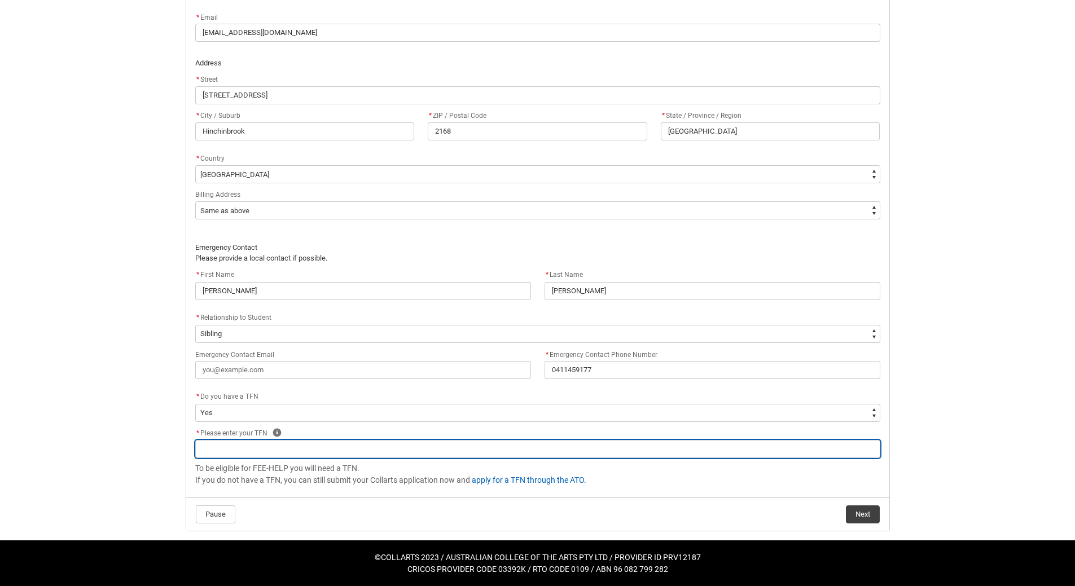
click at [453, 445] on input "REDU_Acceptance_Declaration flow" at bounding box center [537, 449] width 685 height 18
type lightning-primitive-input-simple "3"
type input "3"
type lightning-primitive-input-simple "36"
type input "36"
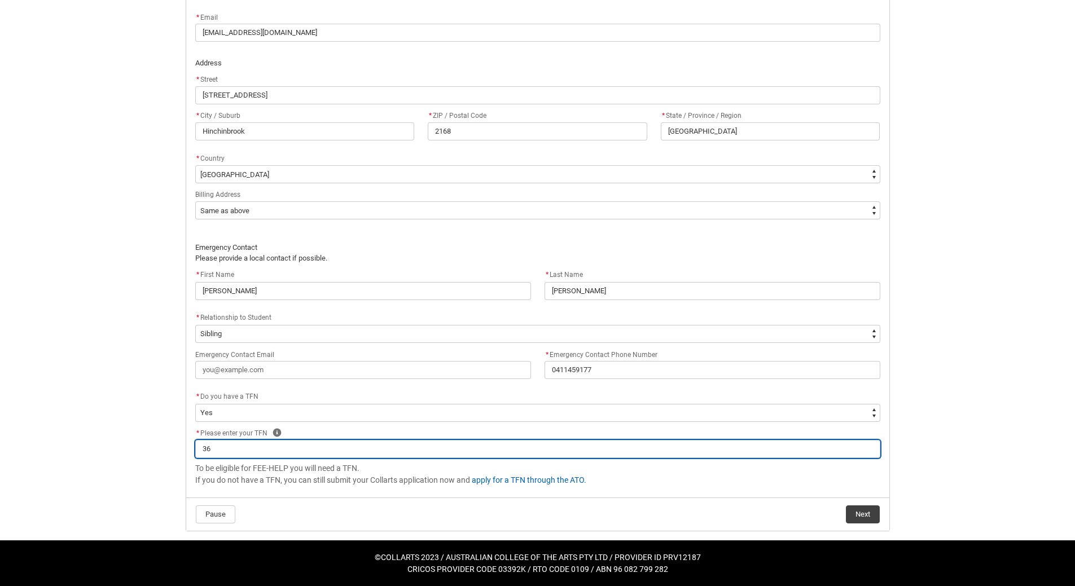
type lightning-primitive-input-simple "362"
type input "362"
type lightning-primitive-input-simple "3622"
type input "3622"
type lightning-primitive-input-simple "36225"
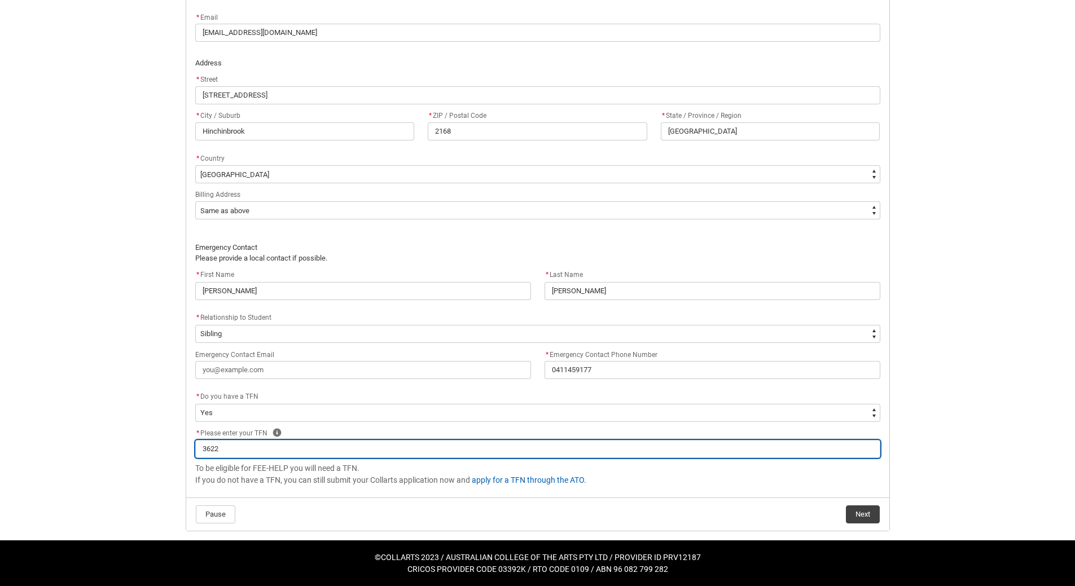
type input "36225"
type lightning-primitive-input-simple "362257"
type input "362257"
type lightning-primitive-input-simple "3622572"
type input "3622572"
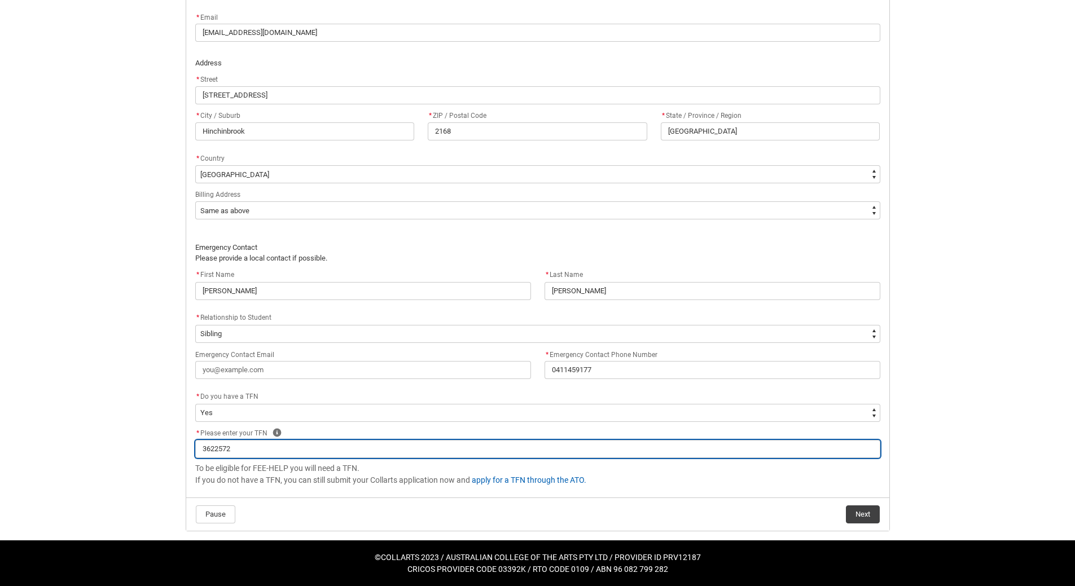
type lightning-primitive-input-simple "36225721"
type input "36225721"
type lightning-primitive-input-simple "362257216"
type input "362257216"
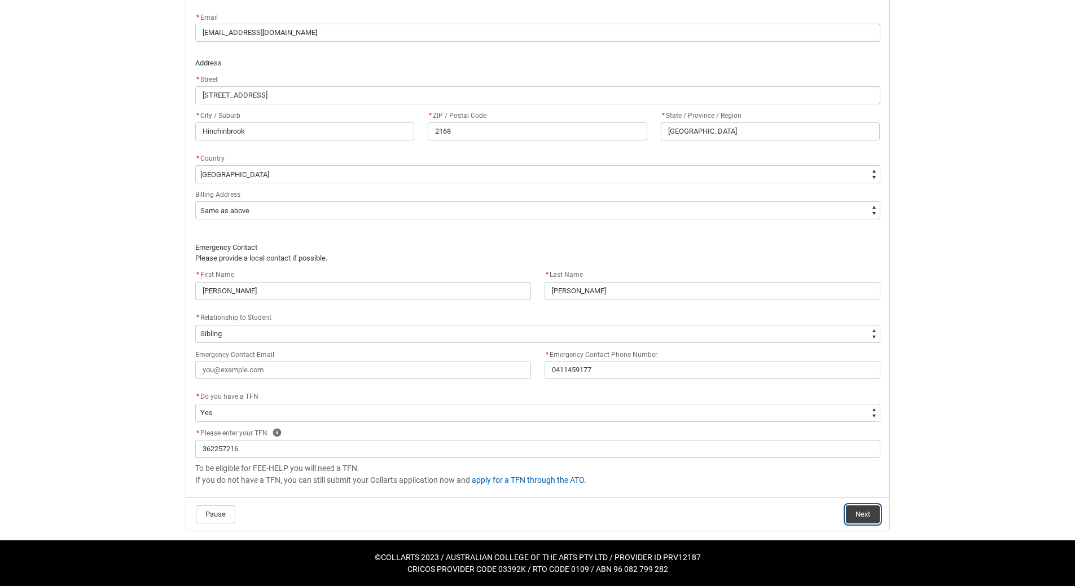
click at [855, 518] on button "Next" at bounding box center [863, 514] width 34 height 18
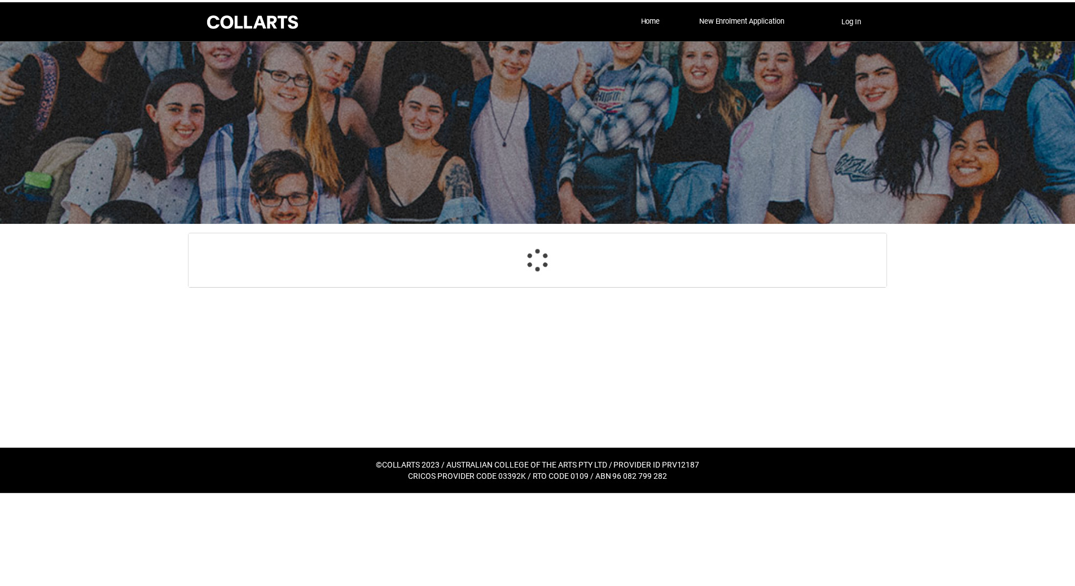
scroll to position [120, 0]
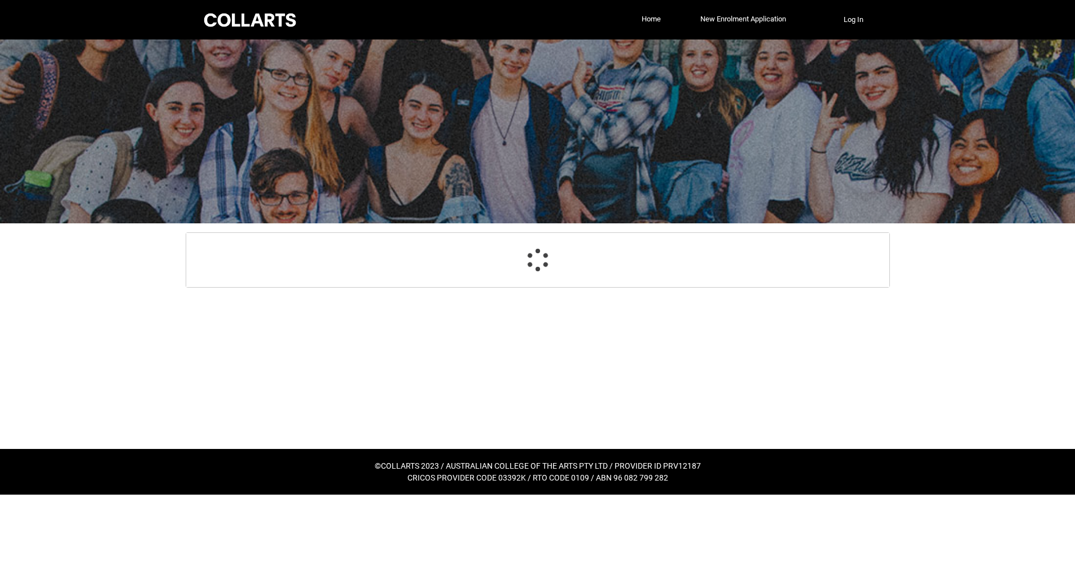
select select "Payment_Type_FEE_HELP"
select select "Study_Mode_PartTime"
select select "StudyMethod_Online"
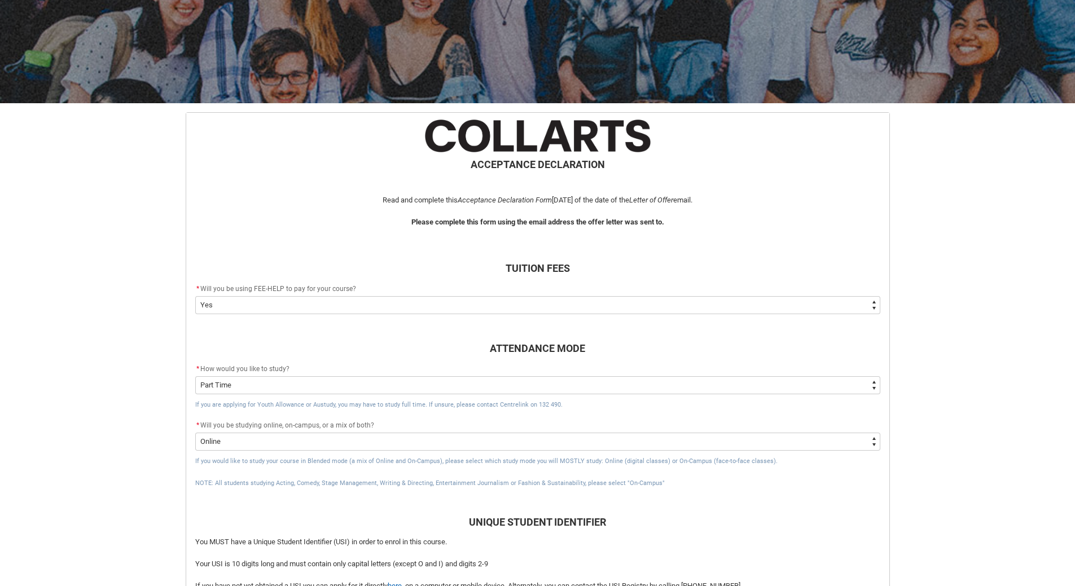
click at [873, 307] on select "--None-- Yes No - I am electing to opt-out of FEE-HELP and I will pay UPFRONT N…" at bounding box center [537, 305] width 685 height 18
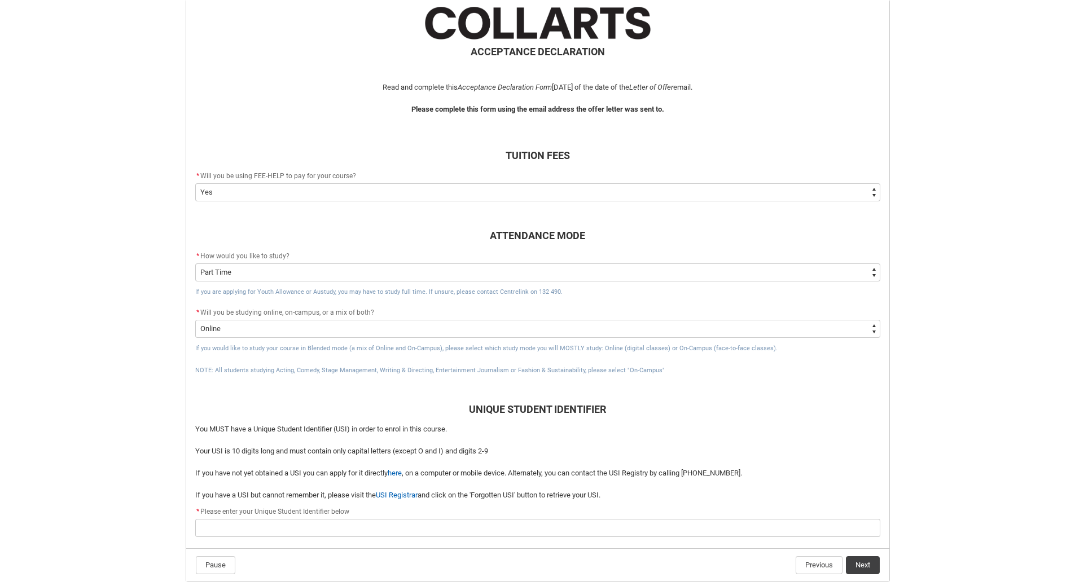
scroll to position [284, 0]
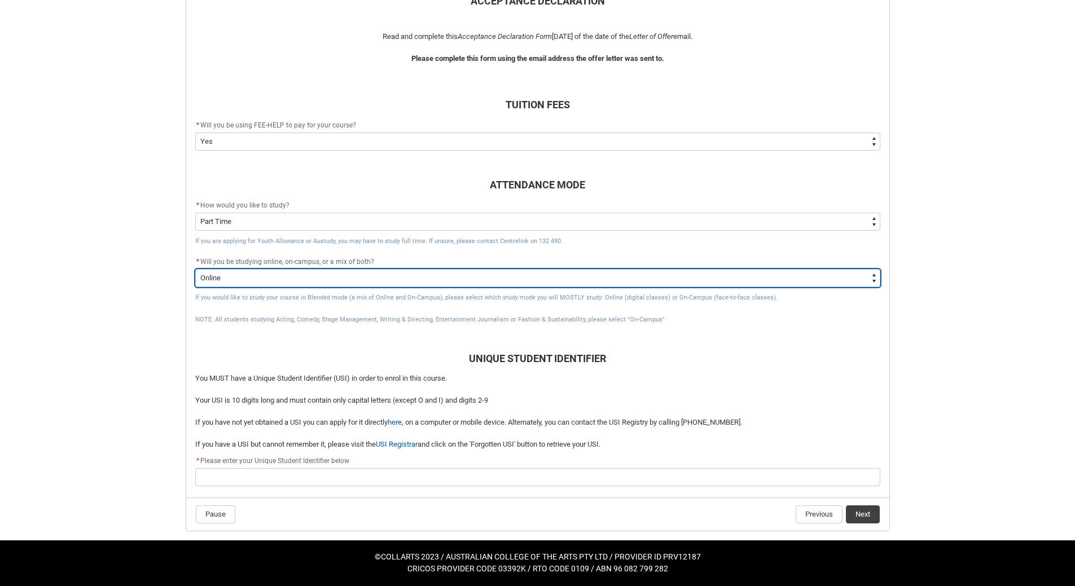
click at [870, 279] on select "--None-- Online On-Campus" at bounding box center [537, 278] width 685 height 18
click at [871, 279] on select "--None-- Online On-Campus" at bounding box center [537, 278] width 685 height 18
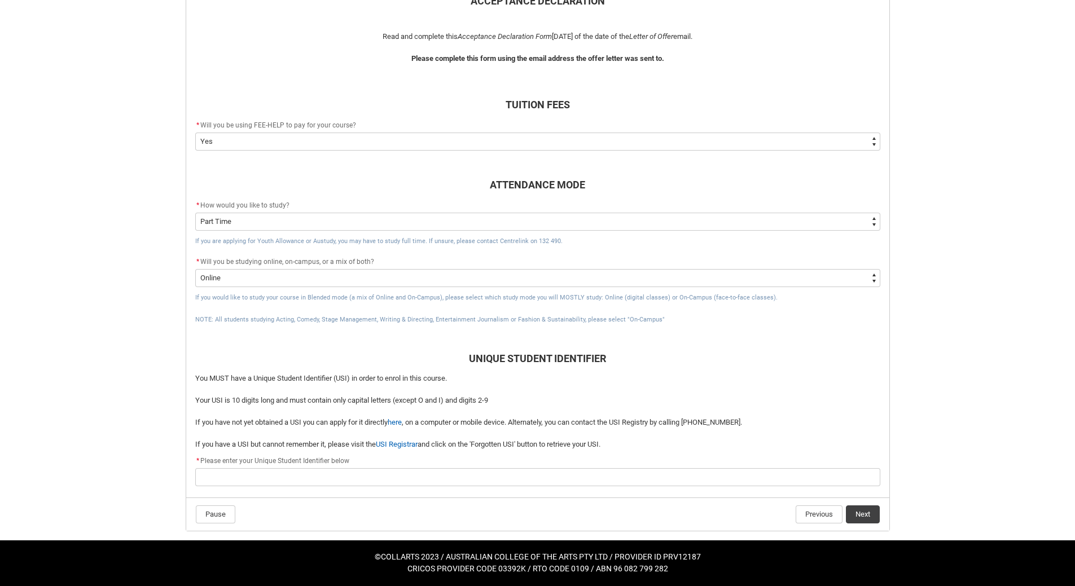
click at [780, 368] on flowruntime-screen-field "UNIQUE STUDENT IDENTIFIER" at bounding box center [537, 351] width 698 height 44
click at [398, 420] on link "here" at bounding box center [395, 422] width 14 height 8
click at [402, 421] on link "here" at bounding box center [395, 422] width 14 height 8
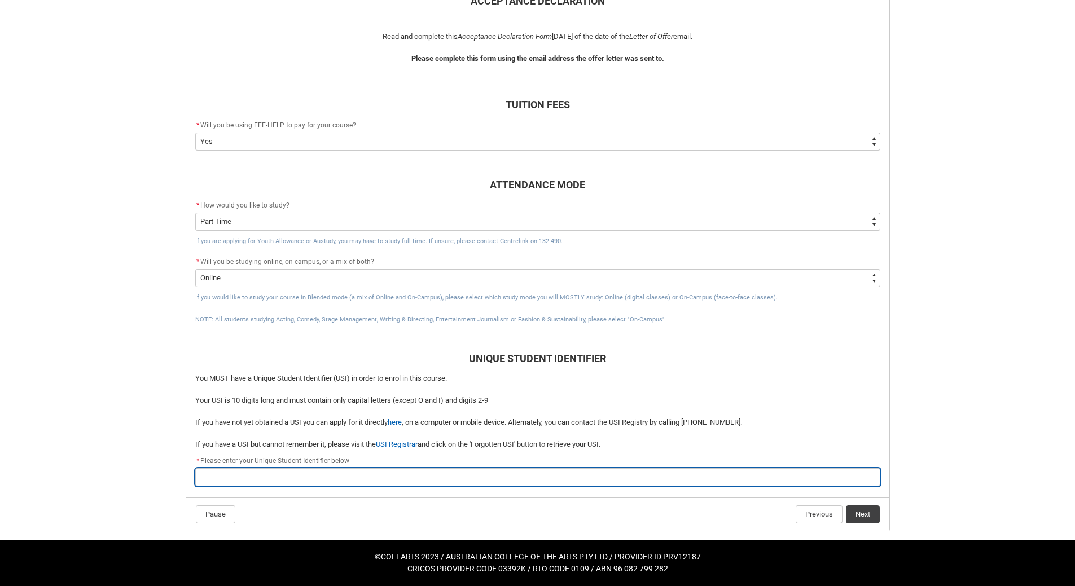
click at [263, 477] on input "REDU_Acceptance_Declaration flow" at bounding box center [537, 477] width 685 height 18
paste input "ZDU7KSR4VT"
type lightning-primitive-input-simple "ZDU7KSR4VT"
type input "ZDU7KSR4VT"
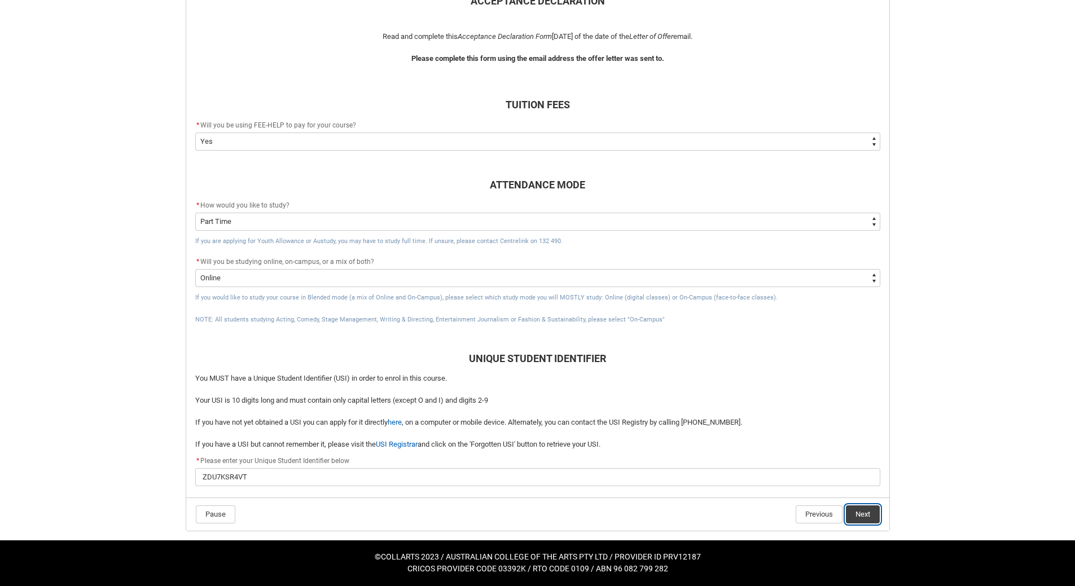
click at [869, 514] on button "Next" at bounding box center [863, 514] width 34 height 18
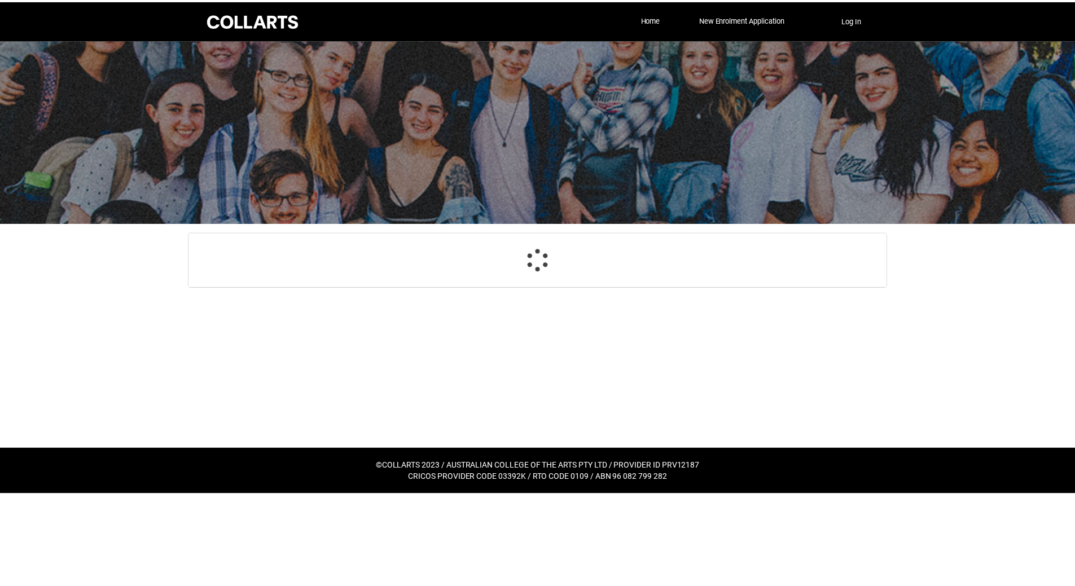
scroll to position [120, 0]
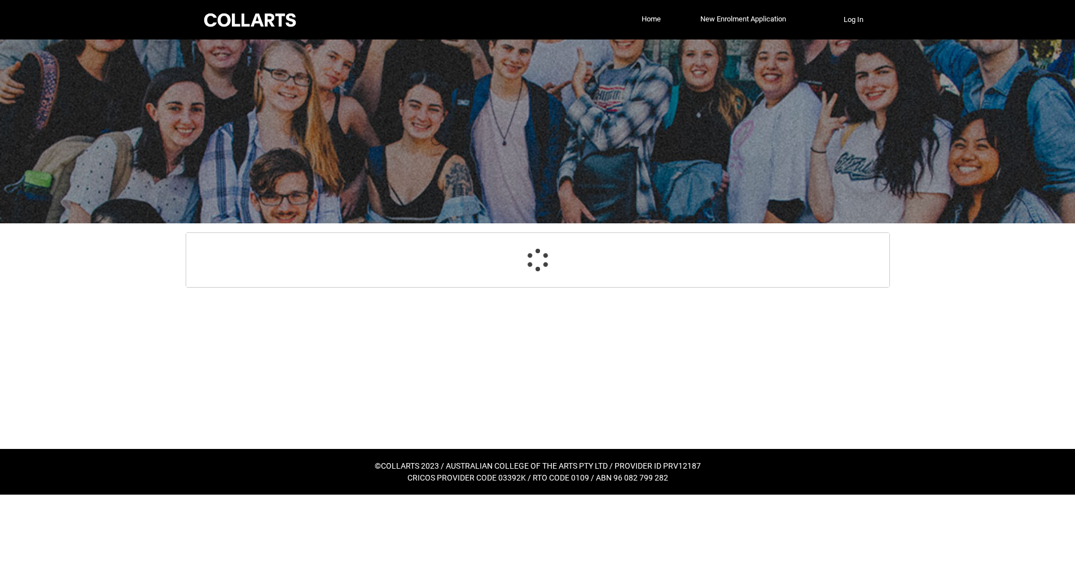
select select "CitizenshipStatus_Options.1"
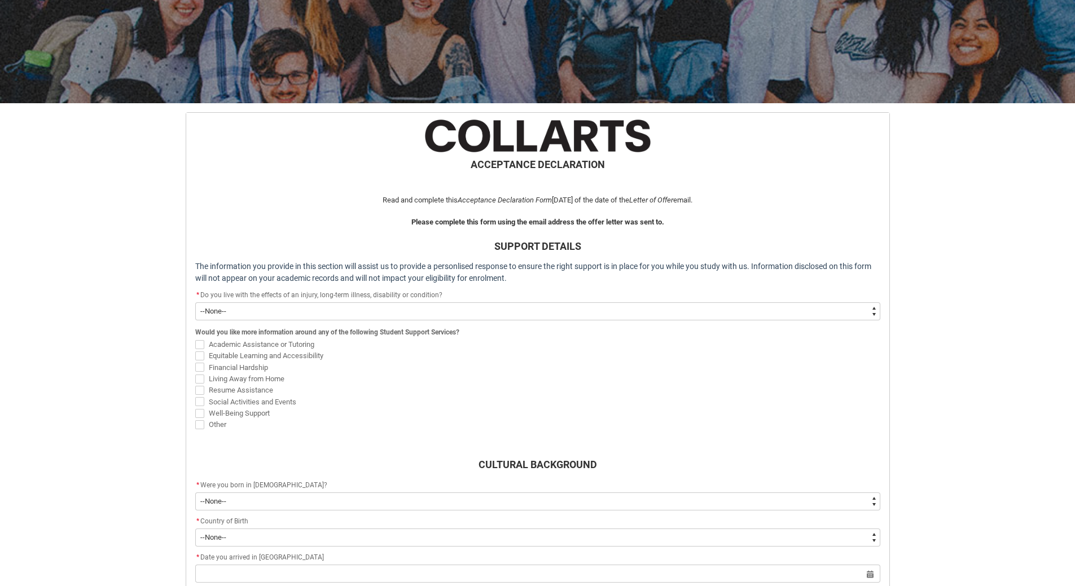
click at [200, 346] on span "REDU_Acceptance_Declaration flow" at bounding box center [199, 344] width 9 height 9
click at [195, 338] on input "Academic Assistance or Tutoring" at bounding box center [195, 338] width 1 height 1
checkbox input "true"
click at [198, 357] on span "REDU_Acceptance_Declaration flow" at bounding box center [199, 355] width 9 height 9
click at [195, 350] on input "Equitable Learning and Accessibility" at bounding box center [195, 349] width 1 height 1
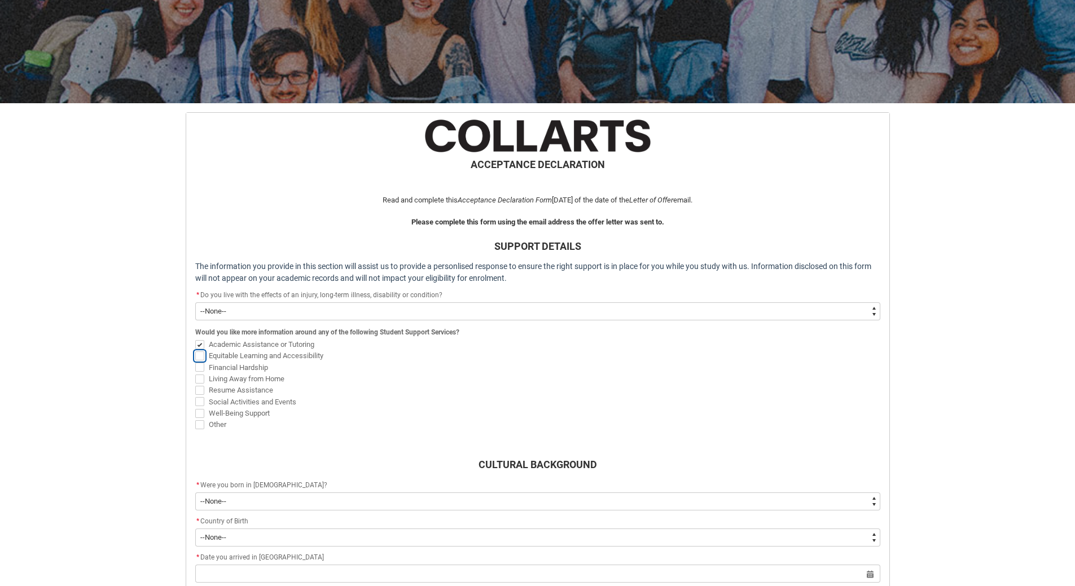
checkbox input "true"
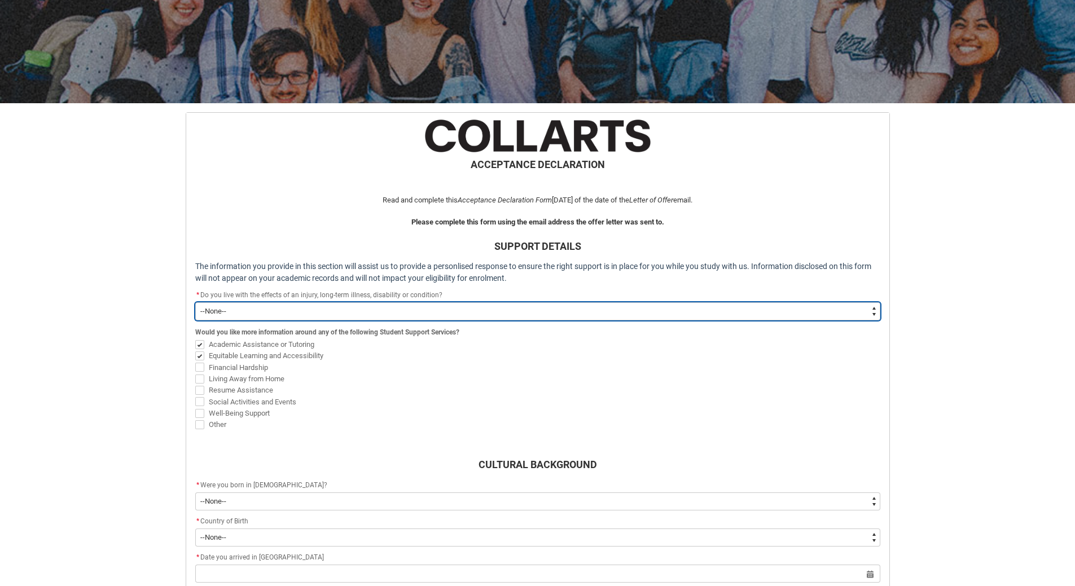
click at [874, 310] on select "--None-- Yes No" at bounding box center [537, 311] width 685 height 18
type lightning-select "Choice_No"
click at [195, 302] on select "--None-- Yes No" at bounding box center [537, 311] width 685 height 18
select select "Choice_No"
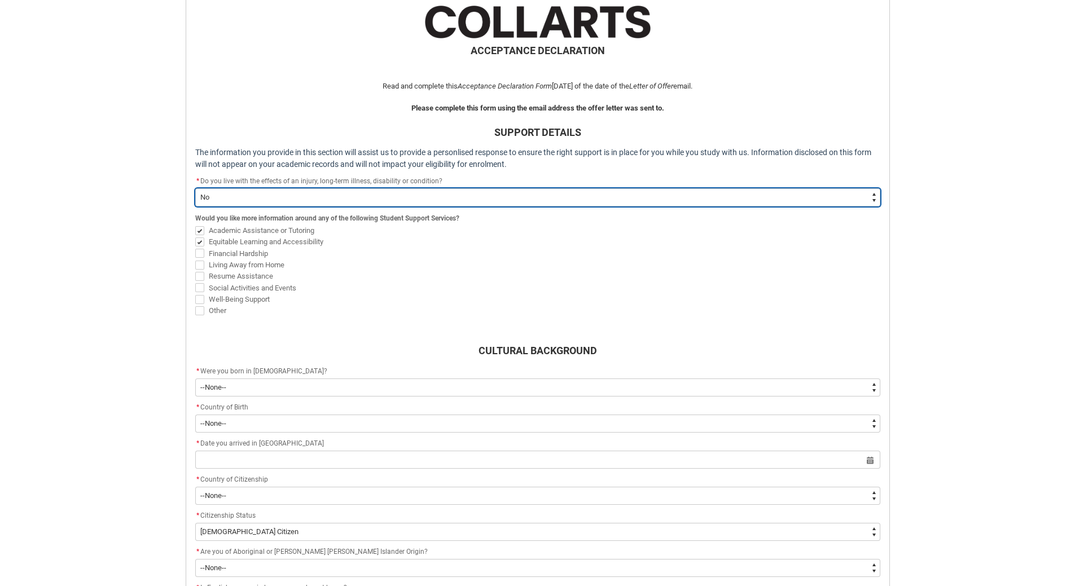
scroll to position [289, 0]
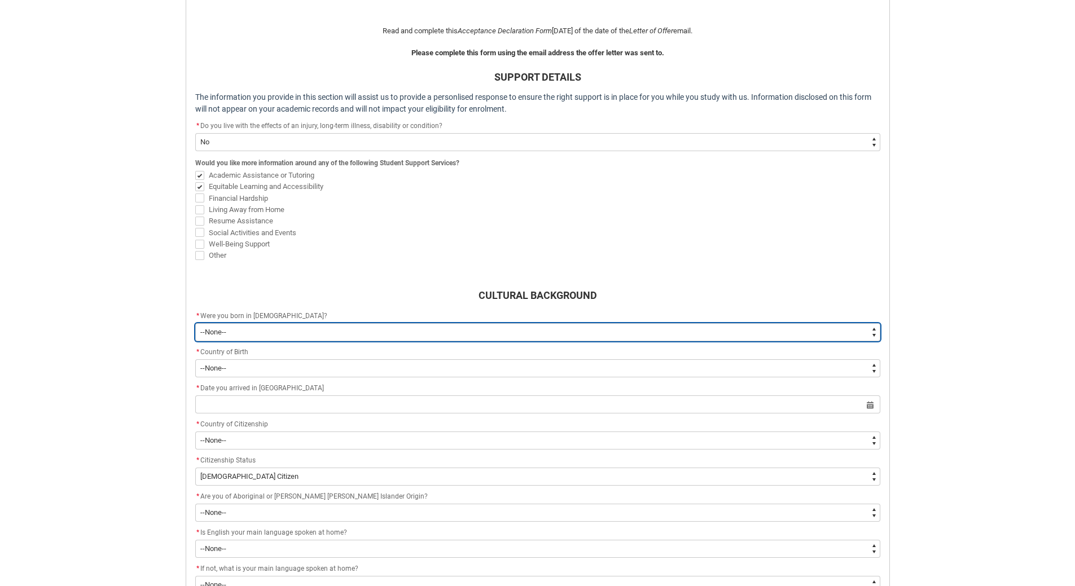
click at [873, 330] on select "--None-- Born in Australia Born outside Australia" at bounding box center [537, 332] width 685 height 18
type lightning-select "Country_of_Birth_L1.1200-9299"
click at [195, 323] on select "--None-- Born in Australia Born outside Australia" at bounding box center [537, 332] width 685 height 18
select select "Country_of_Birth_L1.1200-9299"
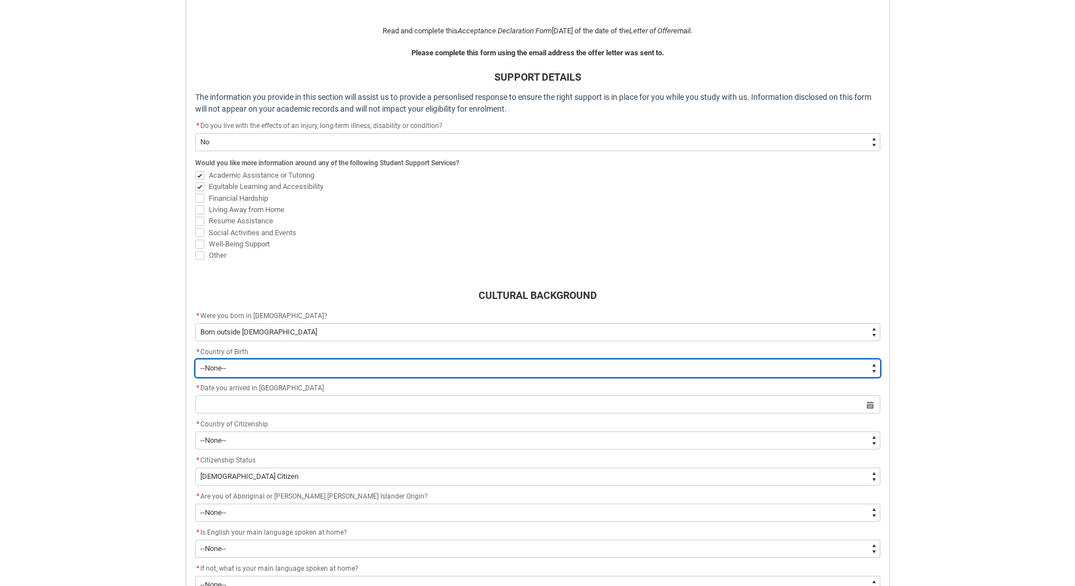
click at [403, 367] on select "--None-- 1601 Adelie Land (France) 7201 Afghanistan 2408 Aland Islands 3201 Alb…" at bounding box center [537, 368] width 685 height 18
type lightning-select "CountryOfBirth_Options.5105"
click at [195, 359] on select "--None-- 1601 Adelie Land (France) 7201 Afghanistan 2408 Aland Islands 3201 Alb…" at bounding box center [537, 368] width 685 height 18
select select "CountryOfBirth_Options.5105"
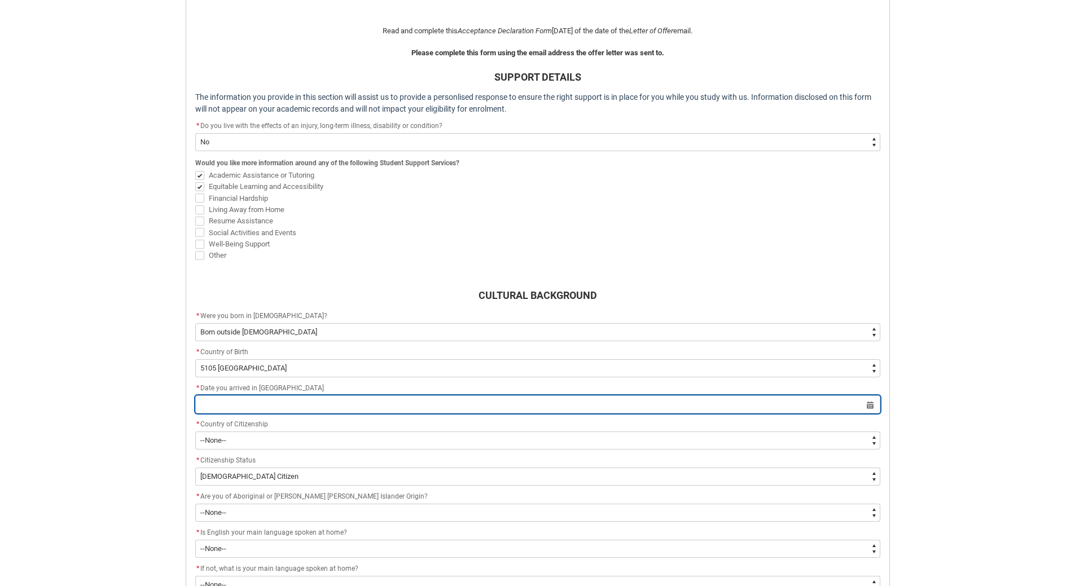
click at [868, 404] on input "REDU_Acceptance_Declaration flow" at bounding box center [537, 404] width 685 height 18
select select "2025"
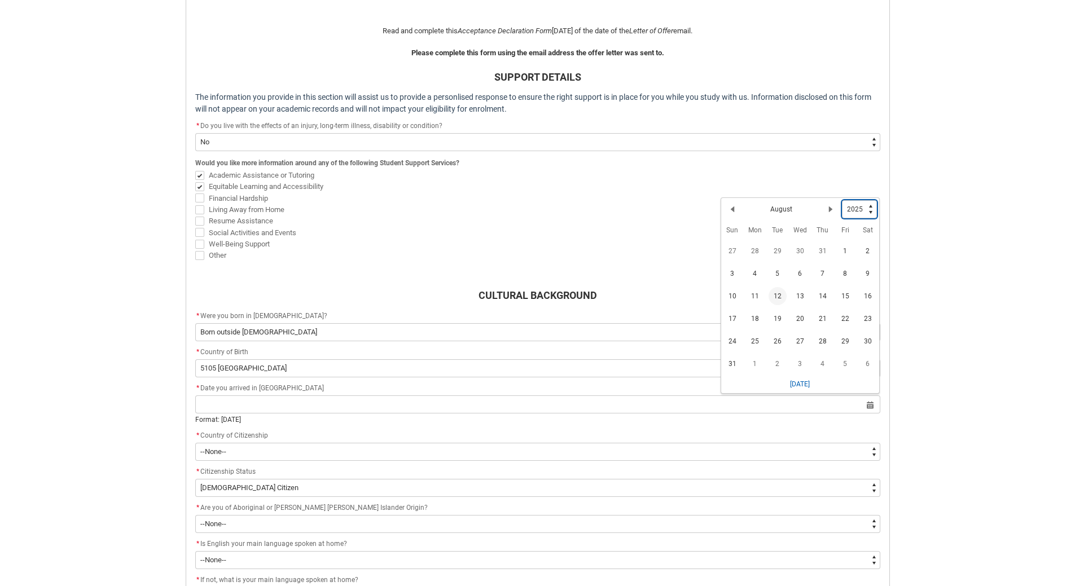
click at [869, 209] on select "1925 1926 1927 1928 1929 1930 1931 1932 1933 1934 1935 1936 1937 1938 1939 1940…" at bounding box center [859, 209] width 35 height 18
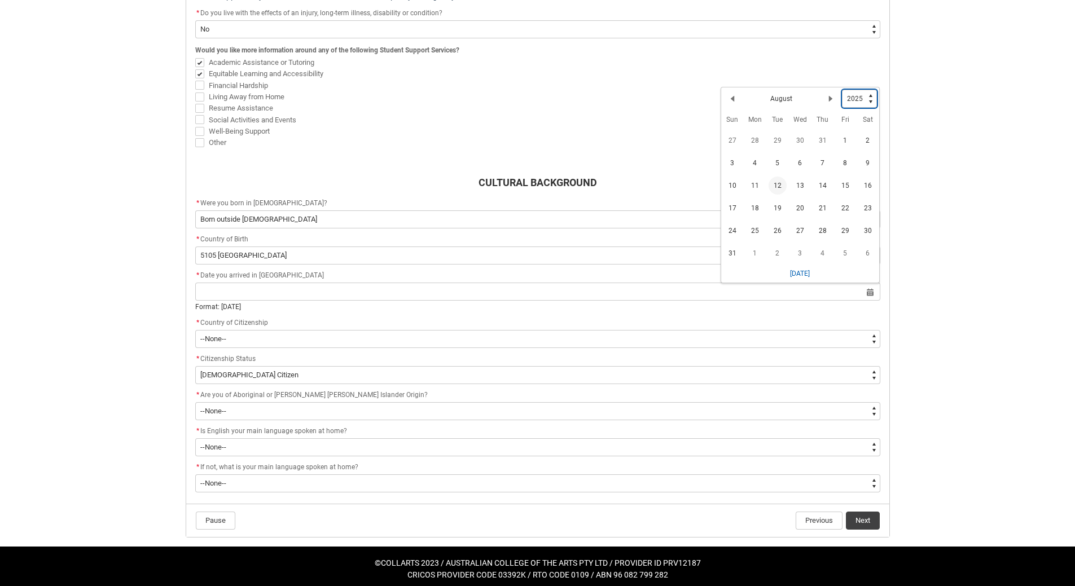
click at [870, 102] on select "1925 1926 1927 1928 1929 1930 1931 1932 1933 1934 1935 1936 1937 1938 1939 1940…" at bounding box center [859, 99] width 35 height 18
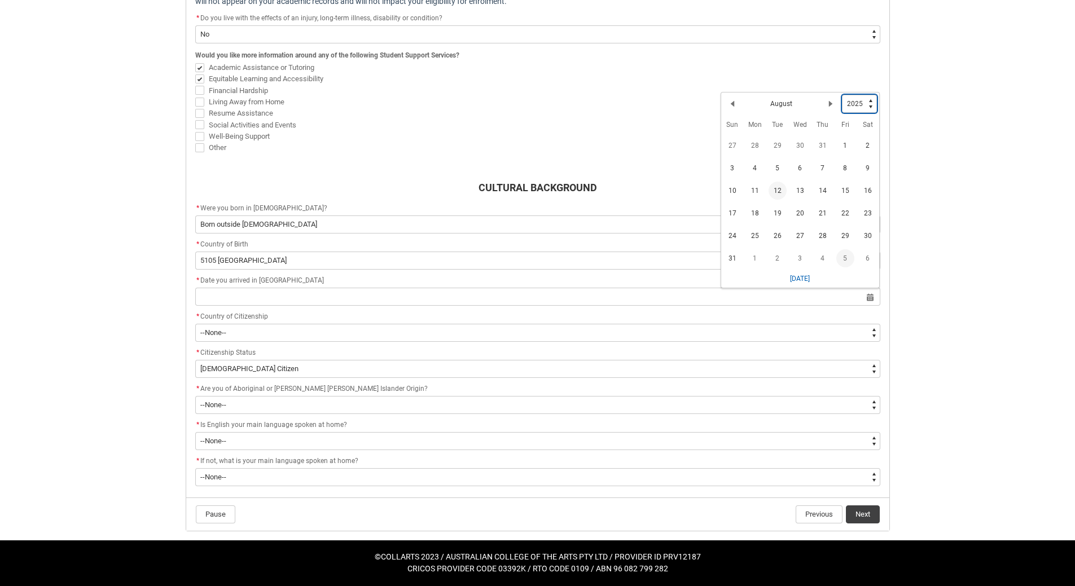
type lightning-select "1997"
click at [842, 95] on select "1925 1926 1927 1928 1929 1930 1931 1932 1933 1934 1935 1936 1937 1938 1939 1940…" at bounding box center [859, 104] width 35 height 18
select select "1997"
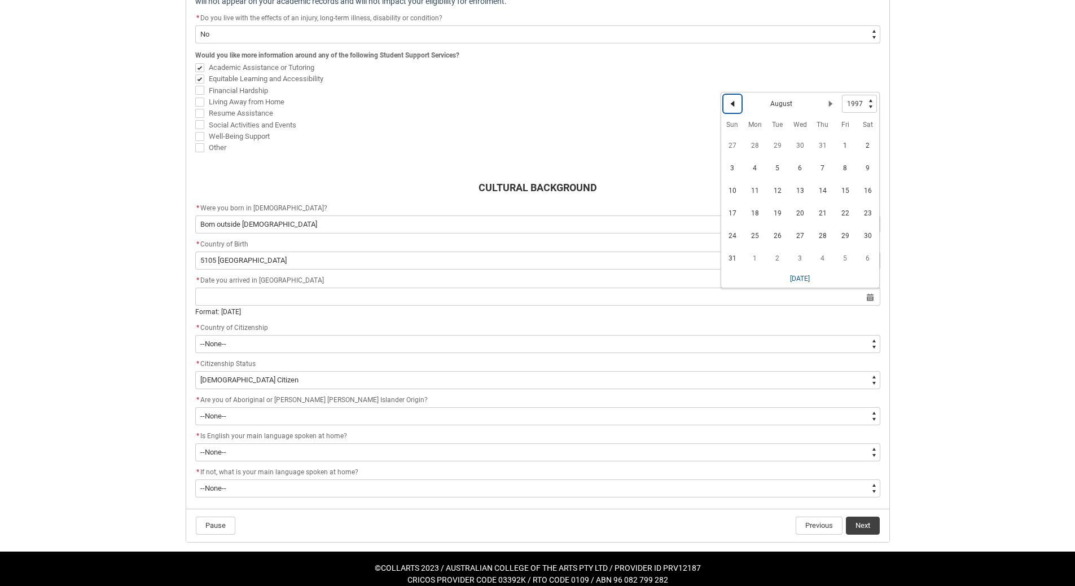
click at [732, 104] on lightning-primitive-icon "Date picker: August" at bounding box center [732, 104] width 8 height 8
click at [732, 104] on lightning-primitive-icon "Date picker: July" at bounding box center [732, 104] width 8 height 8
click at [727, 144] on span "1" at bounding box center [732, 146] width 18 height 18
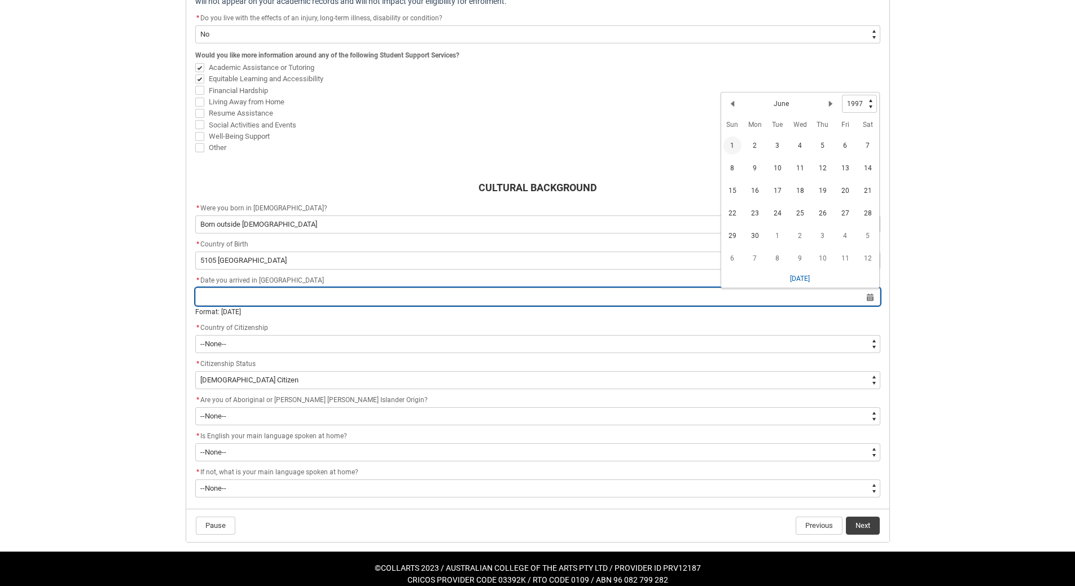
type lightning-datepicker "1997-06-01"
type lightning-input "1997-06-01"
type input "1 June 1997"
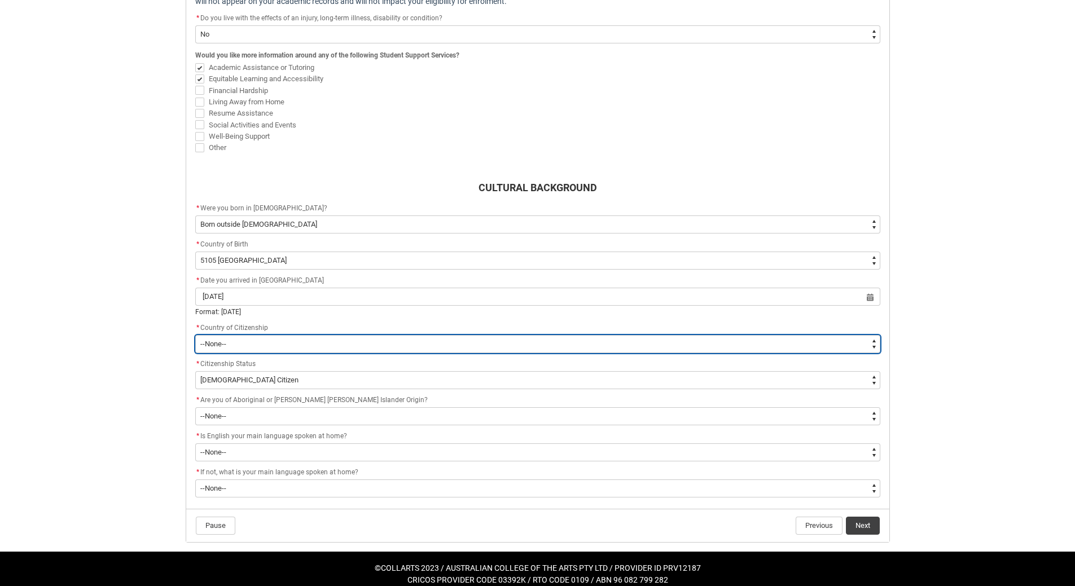
click at [873, 343] on select "--None-- Afghanistan Åland Islands Albania Algeria American Samoa Andorra Angol…" at bounding box center [537, 344] width 685 height 18
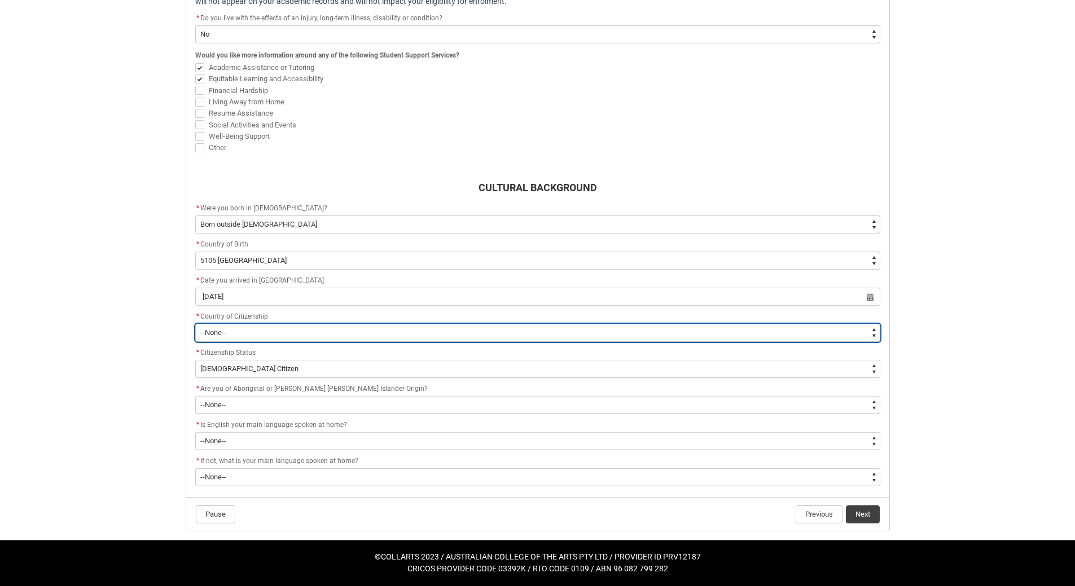
type lightning-select "Citizenship_Options.Australia"
click at [195, 342] on select "--None-- Afghanistan Åland Islands Albania Algeria American Samoa Andorra Angol…" at bounding box center [537, 333] width 685 height 18
select select "Citizenship_Options.Australia"
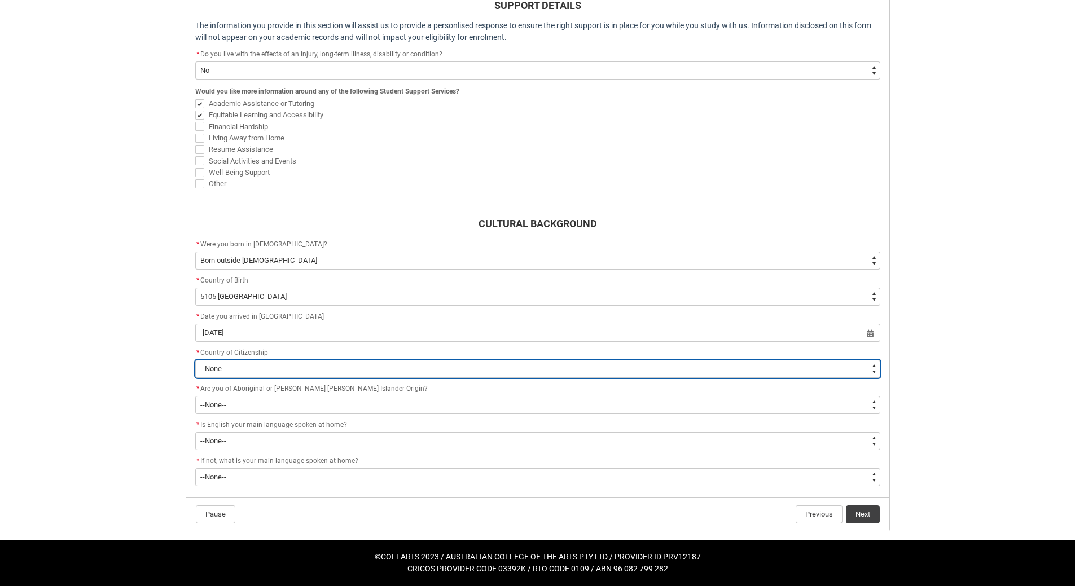
scroll to position [361, 0]
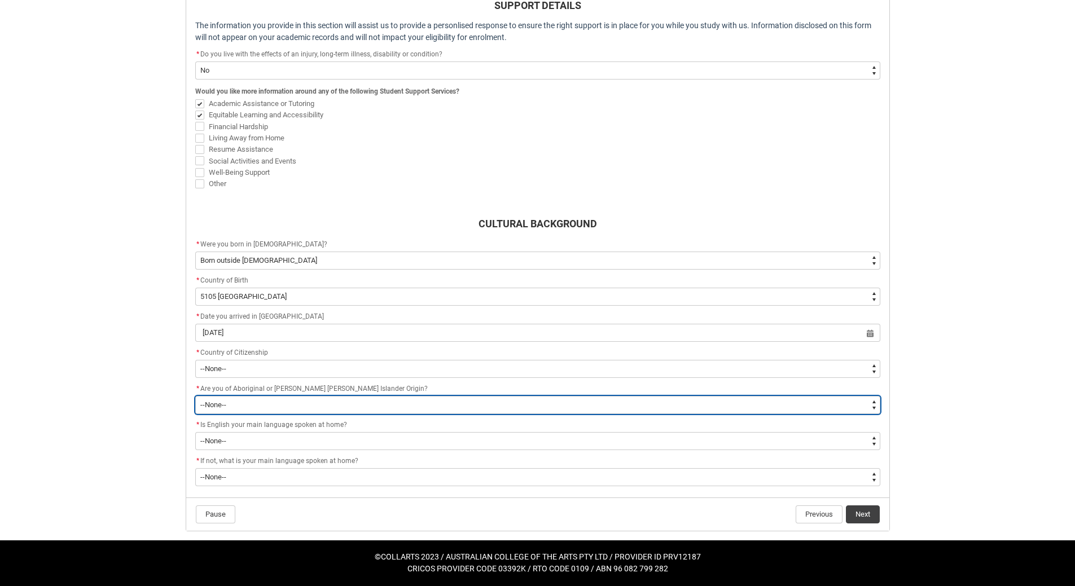
click at [874, 408] on select "--None-- Non indigenous – neither Aboriginal nor Torres Strait Islander origin​…" at bounding box center [537, 405] width 685 height 18
click at [195, 396] on select "--None-- Non indigenous – neither Aboriginal nor Torres Strait Islander origin​…" at bounding box center [537, 405] width 685 height 18
click at [873, 404] on select "--None-- Non indigenous – neither Aboriginal nor Torres Strait Islander origin​…" at bounding box center [537, 405] width 685 height 18
type lightning-select "aboriginalTorresStraitIslander_Options.2"
click at [195, 396] on select "--None-- Non indigenous – neither Aboriginal nor Torres Strait Islander origin​…" at bounding box center [537, 405] width 685 height 18
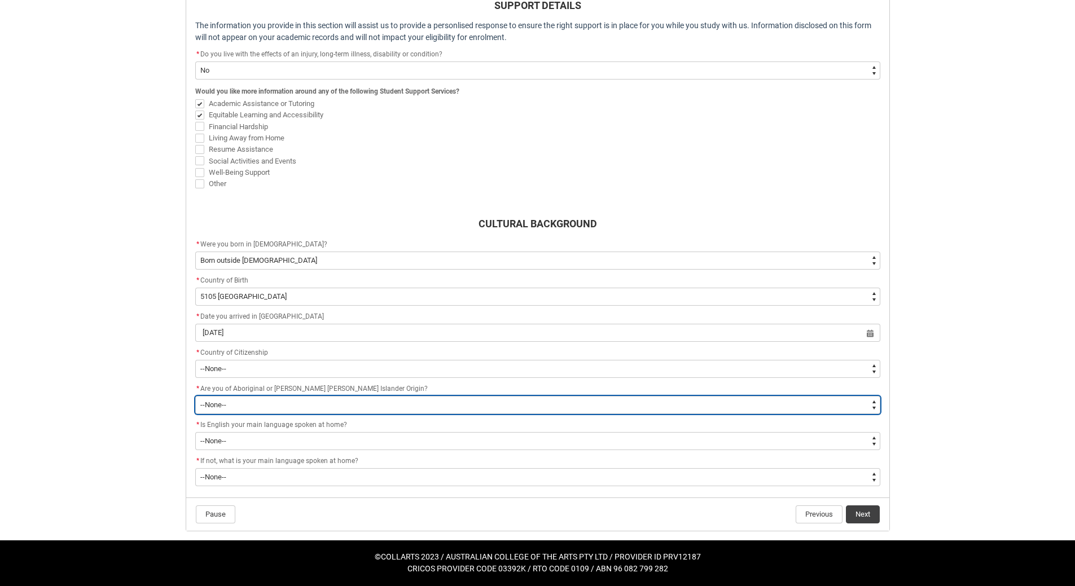
select select "aboriginalTorresStraitIslander_Options.2"
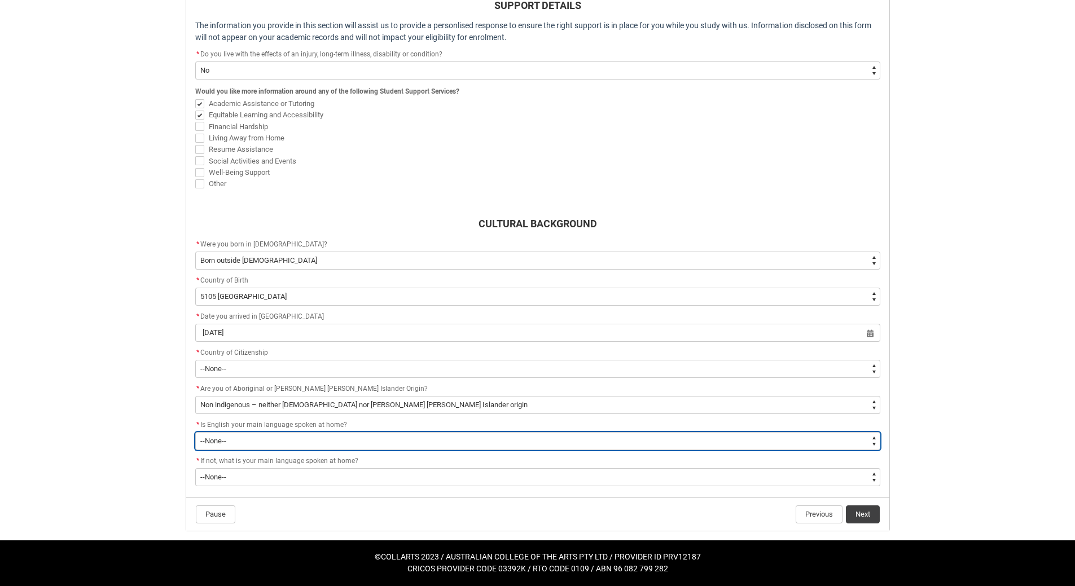
click at [875, 442] on select "--None-- Student/Applicant/Staff speaks only English at permanent home residenc…" at bounding box center [537, 441] width 685 height 18
type lightning-select "ContactLanguageSpokenAtHome.****"
click at [195, 432] on select "--None-- Student/Applicant/Staff speaks only English at permanent home residenc…" at bounding box center [537, 441] width 685 height 18
select select "ContactLanguageSpokenAtHome.****"
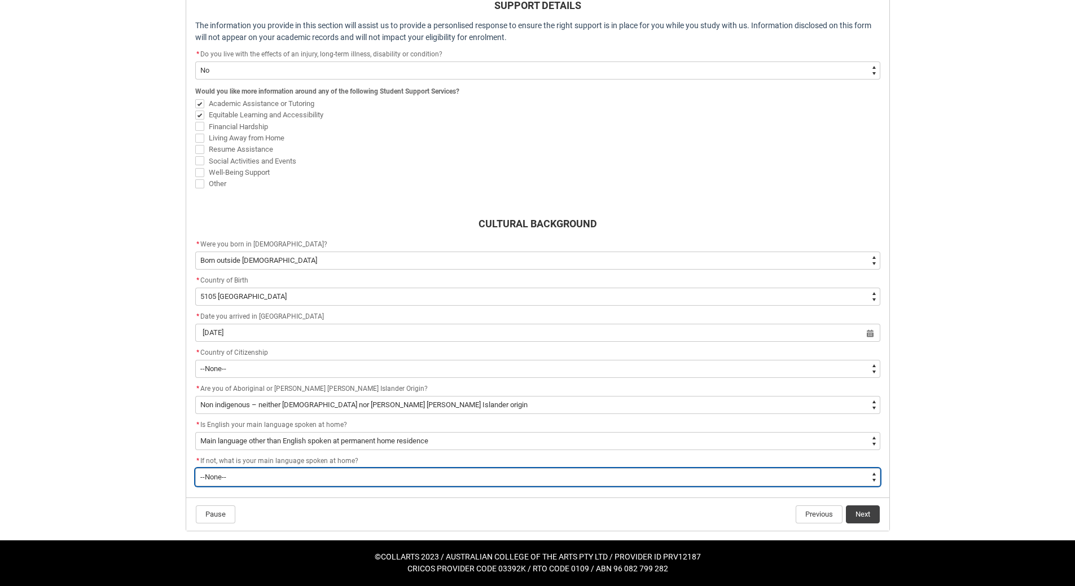
click at [870, 483] on select "--None-- 1101 Gaelic (Scotland) 1102 Irish 1103 Welsh 1199 Celtic, nec 1201 Eng…" at bounding box center [537, 477] width 685 height 18
type lightning-select "L3PicklistChoice.6302"
click at [195, 468] on select "--None-- 1101 Gaelic (Scotland) 1102 Irish 1103 Welsh 1199 Celtic, nec 1201 Eng…" at bounding box center [537, 477] width 685 height 18
select select "L3PicklistChoice.6302"
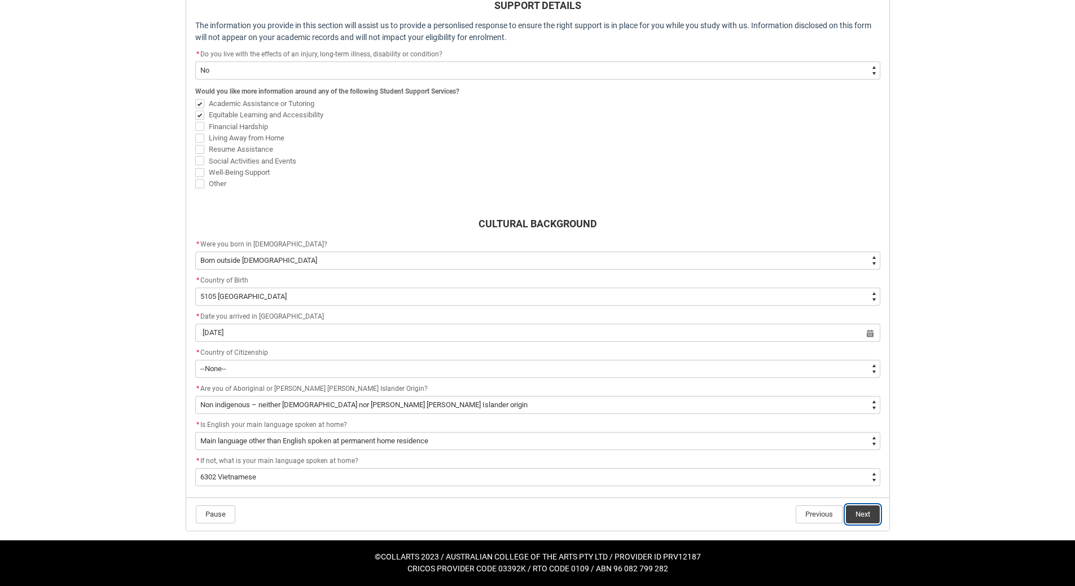
click at [869, 514] on button "Next" at bounding box center [863, 514] width 34 height 18
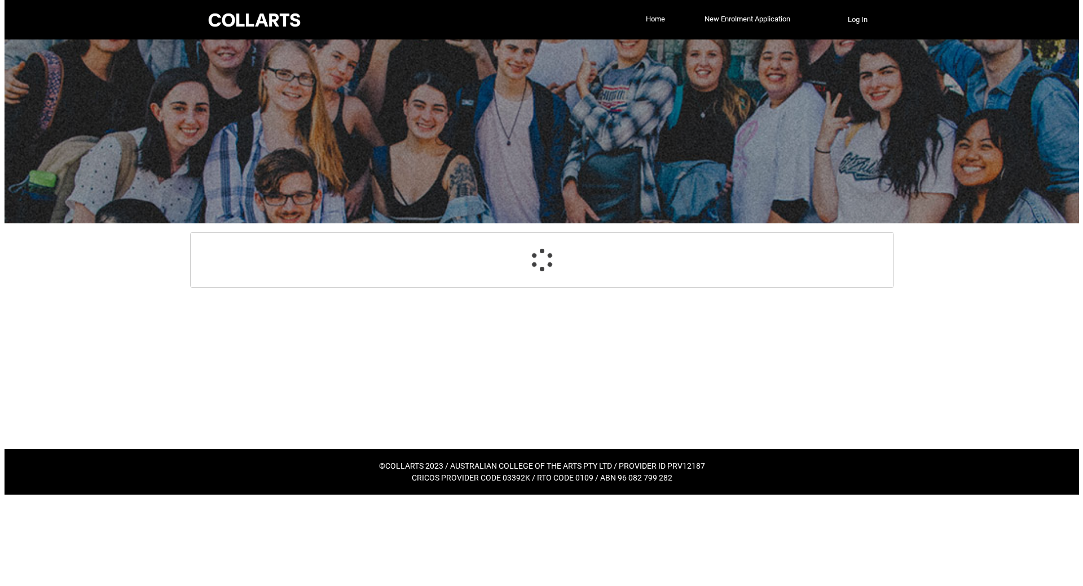
scroll to position [0, 0]
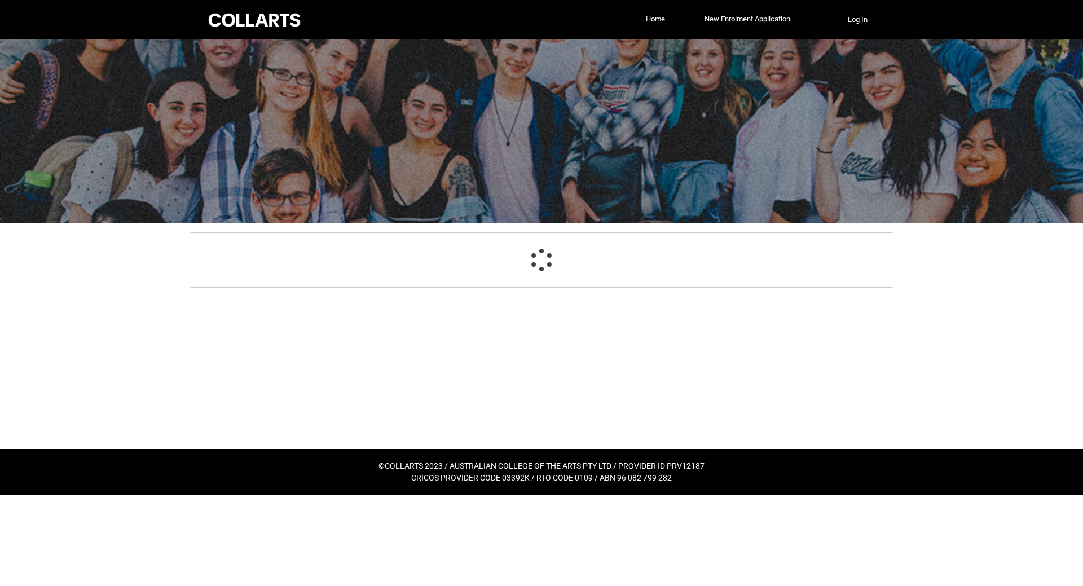
select select "HeardCollarts_Options.Online Search (Google)"
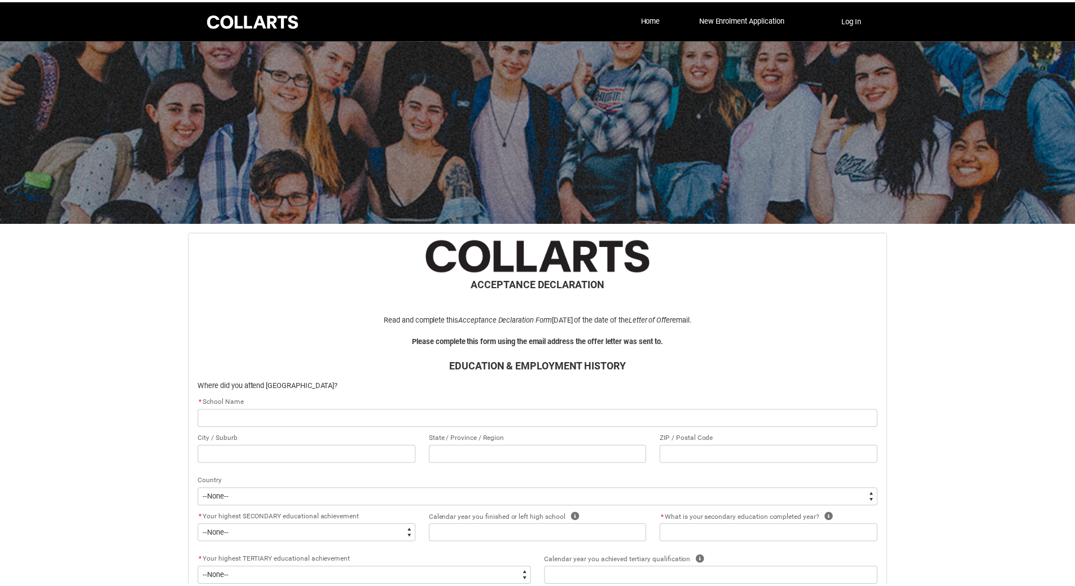
scroll to position [120, 0]
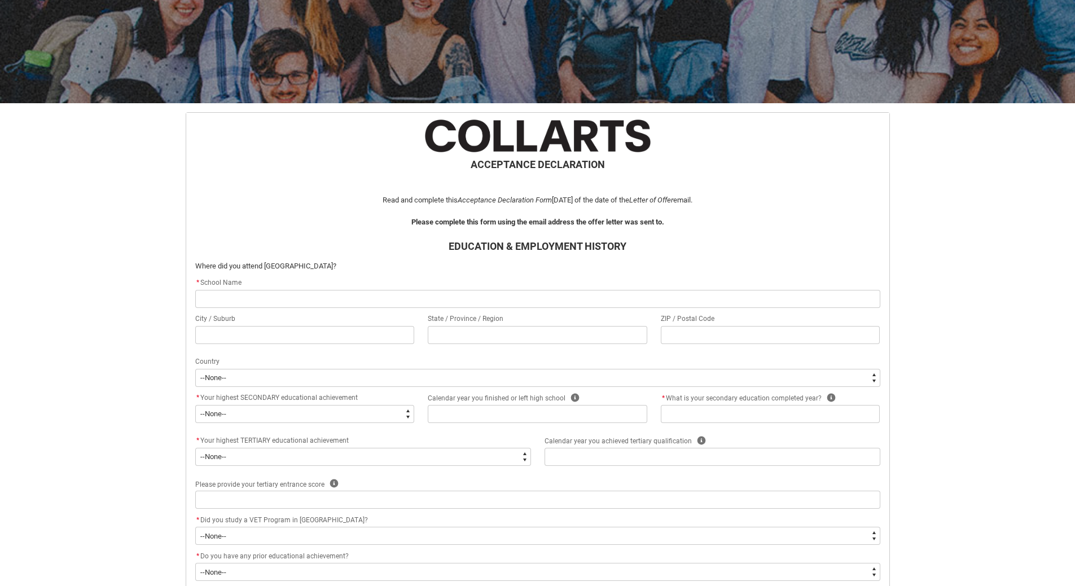
type lightning-primitive-input-simple "F"
type input "F"
type lightning-primitive-input-simple "Fa"
type input "Fa"
type lightning-primitive-input-simple "Fai"
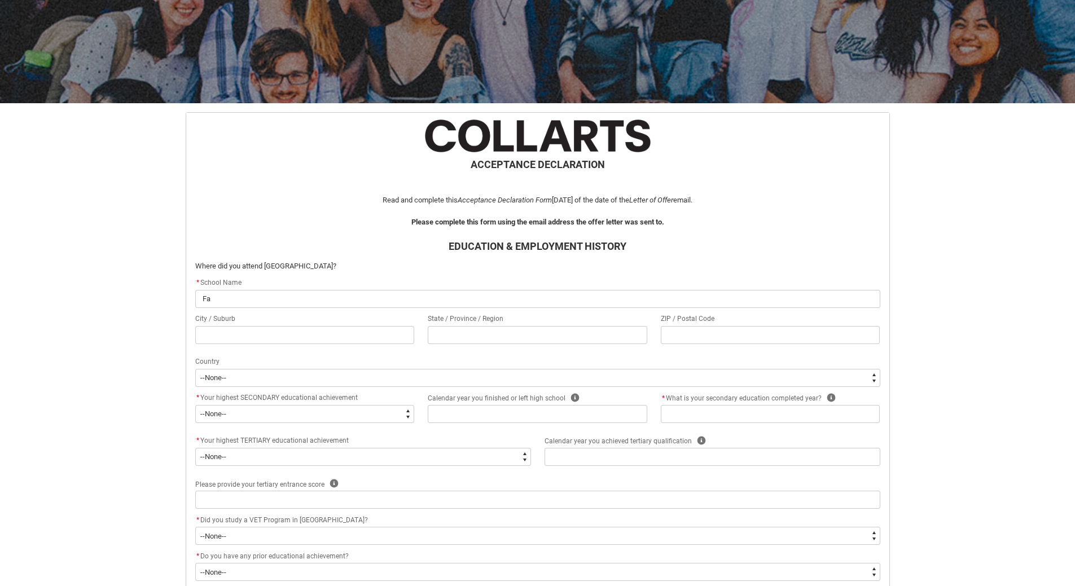
type input "Fai"
type lightning-primitive-input-simple "Fair"
type input "Fair"
type lightning-primitive-input-simple "Fairf"
type input "Fairf"
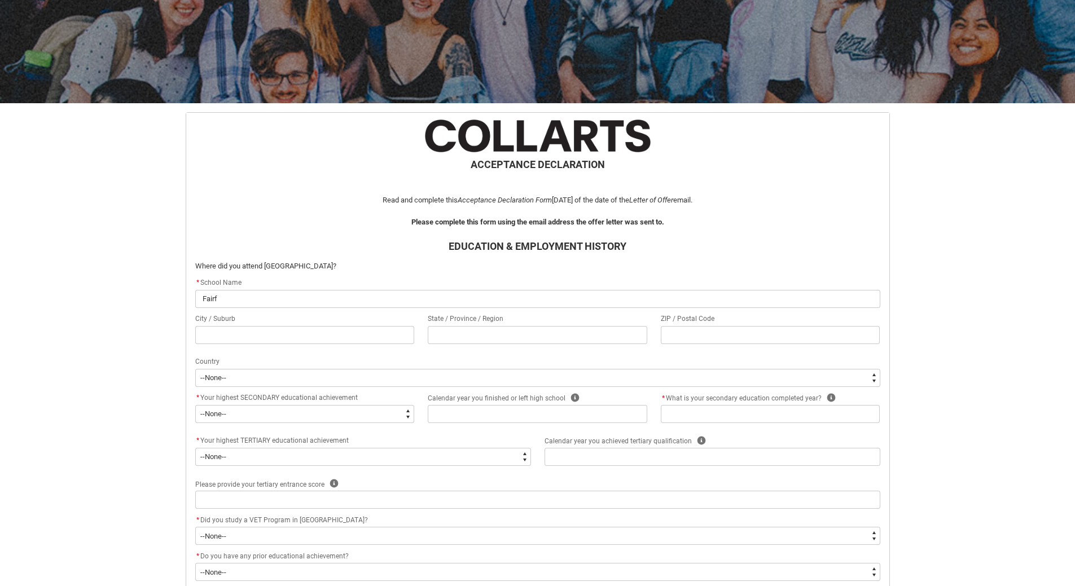
type lightning-primitive-input-simple "Fairfi"
type input "Fairfi"
type lightning-primitive-input-simple "Fairfie"
type input "Fairfie"
type lightning-primitive-input-simple "Fairfiel"
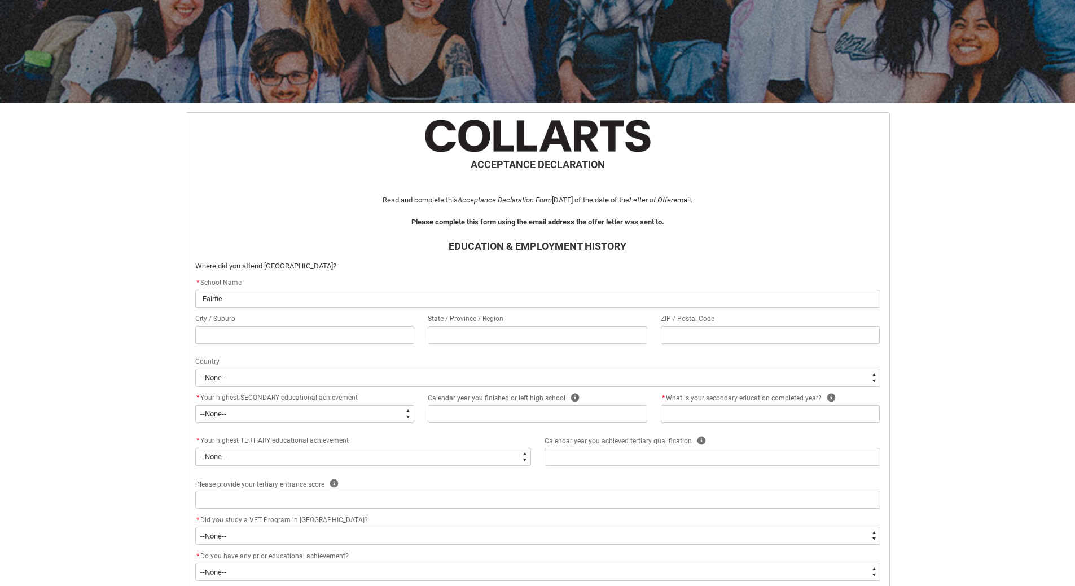
type input "Fairfiel"
type lightning-primitive-input-simple "[GEOGRAPHIC_DATA]"
type input "[GEOGRAPHIC_DATA]"
type lightning-primitive-input-simple "[GEOGRAPHIC_DATA]"
type input "[GEOGRAPHIC_DATA]"
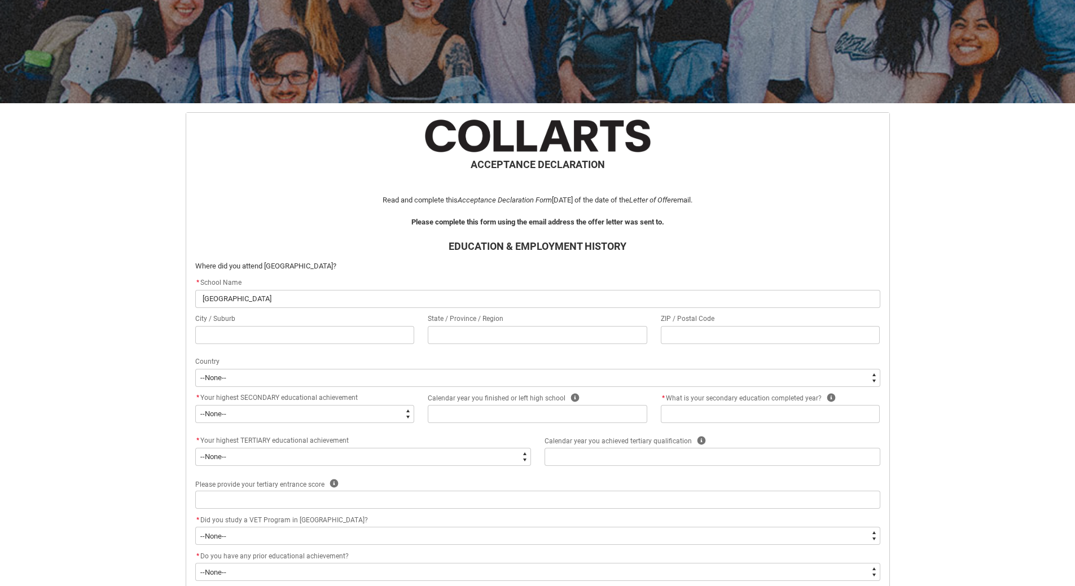
type lightning-primitive-input-simple "Fairfield H"
type input "Fairfield H"
type lightning-primitive-input-simple "Fairfield Hi"
type input "Fairfield Hi"
type lightning-primitive-input-simple "Fairfield Hig"
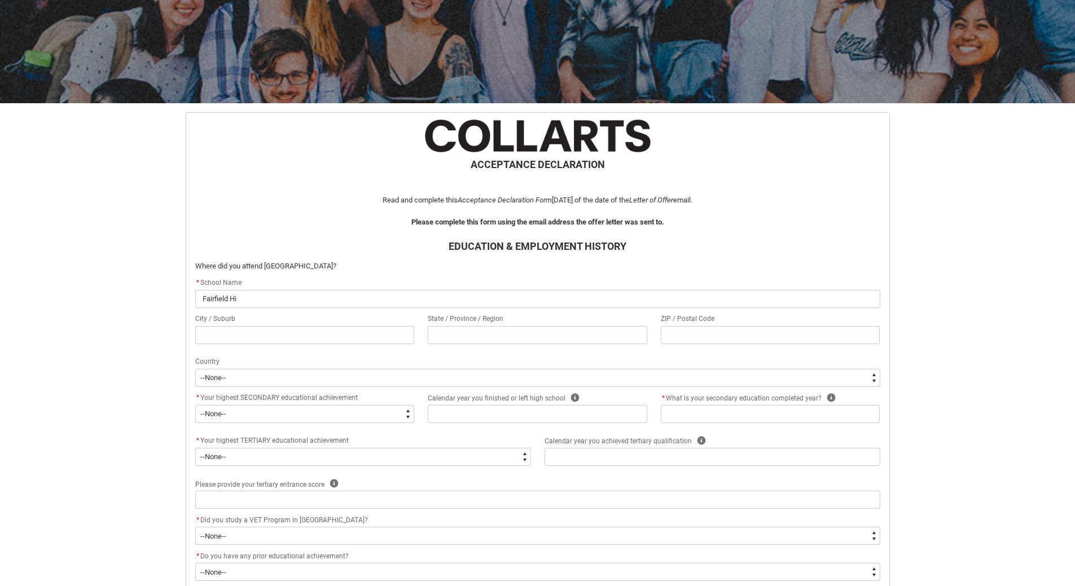
type input "Fairfield Hig"
type lightning-primitive-input-simple "Fairfield High"
type input "Fairfield High"
type lightning-primitive-input-simple "Fairfield High"
type input "Fairfield High"
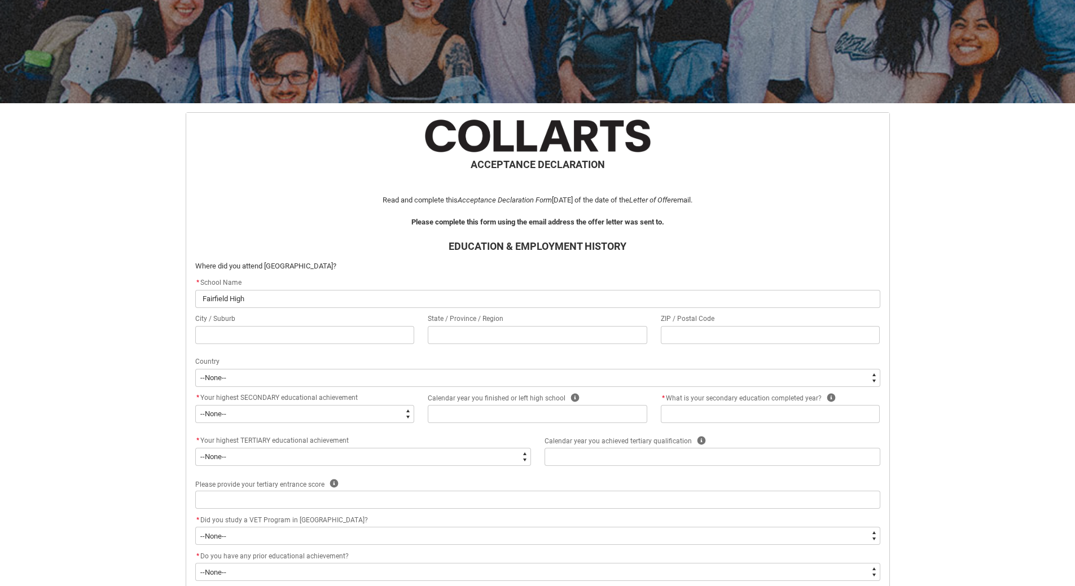
type lightning-primitive-input-simple "Fairfield High S"
type input "Fairfield High S"
type lightning-primitive-input-simple "Fairfield High Sc"
type input "Fairfield High Sc"
type lightning-primitive-input-simple "Fairfield High Sch"
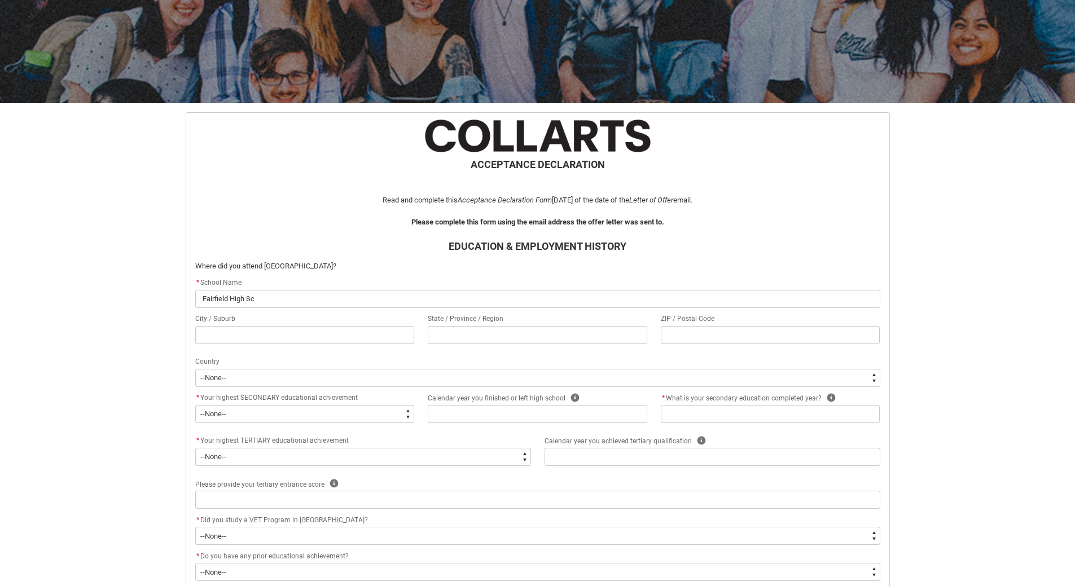
type input "Fairfield High Sch"
type lightning-primitive-input-simple "Fairfield High Scho"
type input "Fairfield High Scho"
type lightning-primitive-input-simple "Fairfield High Schoo"
type input "Fairfield High Schoo"
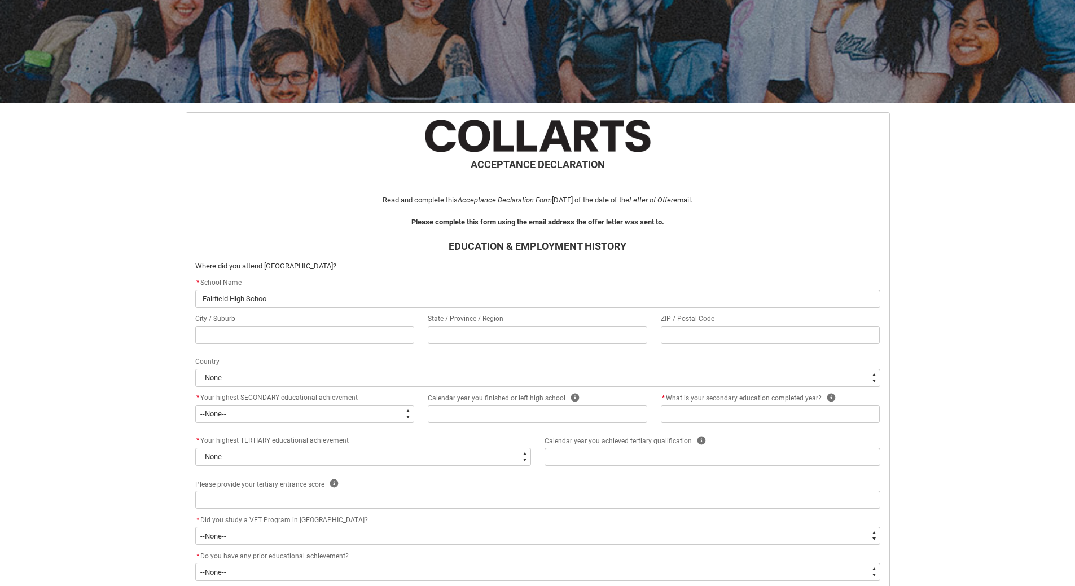
type lightning-primitive-input-simple "[GEOGRAPHIC_DATA]"
type input "[GEOGRAPHIC_DATA]"
click at [356, 341] on input "REDU_Acceptance_Declaration flow" at bounding box center [304, 335] width 219 height 18
type lightning-primitive-input-simple "F"
type input "F"
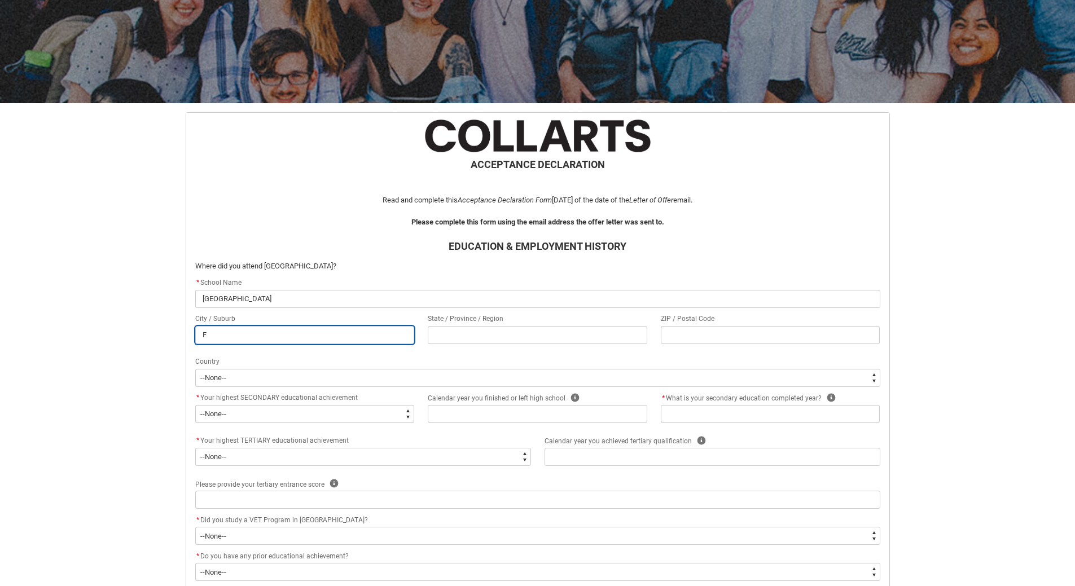
type lightning-primitive-input-simple "Fa"
type input "Fa"
type lightning-primitive-input-simple "Fai"
type input "Fai"
type lightning-primitive-input-simple "Fair"
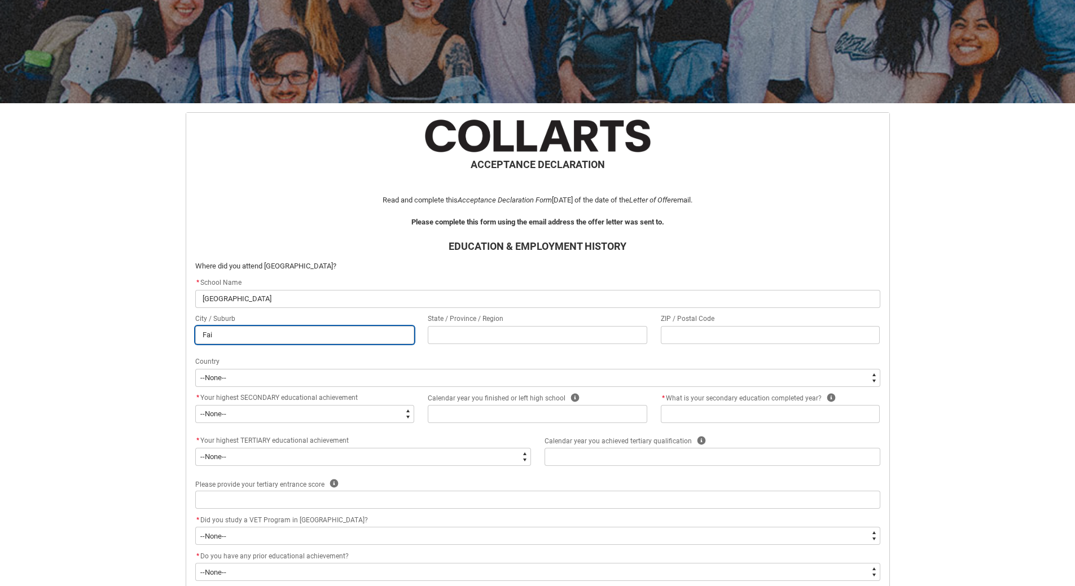
type input "Fair"
type lightning-primitive-input-simple "Fairf"
type input "Fairf"
type lightning-primitive-input-simple "Fairfi"
type input "Fairfi"
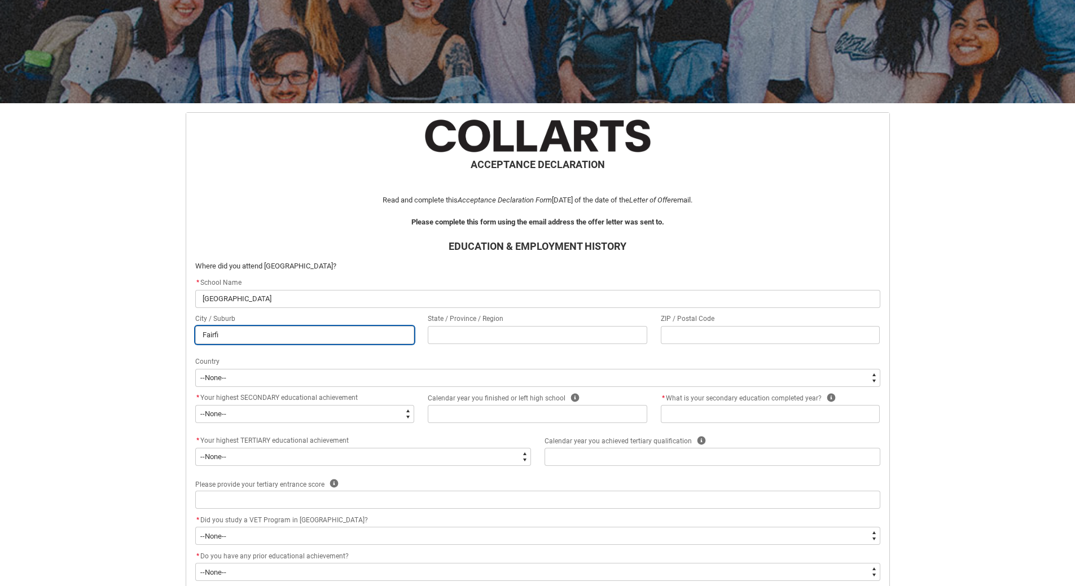
type lightning-primitive-input-simple "Fairfie"
type input "Fairfie"
type lightning-primitive-input-simple "Fairfiel"
type input "Fairfiel"
type lightning-primitive-input-simple "[GEOGRAPHIC_DATA]"
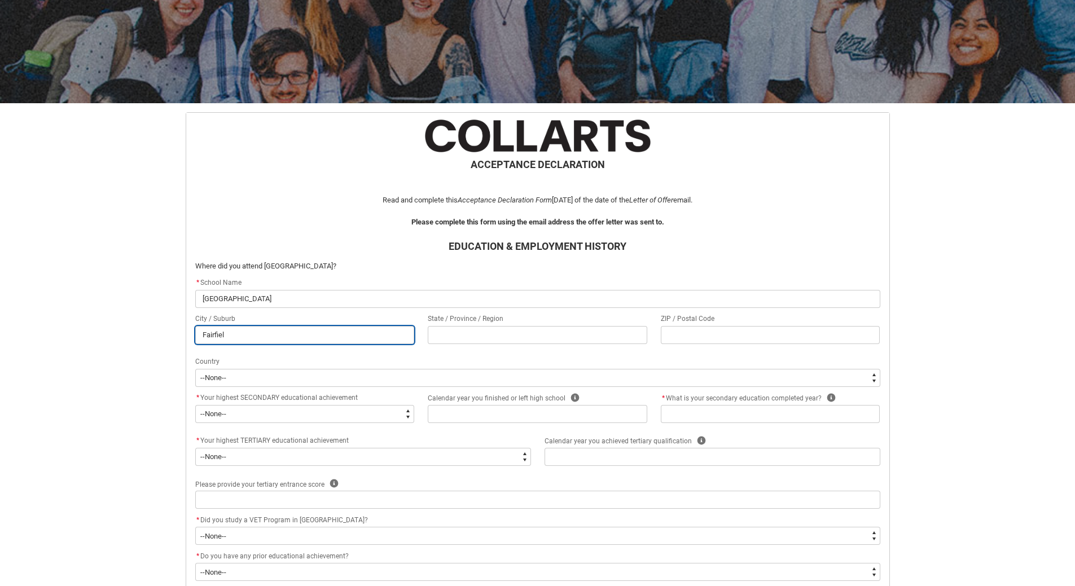
type input "[GEOGRAPHIC_DATA]"
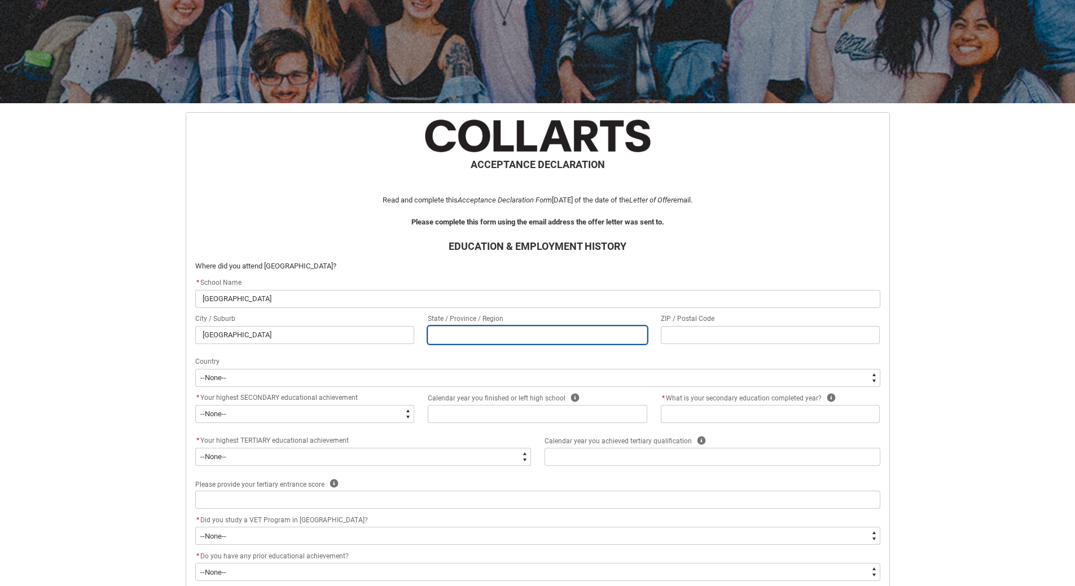
click at [480, 336] on input "REDU_Acceptance_Declaration flow" at bounding box center [537, 335] width 219 height 18
type lightning-primitive-input-simple "N"
type input "N"
type lightning-primitive-input-simple "NS"
type input "NS"
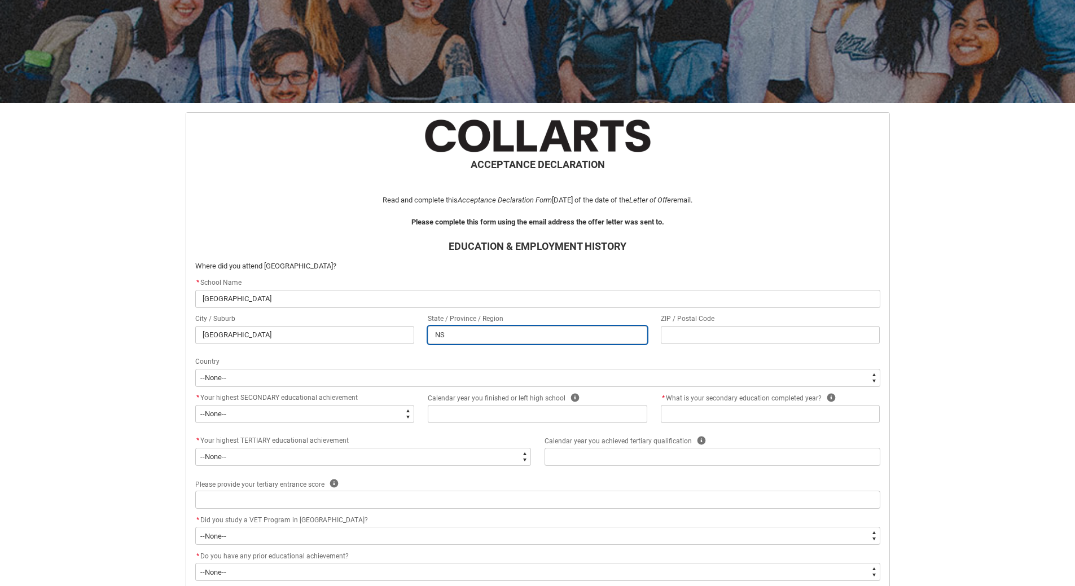
type lightning-primitive-input-simple "[GEOGRAPHIC_DATA]"
type input "[GEOGRAPHIC_DATA]"
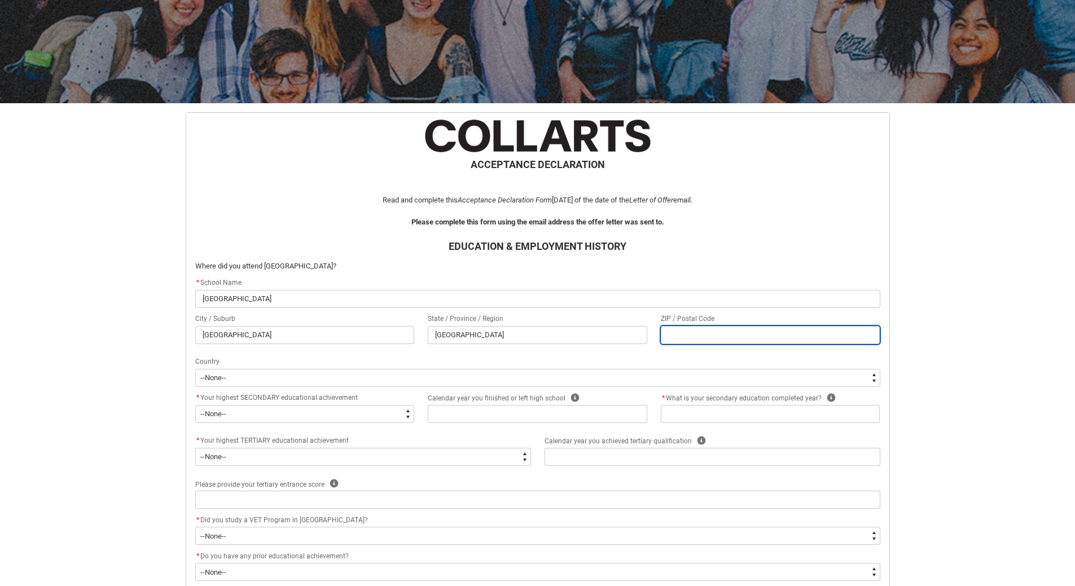
click at [715, 327] on input "REDU_Acceptance_Declaration flow" at bounding box center [770, 335] width 219 height 18
type lightning-primitive-input-simple "2"
type input "2"
type lightning-primitive-input-simple "21"
type input "21"
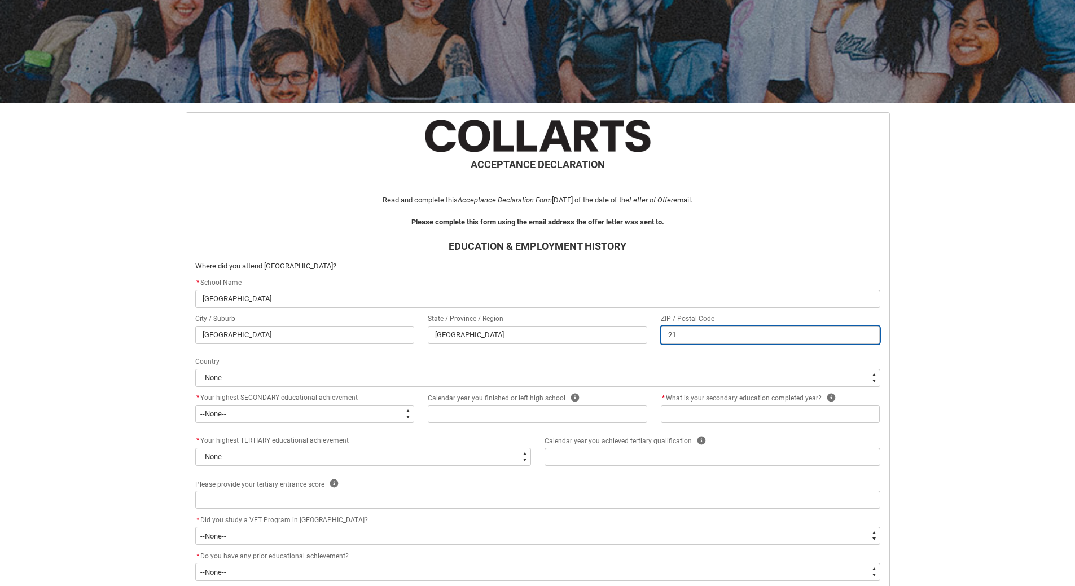
type lightning-primitive-input-simple "216"
type input "216"
type lightning-primitive-input-simple "2165"
type input "2165"
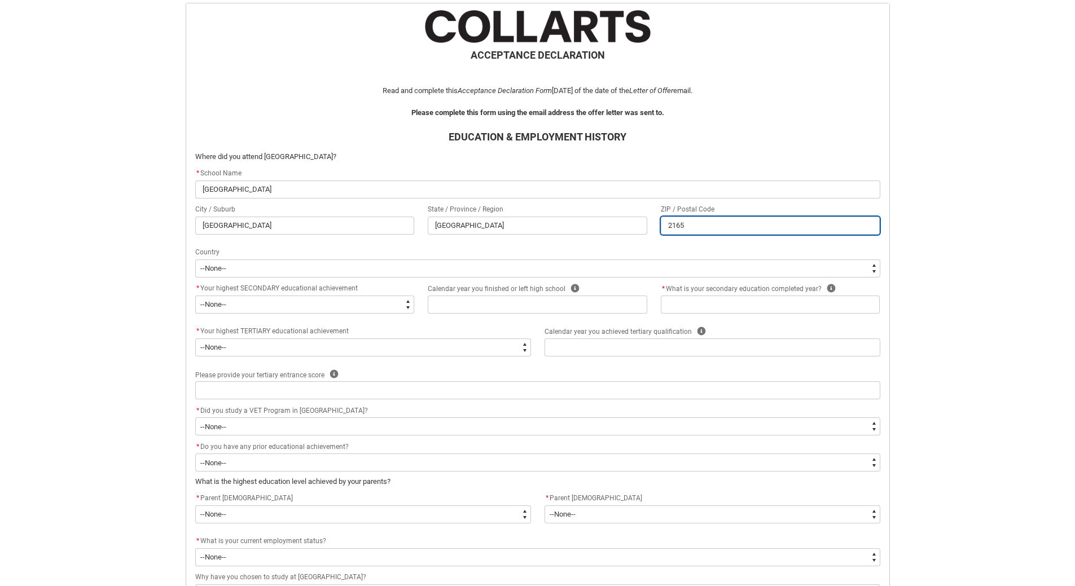
scroll to position [233, 0]
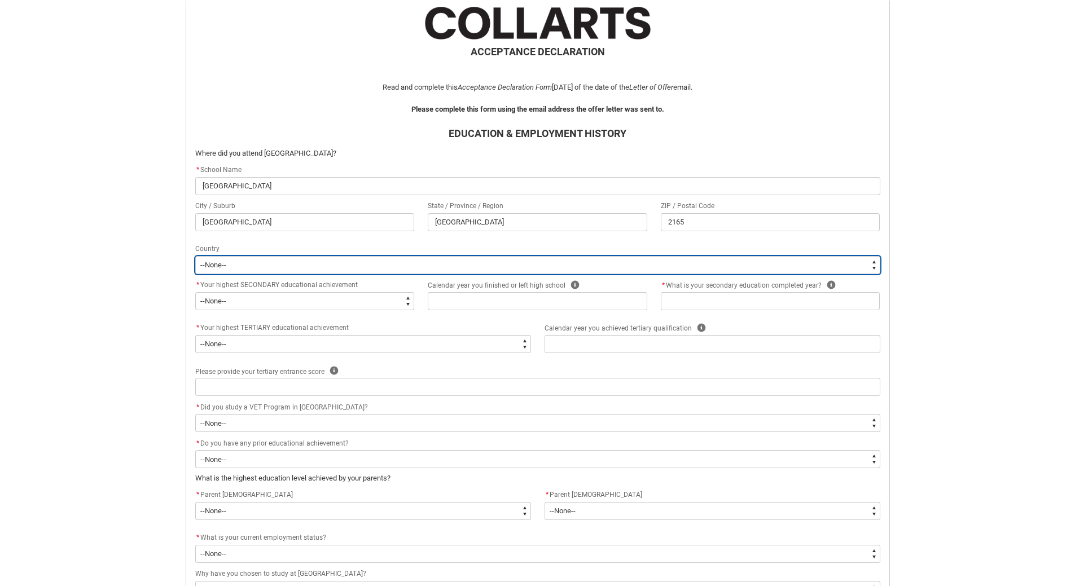
click at [877, 263] on select "--None-- Afghanistan Åland Islands Albania Algeria American Samoa Andorra Angol…" at bounding box center [537, 265] width 685 height 18
type lightning-select "CountryOptions.Australia"
click at [195, 256] on select "--None-- Afghanistan Åland Islands Albania Algeria American Samoa Andorra Angol…" at bounding box center [537, 265] width 685 height 18
select select "CountryOptions.Australia"
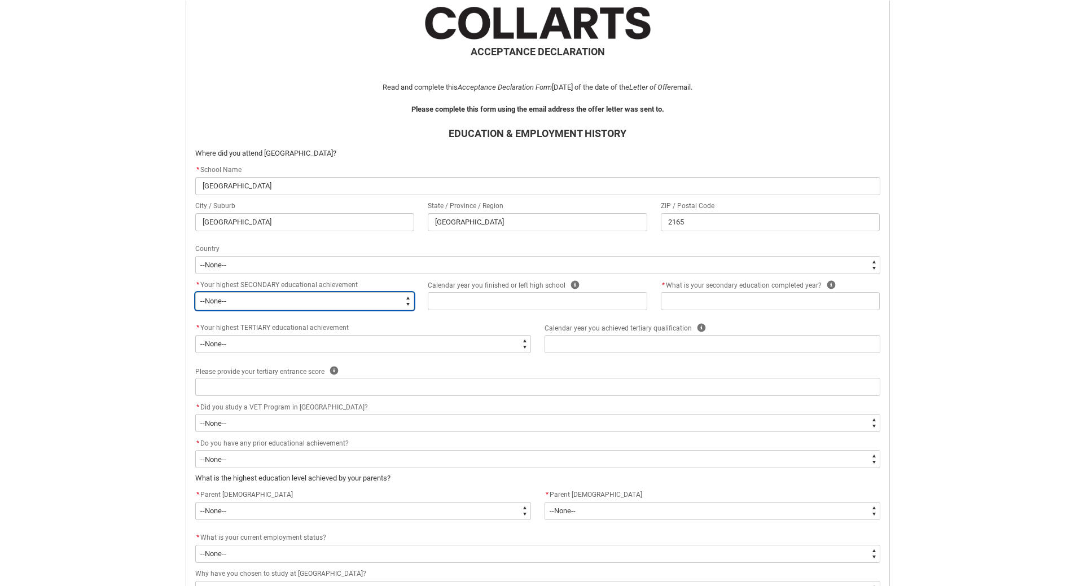
click at [409, 302] on select "--None-- Did not go to school Year 8 or below Year 9 or equivalent Completed Ye…" at bounding box center [304, 301] width 219 height 18
type lightning-select "HighestSchoolLevel_12"
click at [195, 292] on select "--None-- Did not go to school Year 8 or below Year 9 or equivalent Completed Ye…" at bounding box center [304, 301] width 219 height 18
select select "HighestSchoolLevel_12"
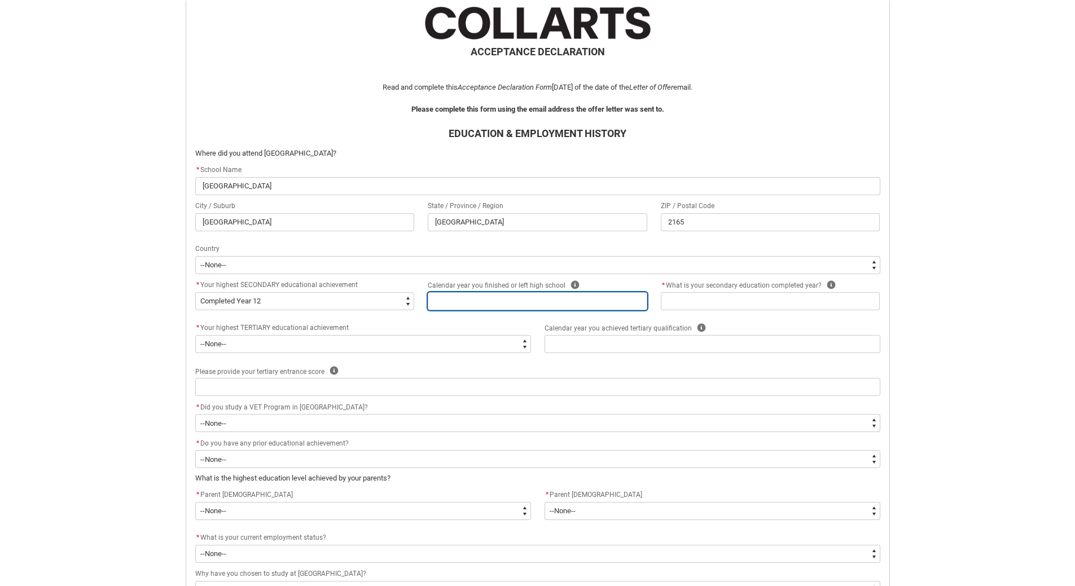
click at [618, 306] on input "REDU_Acceptance_Declaration flow" at bounding box center [537, 301] width 219 height 18
type lightning-primitive-input-simple "2"
type input "2"
type lightning-primitive-input-simple "20"
type input "20"
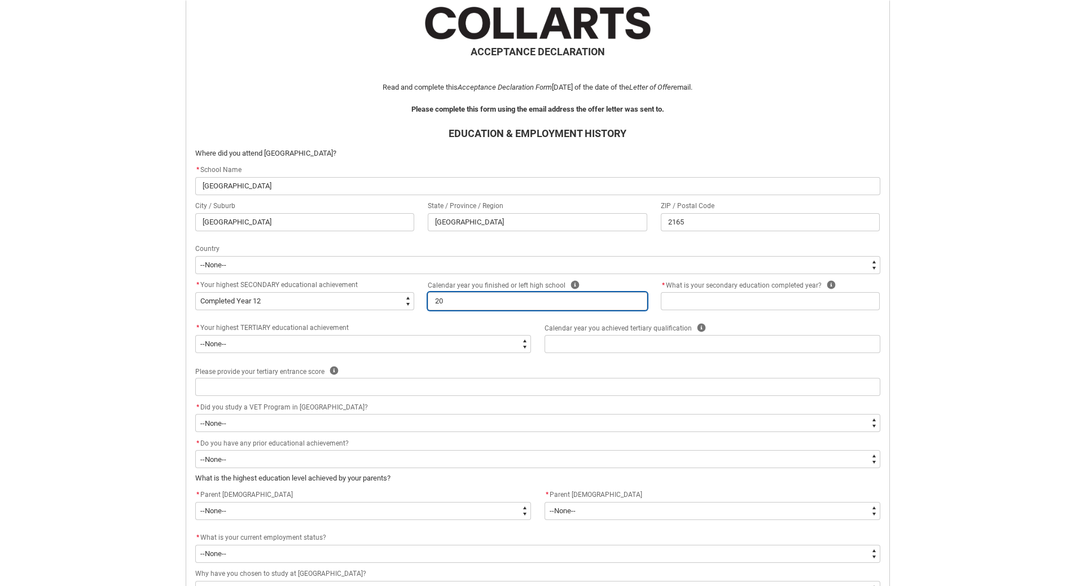
type lightning-primitive-input-simple "200"
type input "200"
type lightning-primitive-input-simple "2001"
type input "2001"
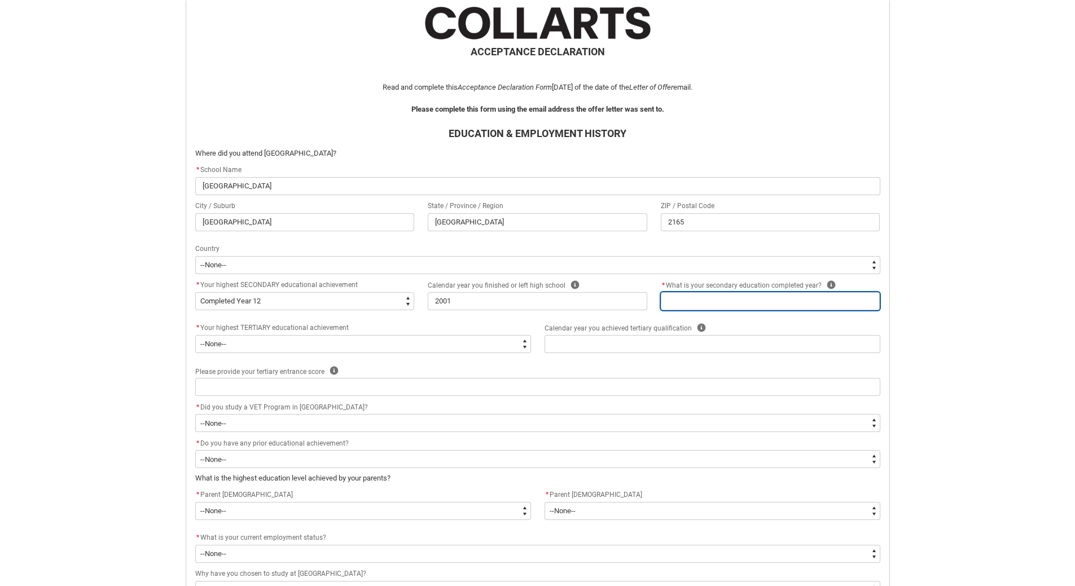
click at [729, 300] on input "REDU_Acceptance_Declaration flow" at bounding box center [770, 301] width 219 height 18
type lightning-primitive-input-simple "1"
type input "1"
type lightning-primitive-input-simple "12"
type input "12"
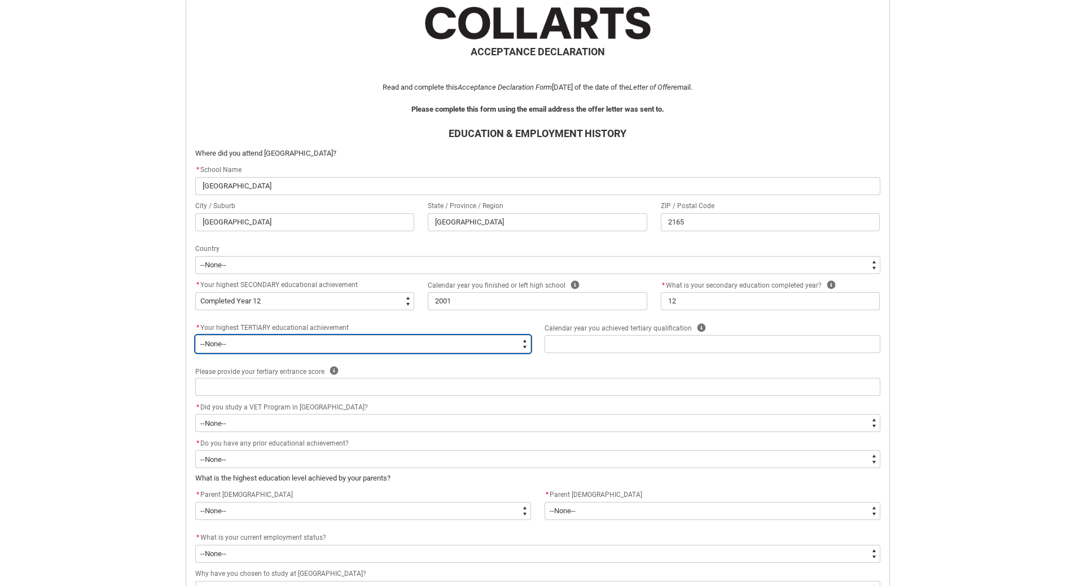
click at [524, 345] on select "--None-- A Complete Final Year of Secondary Education at School A Complete VET …" at bounding box center [363, 344] width 336 height 18
type lightning-select "TertiaryEducation_Options.An Incomplete Higher Education Course"
click at [195, 335] on select "--None-- A Complete Final Year of Secondary Education at School A Complete VET …" at bounding box center [363, 344] width 336 height 18
select select "TertiaryEducation_Options.An Incomplete Higher Education Course"
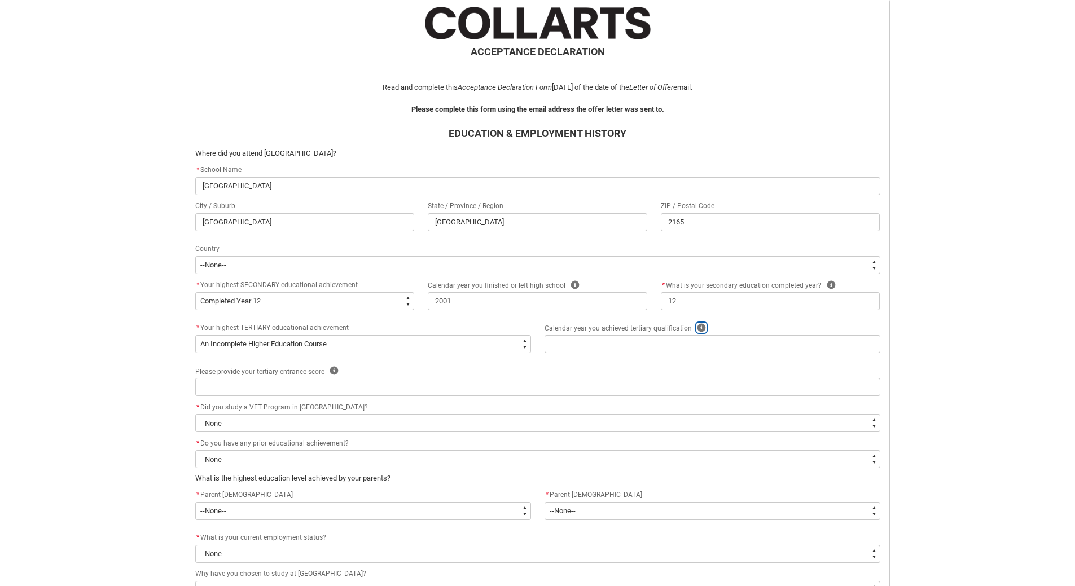
click at [698, 326] on icon "REDU_Acceptance_Declaration flow" at bounding box center [701, 328] width 8 height 8
click at [527, 345] on select "--None-- A Complete Final Year of Secondary Education at School A Complete VET …" at bounding box center [363, 344] width 336 height 18
type lightning-select "TertiaryEducation_Options.Other Qualification"
click at [195, 335] on select "--None-- A Complete Final Year of Secondary Education at School A Complete VET …" at bounding box center [363, 344] width 336 height 18
select select "TertiaryEducation_Options.Other Qualification"
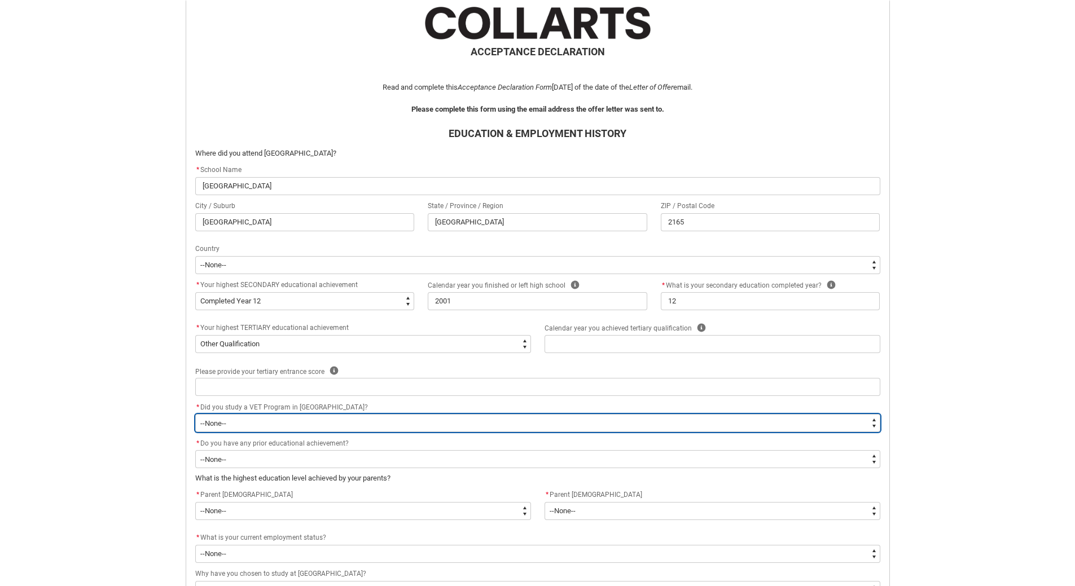
click at [873, 423] on select "--None-- Yes No" at bounding box center [537, 423] width 685 height 18
type lightning-select "Choice_No"
click at [195, 414] on select "--None-- Yes No" at bounding box center [537, 423] width 685 height 18
select select "Choice_No"
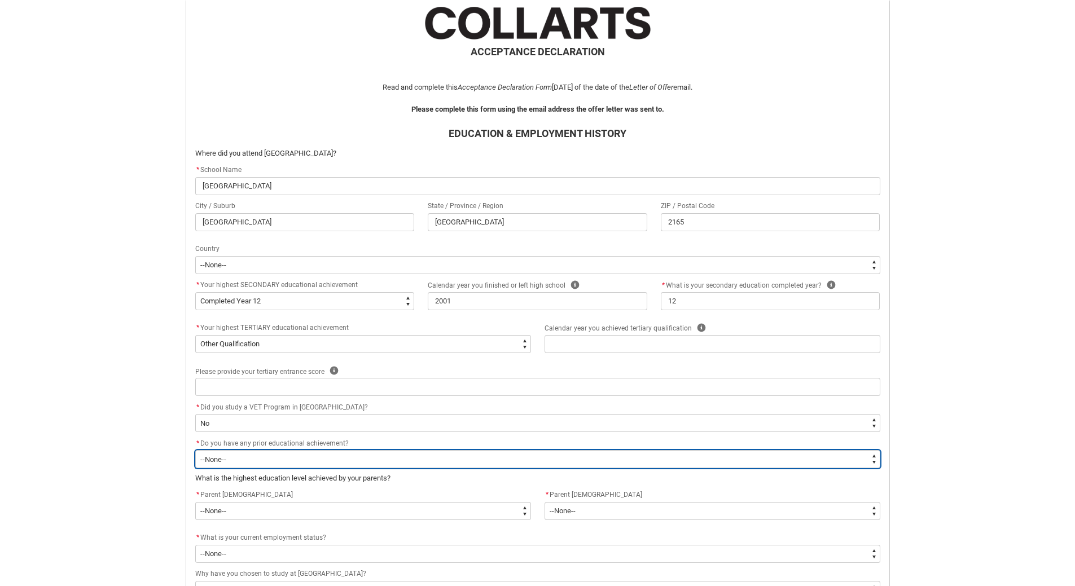
click at [877, 460] on select "--None-- Yes No" at bounding box center [537, 459] width 685 height 18
type lightning-select "choice_Y"
click at [195, 450] on select "--None-- Yes No" at bounding box center [537, 459] width 685 height 18
select select "choice_Y"
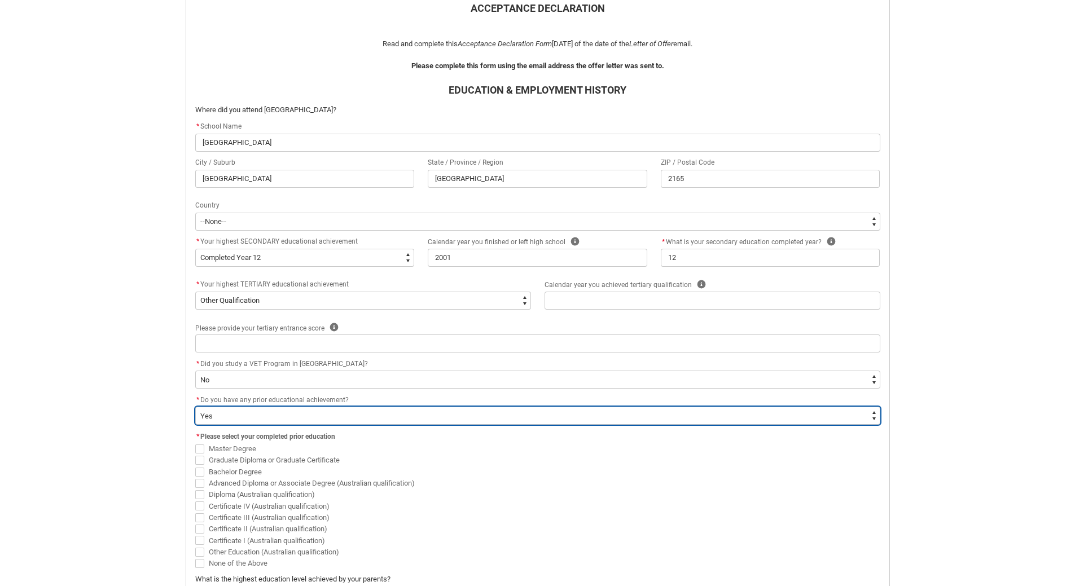
scroll to position [346, 0]
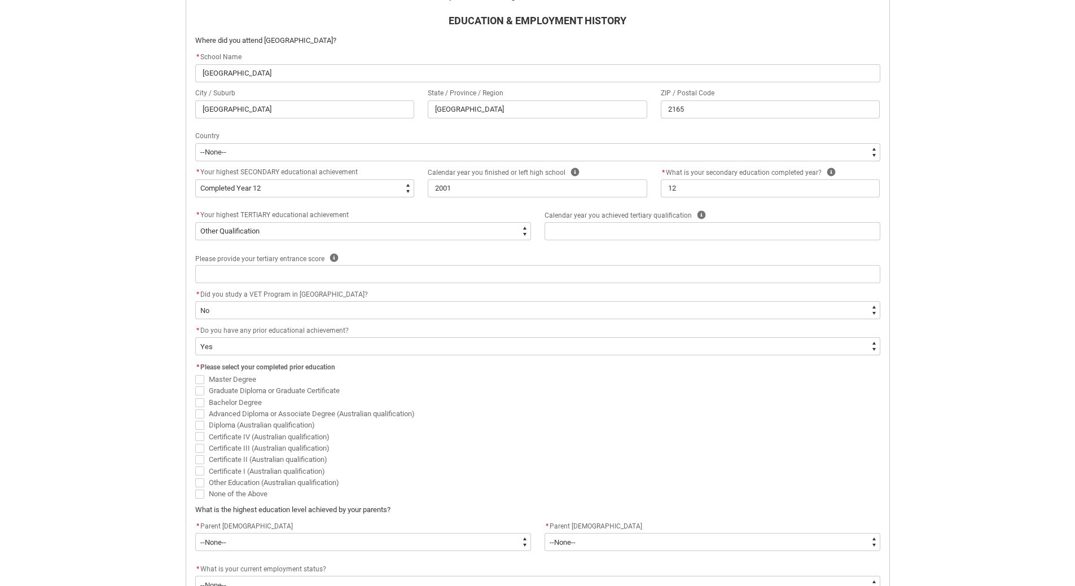
click at [200, 448] on span "REDU_Acceptance_Declaration flow" at bounding box center [199, 448] width 9 height 9
click at [195, 442] on input "Certificate III (Australian qualification)" at bounding box center [195, 442] width 1 height 1
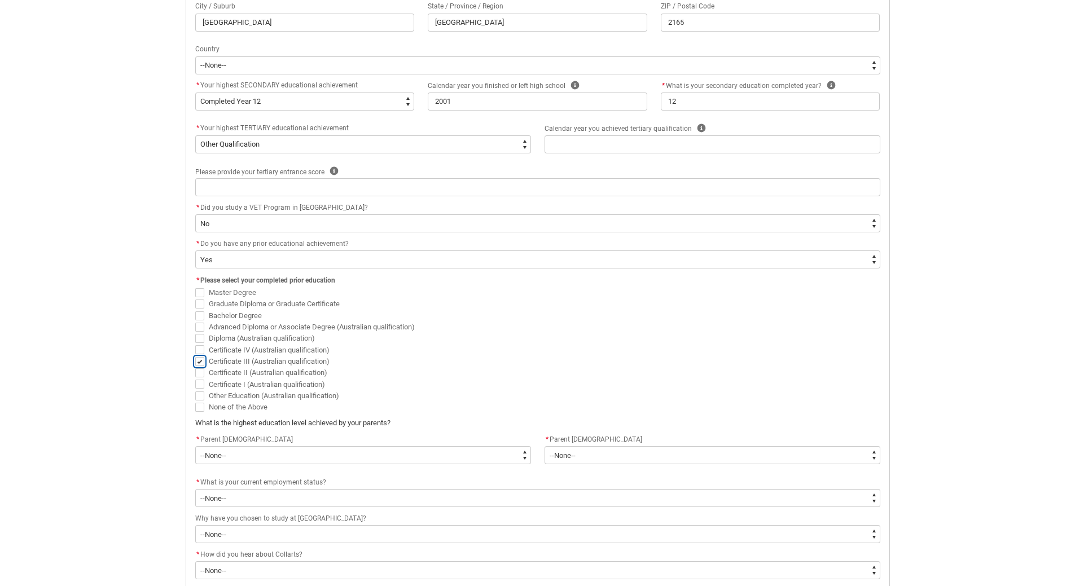
scroll to position [459, 0]
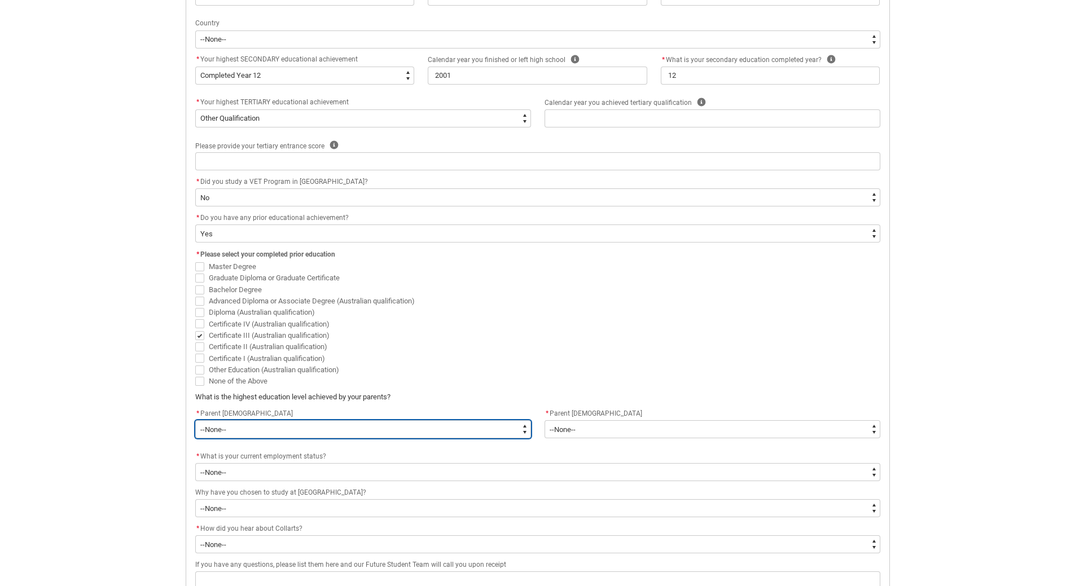
click at [525, 428] on select "--None-- Postgraduate qualification (e.g. Postgraduate Diploma, Master's, PhD) …" at bounding box center [363, 429] width 336 height 18
click at [195, 420] on select "--None-- Postgraduate qualification (e.g. Postgraduate Diploma, Master's, PhD) …" at bounding box center [363, 429] width 336 height 18
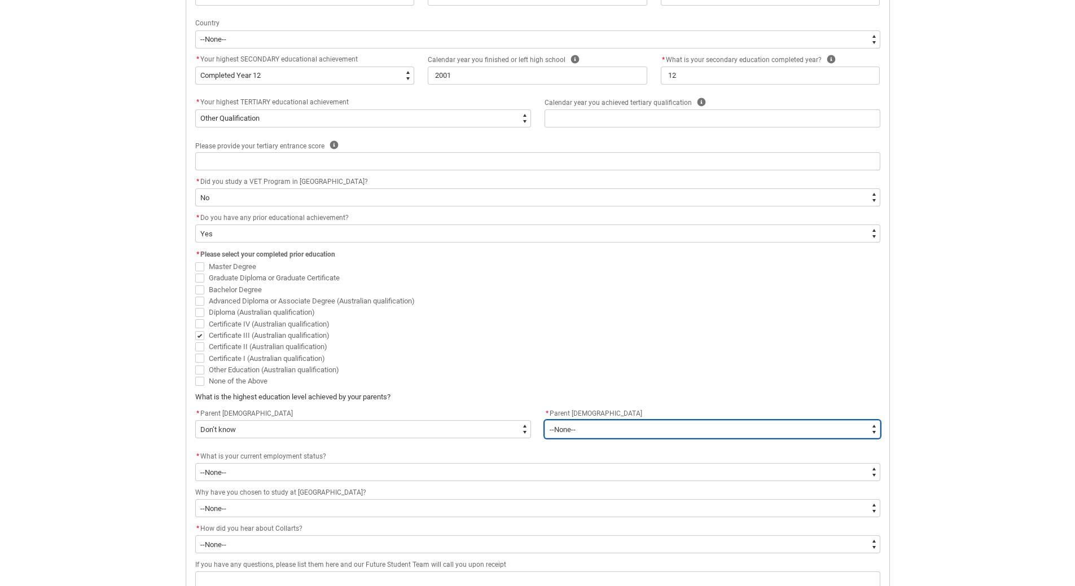
click at [876, 432] on select "--None-- Postgraduate qualification (e.g. Postgraduate Diploma, Master's, PhD) …" at bounding box center [712, 429] width 336 height 18
click at [544, 420] on select "--None-- Postgraduate qualification (e.g. Postgraduate Diploma, Master's, PhD) …" at bounding box center [712, 429] width 336 height 18
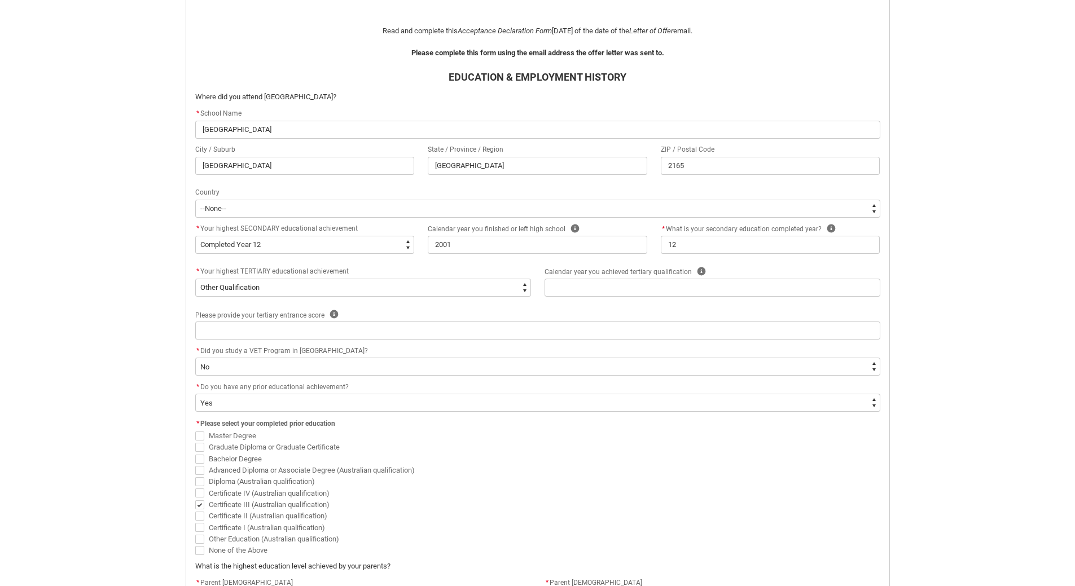
scroll to position [515, 0]
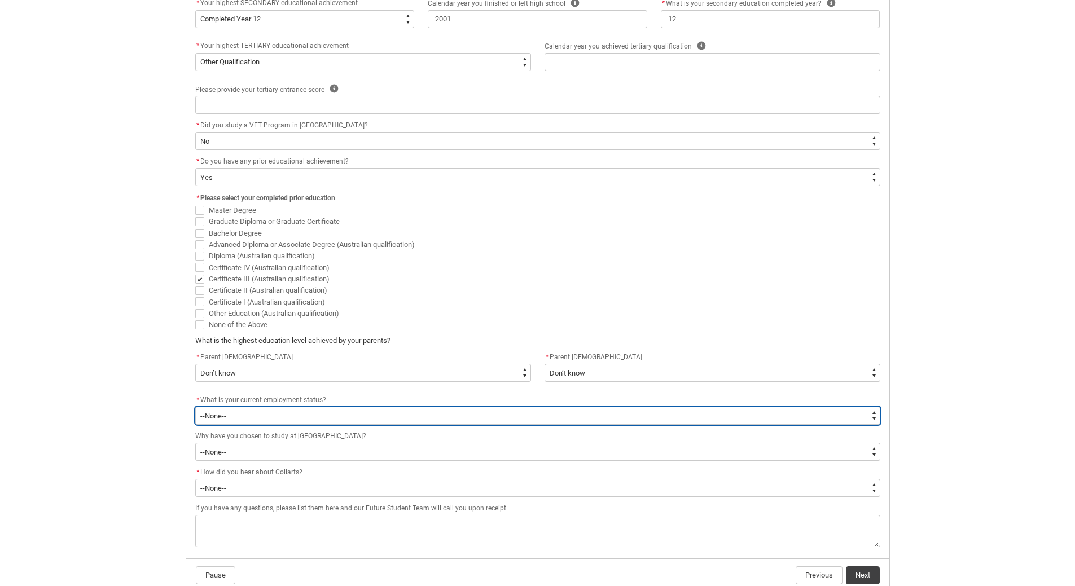
click at [876, 419] on select "--None-- Full-time employee Part-time employee Self employed - not employing ot…" at bounding box center [537, 416] width 685 height 18
click at [195, 407] on select "--None-- Full-time employee Part-time employee Self employed - not employing ot…" at bounding box center [537, 416] width 685 height 18
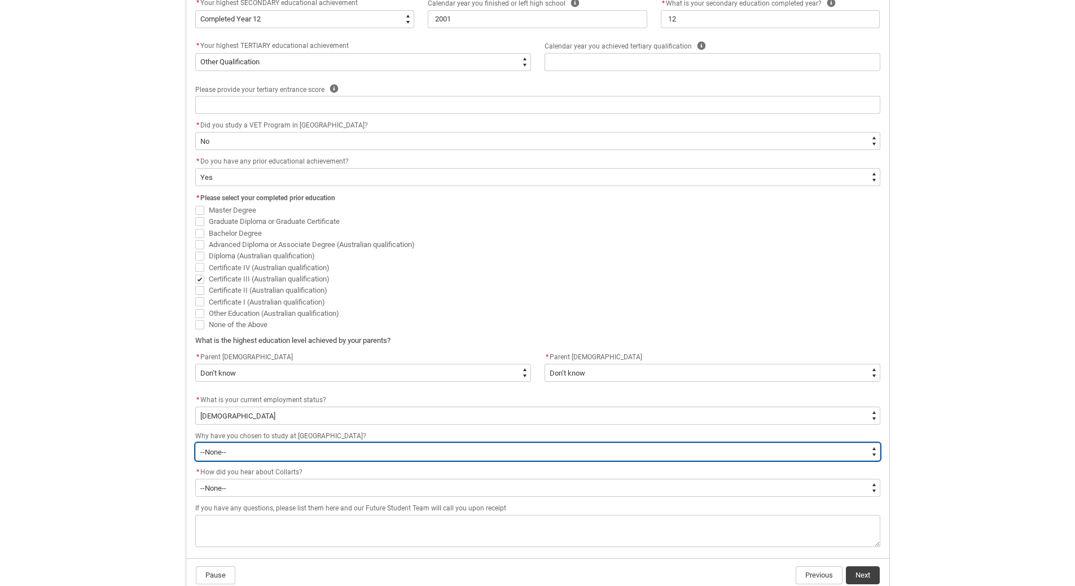
click at [875, 455] on select "--None-- To get a job To develop my existing business To start my own business …" at bounding box center [537, 452] width 685 height 18
click at [195, 443] on select "--None-- To get a job To develop my existing business To start my own business …" at bounding box center [537, 452] width 685 height 18
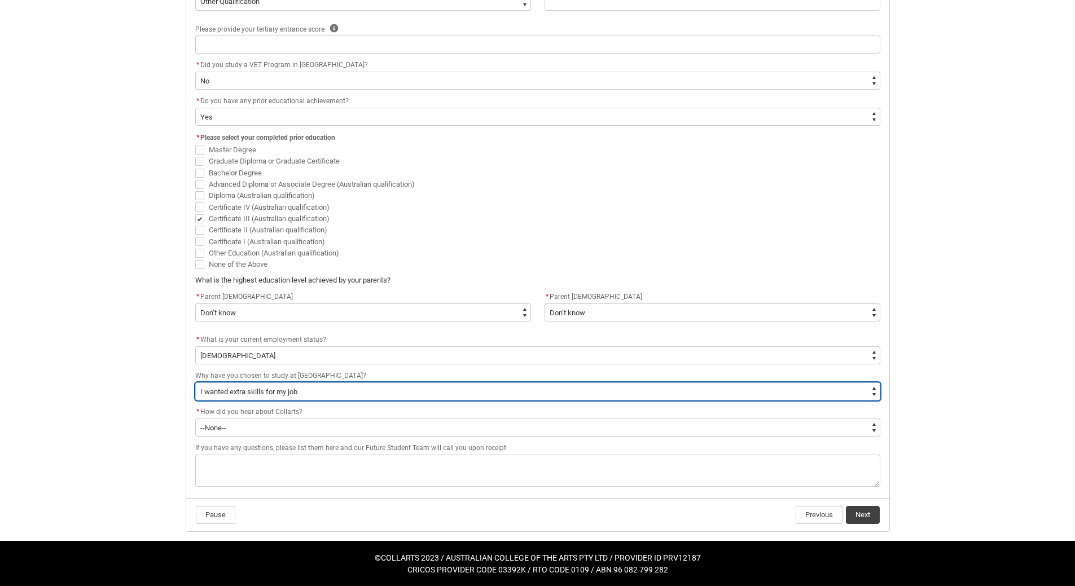
scroll to position [576, 0]
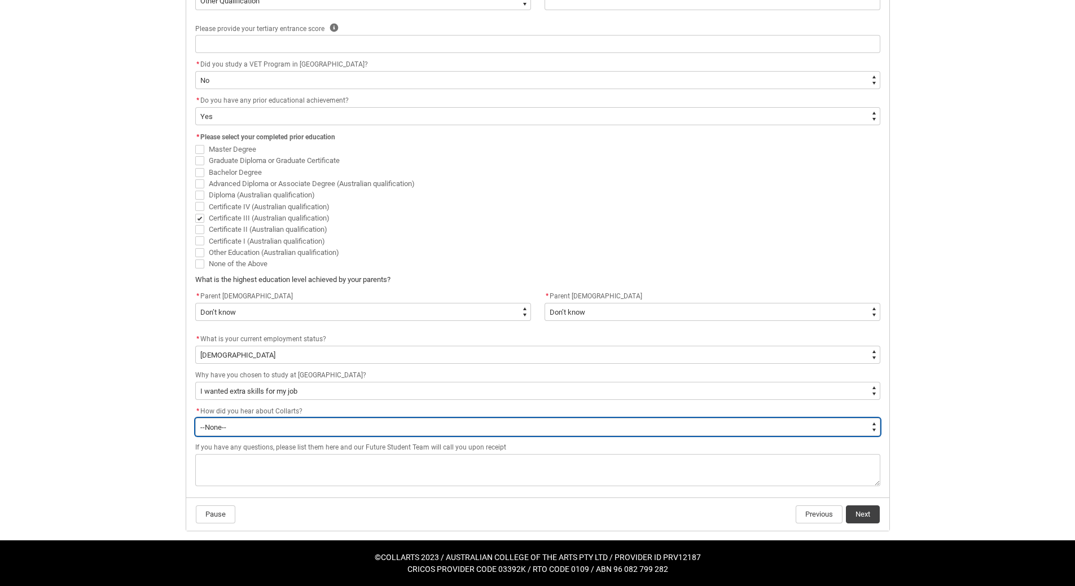
click at [875, 426] on select "--None-- Advertising - Facebook Advertising - Google Advertising - Instagram Ad…" at bounding box center [537, 427] width 685 height 18
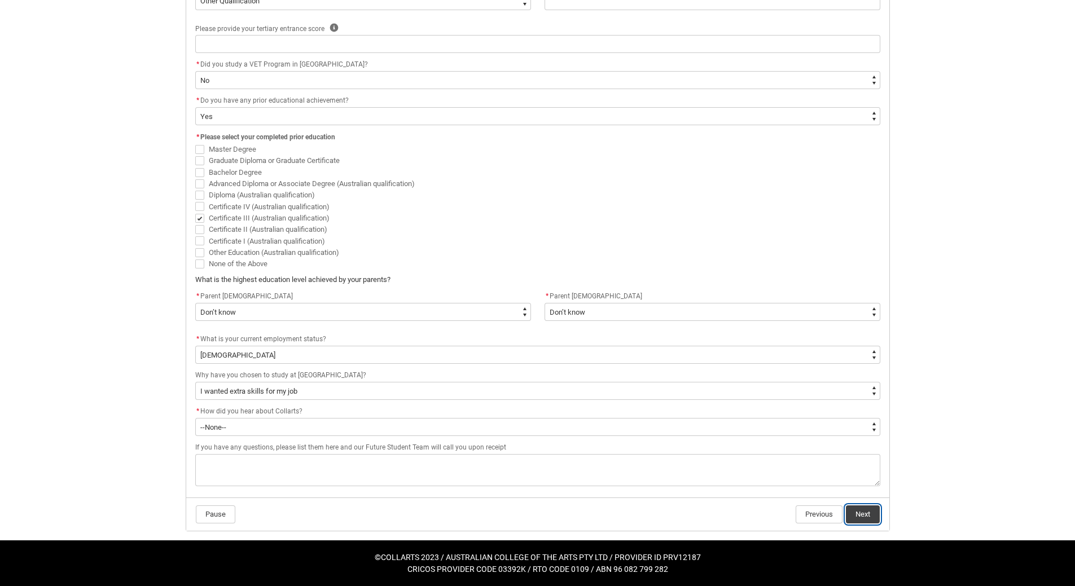
click at [874, 515] on button "Next" at bounding box center [863, 514] width 34 height 18
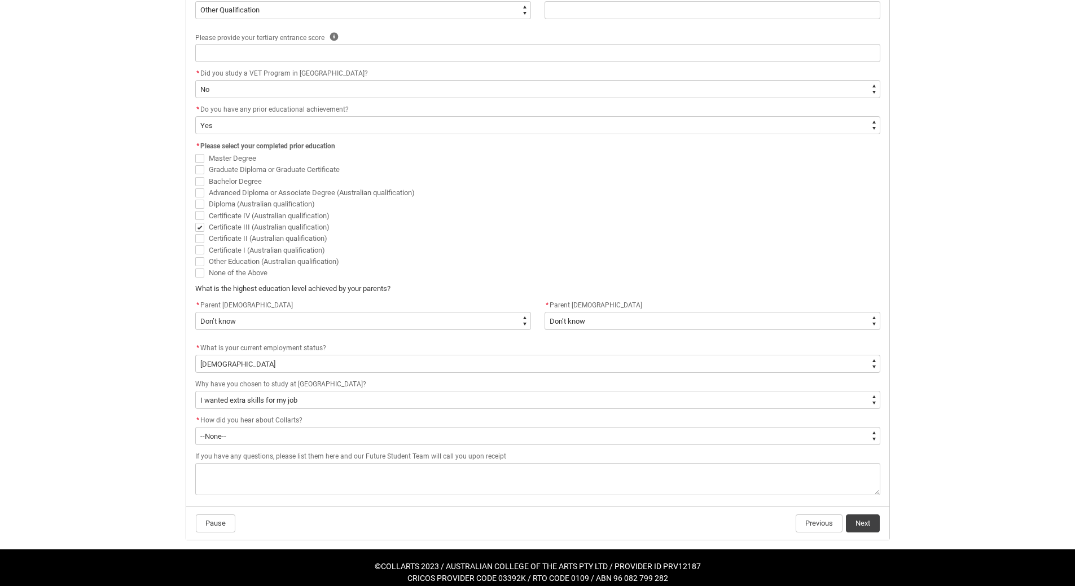
scroll to position [597, 0]
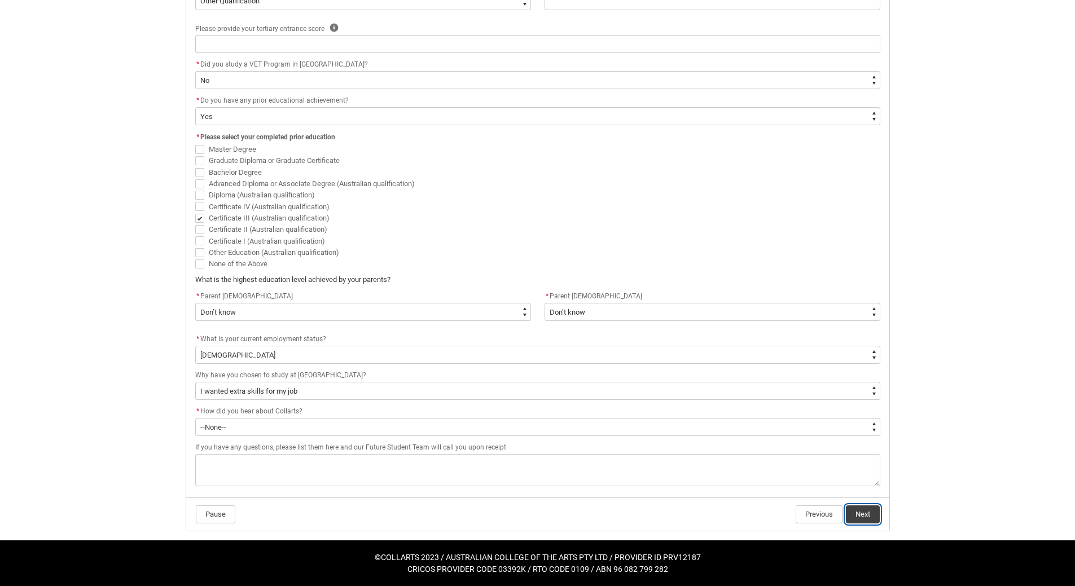
click at [866, 517] on button "Next" at bounding box center [863, 514] width 34 height 18
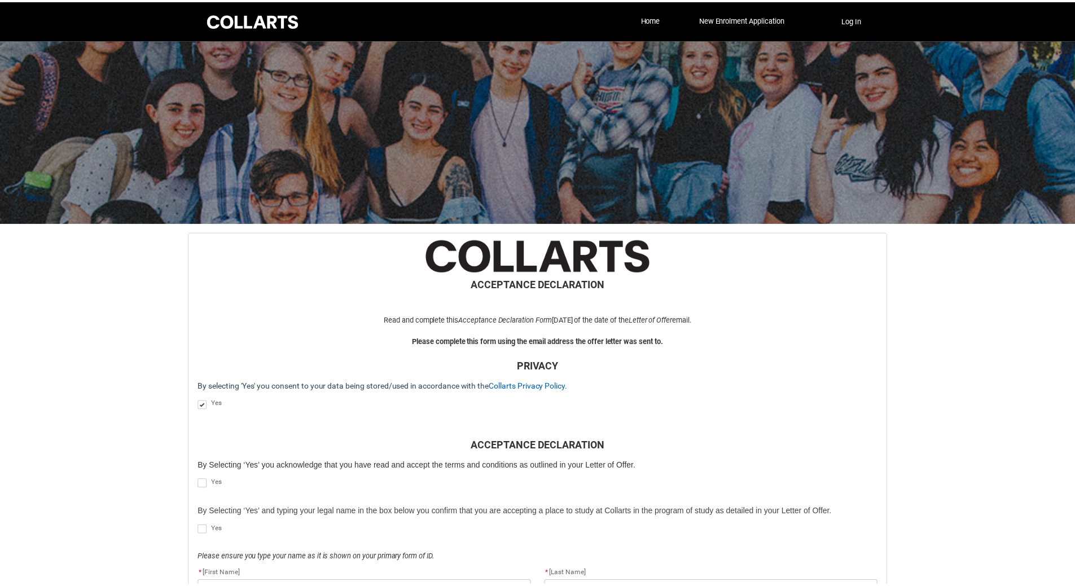
scroll to position [120, 0]
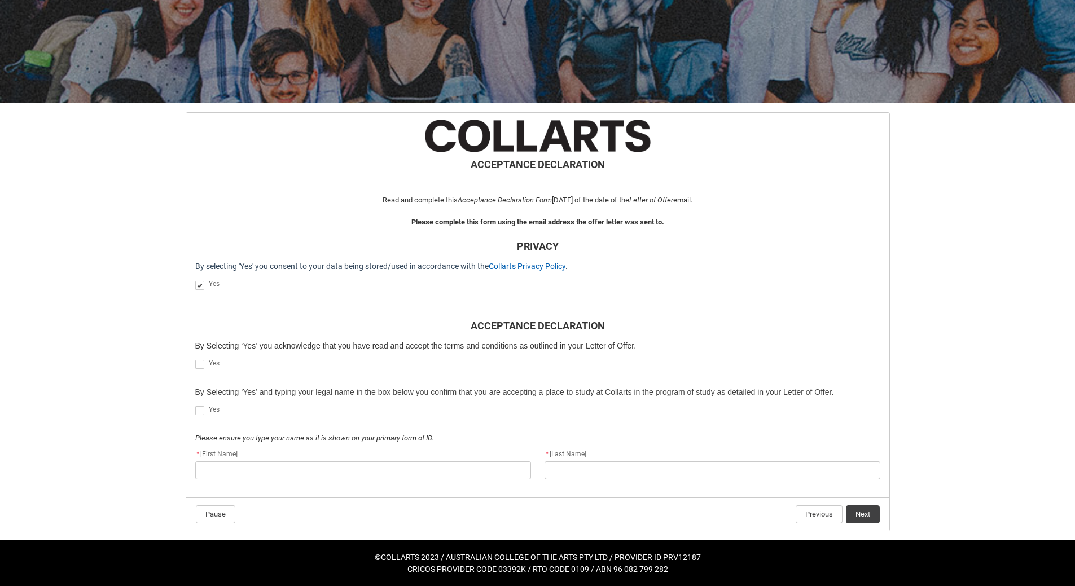
click at [199, 363] on span "REDU_Acceptance_Declaration flow" at bounding box center [199, 364] width 9 height 9
click at [195, 359] on input "REDU_Acceptance_Declaration flow" at bounding box center [195, 358] width 1 height 1
click at [201, 408] on span "REDU_Acceptance_Declaration flow" at bounding box center [199, 410] width 9 height 9
click at [195, 405] on input "REDU_Acceptance_Declaration flow" at bounding box center [195, 404] width 1 height 1
click at [313, 473] on input "REDU_Acceptance_Declaration flow" at bounding box center [363, 470] width 336 height 18
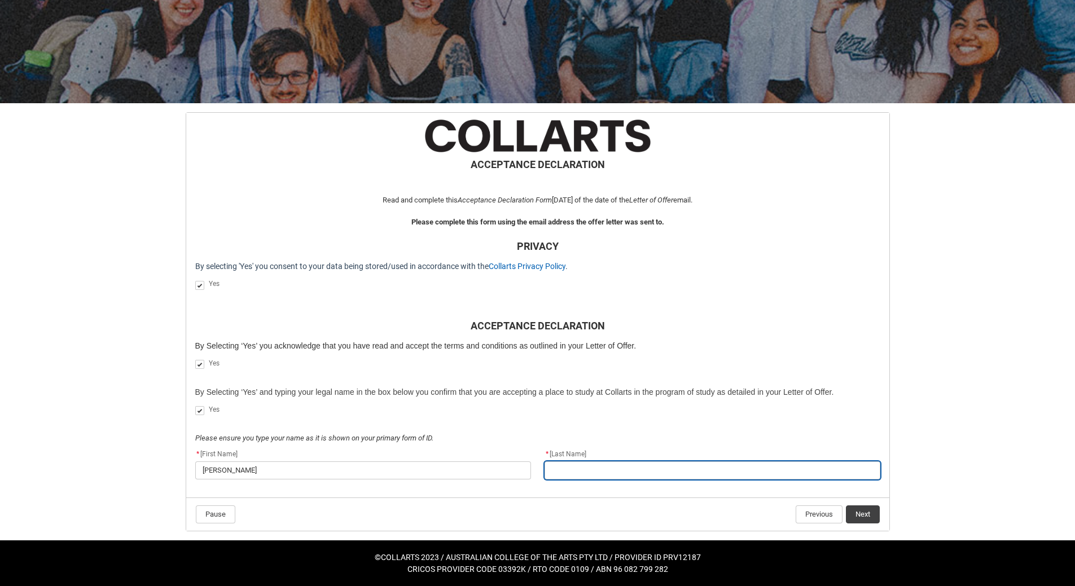
click at [596, 469] on input "REDU_Acceptance_Declaration flow" at bounding box center [712, 470] width 336 height 18
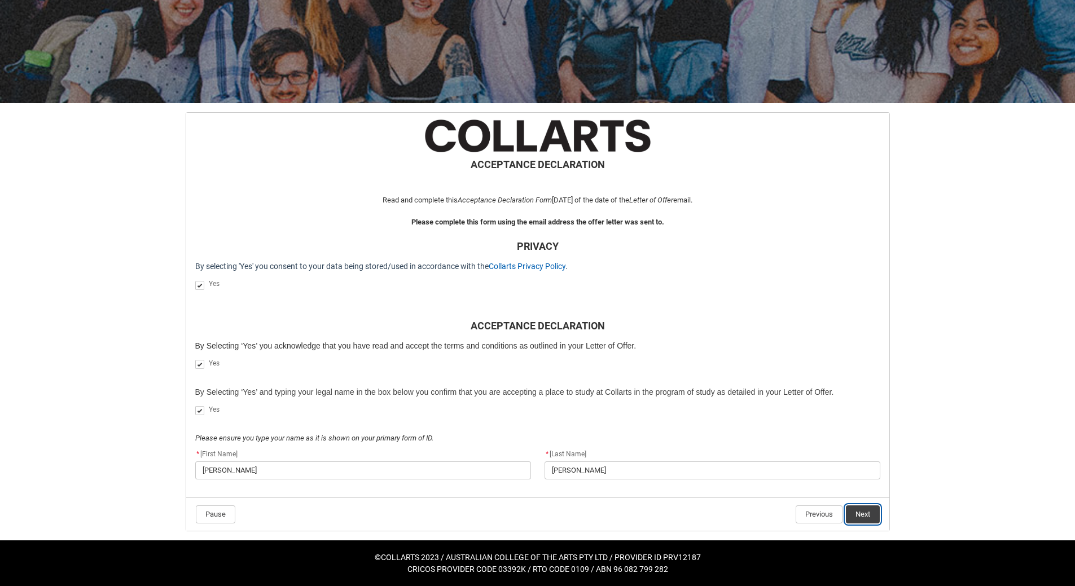
click at [859, 514] on button "Next" at bounding box center [863, 514] width 34 height 18
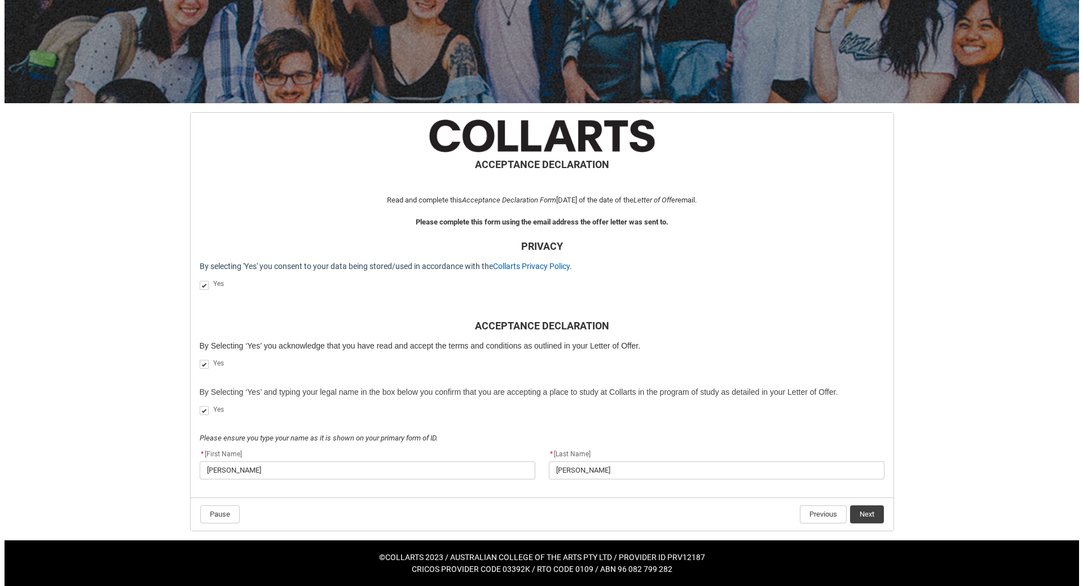
scroll to position [0, 0]
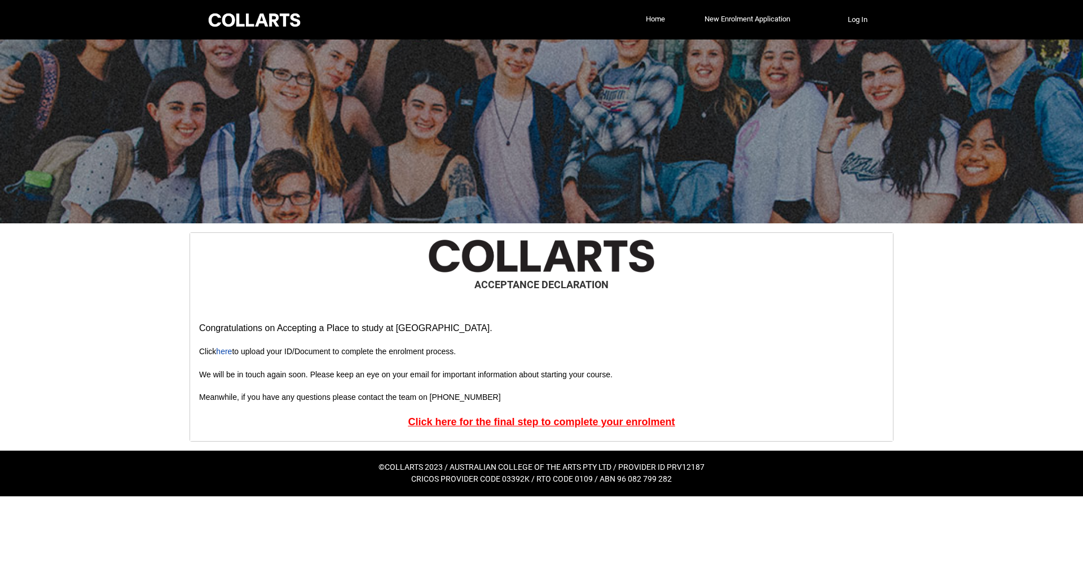
click at [610, 421] on u "Click here for the final step to complete your enrolment" at bounding box center [541, 421] width 267 height 11
